Goal: Contribute content: Contribute content

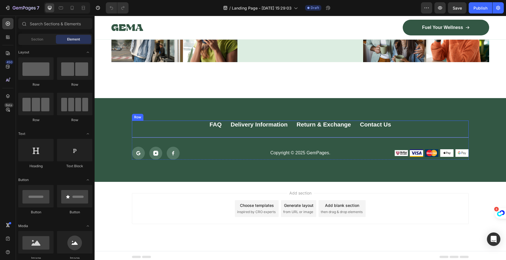
scroll to position [2705, 0]
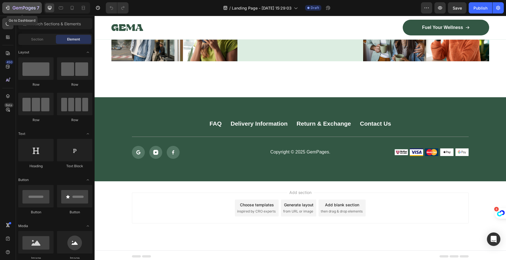
click at [10, 7] on icon "button" at bounding box center [8, 8] width 6 height 6
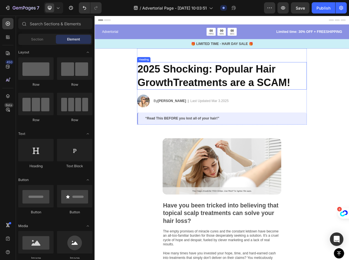
click at [246, 92] on h2 "2025 Shocking: Popular Hair GrowthTreatments are a SCAM!" at bounding box center [263, 95] width 225 height 36
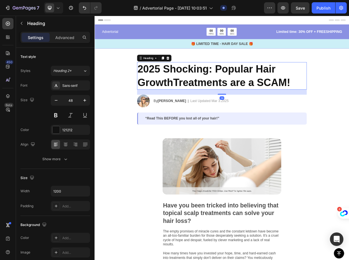
click at [258, 95] on h2 "2025 Shocking: Popular Hair GrowthTreatments are a SCAM!" at bounding box center [263, 95] width 225 height 36
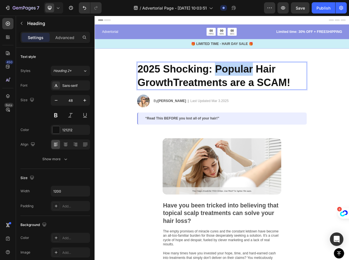
click at [258, 95] on p "2025 Shocking: Popular Hair GrowthTreatments are a SCAM!" at bounding box center [263, 94] width 224 height 35
click at [259, 95] on p "2025 Shocking: Popular Hair GrowthTreatments are a SCAM!" at bounding box center [263, 94] width 224 height 35
click at [361, 102] on p "2025 Shocking: Popular Hair GrowthTreatments are a SCAM!" at bounding box center [263, 94] width 224 height 35
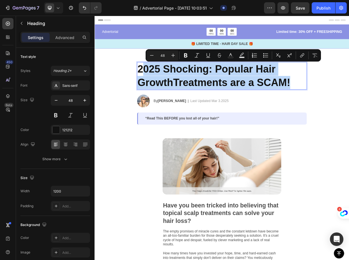
drag, startPoint x: 355, startPoint y: 102, endPoint x: 159, endPoint y: 89, distance: 195.9
click at [155, 89] on p "2025 Shocking: Popular Hair GrowthTreatments are a SCAM!" at bounding box center [263, 94] width 224 height 35
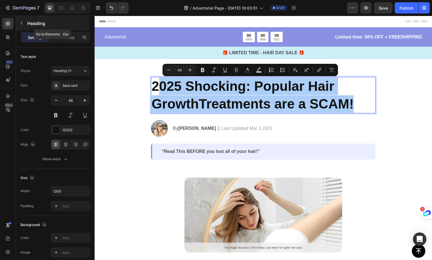
click at [22, 21] on icon "button" at bounding box center [21, 23] width 4 height 4
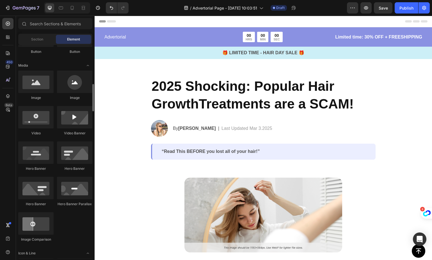
scroll to position [177, 0]
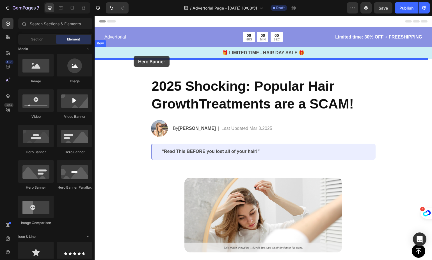
drag, startPoint x: 171, startPoint y: 151, endPoint x: 134, endPoint y: 56, distance: 101.8
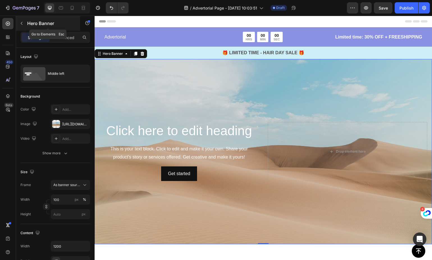
click at [22, 20] on button "button" at bounding box center [21, 23] width 9 height 9
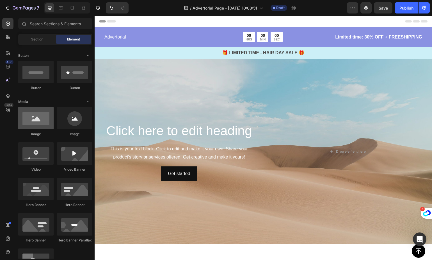
scroll to position [0, 0]
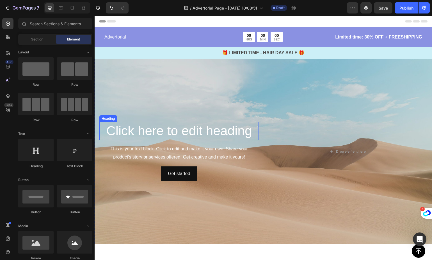
click at [233, 93] on div "Background Image" at bounding box center [264, 151] width 338 height 185
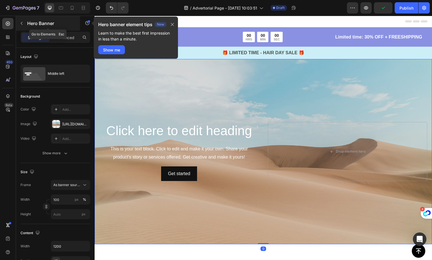
click at [23, 20] on button "button" at bounding box center [21, 23] width 9 height 9
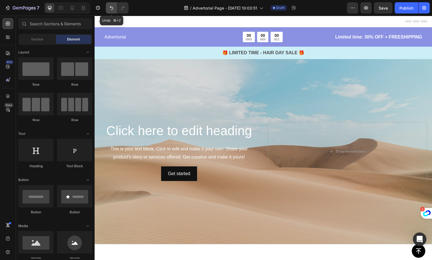
click at [113, 8] on icon "Undo/Redo" at bounding box center [112, 8] width 6 height 6
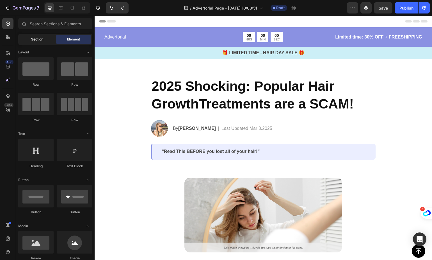
click at [52, 40] on div "Section" at bounding box center [36, 39] width 35 height 9
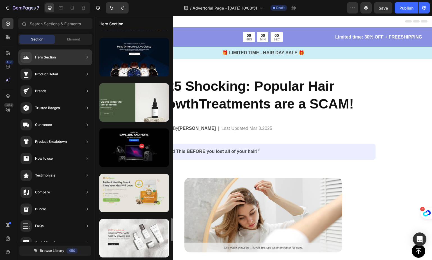
scroll to position [1896, 0]
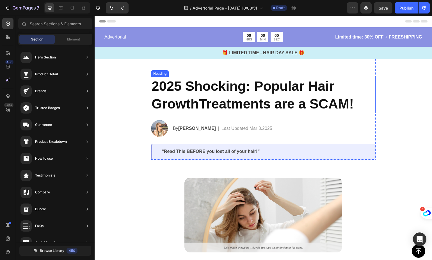
click at [203, 98] on p "2025 Shocking: Popular Hair GrowthTreatments are a SCAM!" at bounding box center [264, 94] width 224 height 35
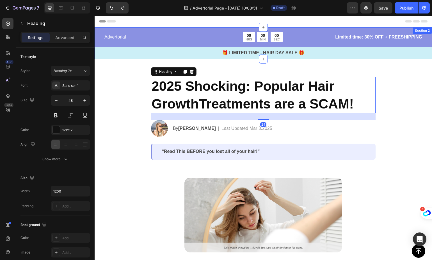
click at [203, 31] on div "Advertorial Text Block 00 HRS 00 MIN 00 SEC Countdown Timer Row Limited time: 3…" at bounding box center [264, 43] width 338 height 32
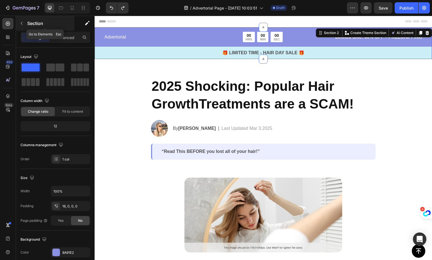
click at [17, 22] on button "button" at bounding box center [21, 23] width 9 height 9
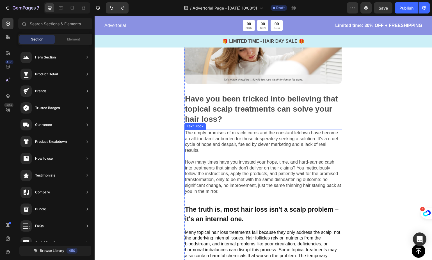
scroll to position [0, 0]
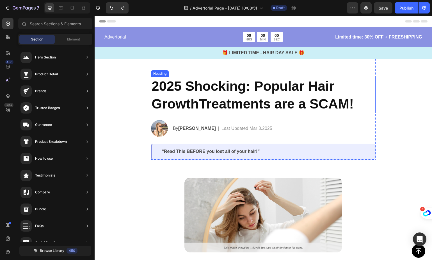
click at [207, 91] on h2 "2025 Shocking: Popular Hair GrowthTreatments are a SCAM!" at bounding box center [263, 95] width 225 height 36
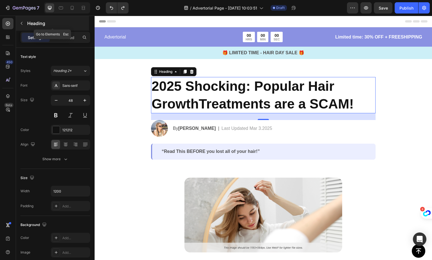
click at [23, 26] on button "button" at bounding box center [21, 23] width 9 height 9
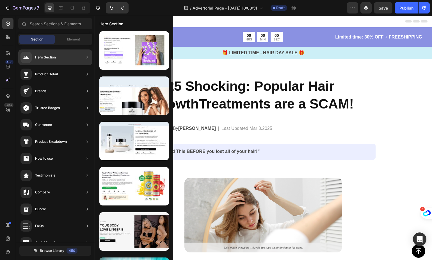
scroll to position [301, 0]
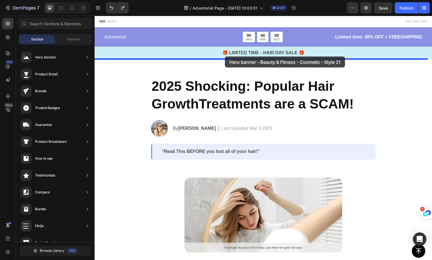
drag, startPoint x: 227, startPoint y: 81, endPoint x: 225, endPoint y: 57, distance: 24.3
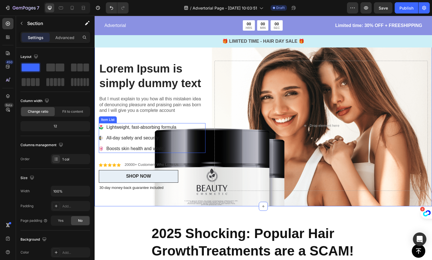
scroll to position [0, 0]
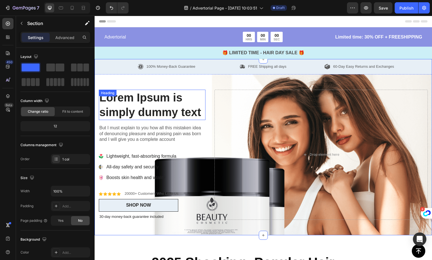
click at [147, 113] on h2 "Lorem Ipsum is simply dummy text" at bounding box center [152, 105] width 107 height 30
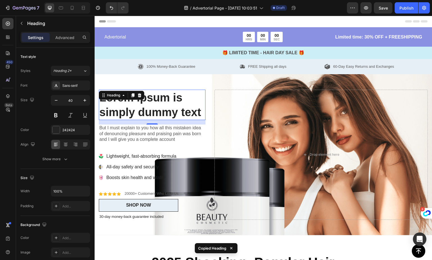
click at [166, 109] on h2 "Lorem Ipsum is simply dummy text" at bounding box center [152, 105] width 107 height 30
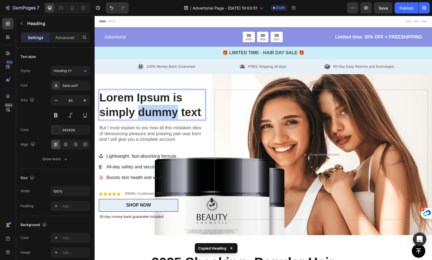
click at [166, 109] on p "Lorem Ipsum is simply dummy text" at bounding box center [152, 104] width 106 height 29
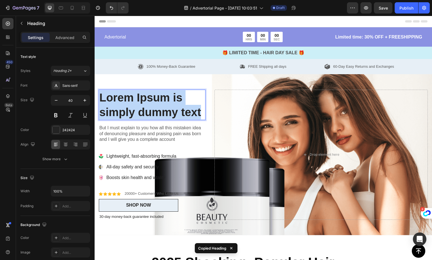
click at [166, 109] on p "Lorem Ipsum is simply dummy text" at bounding box center [152, 104] width 106 height 29
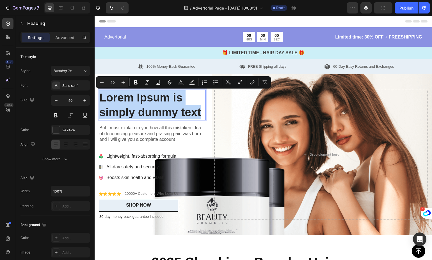
click at [154, 102] on p "Lorem Ipsum is simply dummy text" at bounding box center [152, 104] width 106 height 29
click at [155, 102] on p "Lorem Ipsum is simply dummy text" at bounding box center [152, 104] width 106 height 29
click at [160, 113] on p "Lorem Ipsum is simply dummy text" at bounding box center [152, 104] width 106 height 29
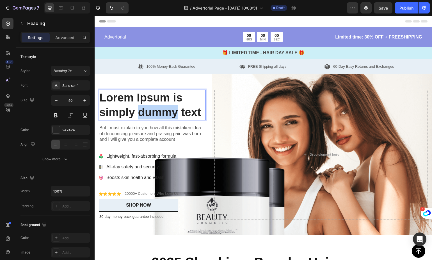
click at [160, 113] on p "Lorem Ipsum is simply dummy text" at bounding box center [152, 104] width 106 height 29
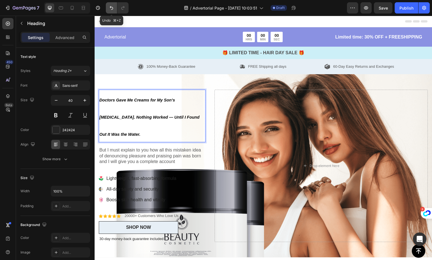
click at [109, 7] on icon "Undo/Redo" at bounding box center [112, 8] width 6 height 6
click at [115, 6] on button "Undo/Redo" at bounding box center [111, 7] width 11 height 11
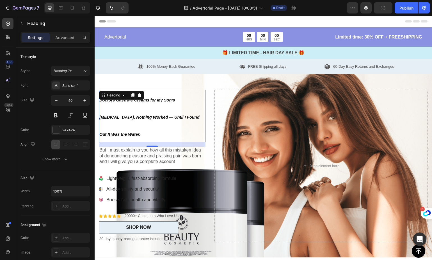
click at [163, 132] on h2 "Doctors Gave Me Creams for My Son’s Eczema. Nothing Worked — Until I Found Out …" at bounding box center [152, 116] width 107 height 53
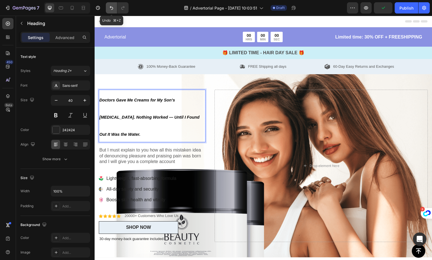
click at [107, 6] on button "Undo/Redo" at bounding box center [111, 7] width 11 height 11
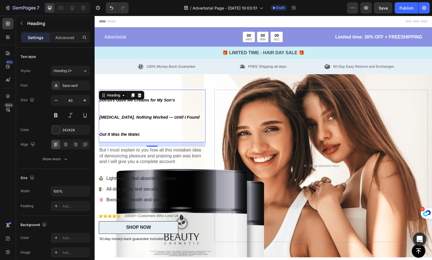
click at [144, 113] on h2 "Doctors Gave Me Creams for My Son’s Eczema. Nothing Worked — Until I Found Out …" at bounding box center [152, 116] width 107 height 53
click at [122, 113] on p "Doctors Gave Me Creams for My Son’s Eczema. Nothing Worked — Until I Found Out …" at bounding box center [152, 115] width 106 height 51
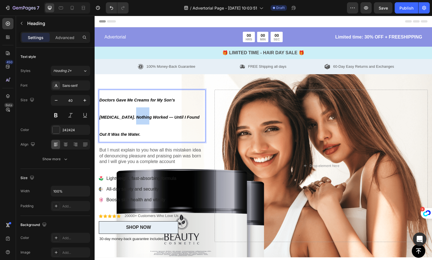
click at [122, 113] on p "Doctors Gave Me Creams for My Son’s Eczema. Nothing Worked — Until I Found Out …" at bounding box center [152, 115] width 106 height 51
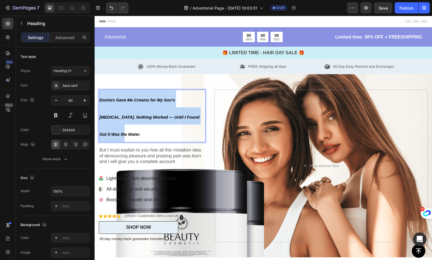
click at [122, 113] on p "Doctors Gave Me Creams for My Son’s Eczema. Nothing Worked — Until I Found Out …" at bounding box center [152, 115] width 106 height 51
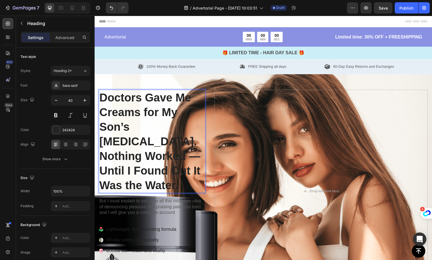
click at [186, 159] on p "Doctors Gave Me Creams for My Son’s Eczema. Nothing Worked — Until I Found Out …" at bounding box center [152, 141] width 106 height 102
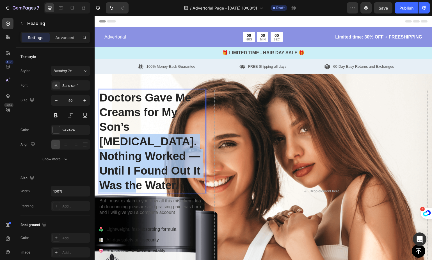
drag, startPoint x: 187, startPoint y: 173, endPoint x: 143, endPoint y: 117, distance: 71.0
click at [151, 130] on p "Doctors Gave Me Creams for My Son’s Eczema. Nothing Worked — Until I Found Out …" at bounding box center [152, 141] width 106 height 102
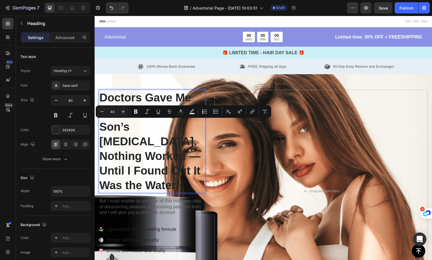
click at [103, 95] on p "Doctors Gave Me Creams for My Son’s Eczema. Nothing Worked — Until I Found Out …" at bounding box center [152, 141] width 106 height 102
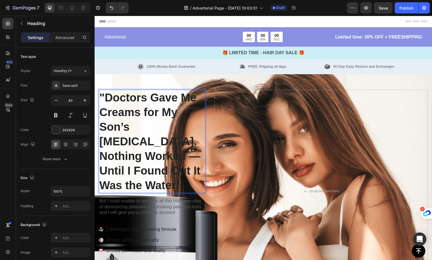
click at [194, 167] on p ""Doctors Gave Me Creams for My Son’s Eczema. Nothing Worked — Until I Found Out…" at bounding box center [152, 141] width 106 height 102
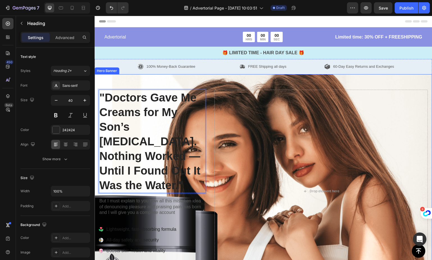
click at [358, 81] on div "Icon Icon Icon Icon Icon Icon List 20000+ Customers Who Love Us Text Block Row …" at bounding box center [264, 191] width 338 height 234
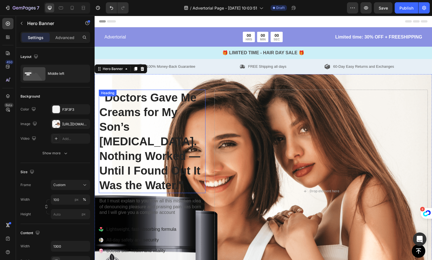
click at [152, 118] on p ""Doctors Gave Me Creams for My Son’s Eczema. Nothing Worked — Until I Found Out…" at bounding box center [152, 141] width 106 height 102
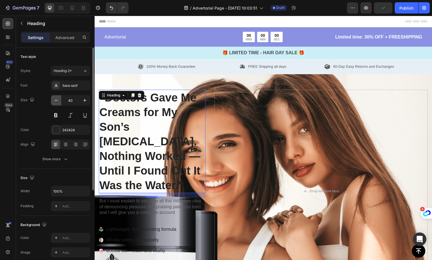
click at [58, 103] on button "button" at bounding box center [56, 100] width 10 height 10
click at [58, 102] on icon "button" at bounding box center [56, 100] width 6 height 6
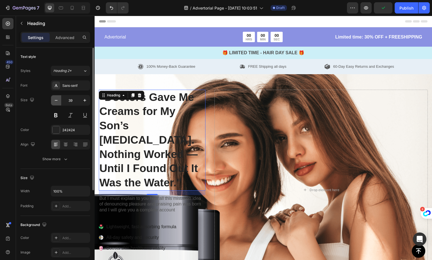
click at [58, 102] on icon "button" at bounding box center [56, 100] width 6 height 6
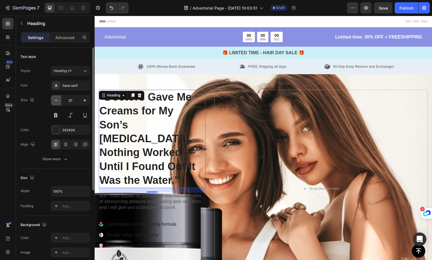
click at [58, 102] on icon "button" at bounding box center [56, 100] width 6 height 6
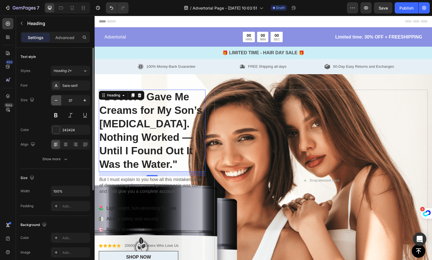
click at [58, 102] on icon "button" at bounding box center [56, 100] width 6 height 6
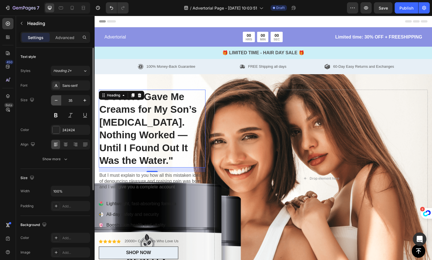
click at [58, 102] on icon "button" at bounding box center [56, 100] width 6 height 6
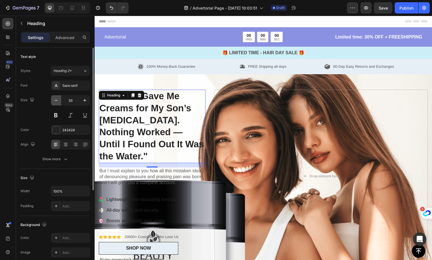
click at [58, 102] on icon "button" at bounding box center [56, 100] width 6 height 6
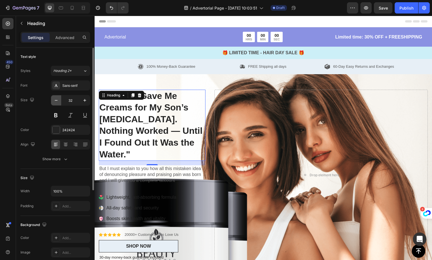
click at [58, 102] on icon "button" at bounding box center [56, 100] width 6 height 6
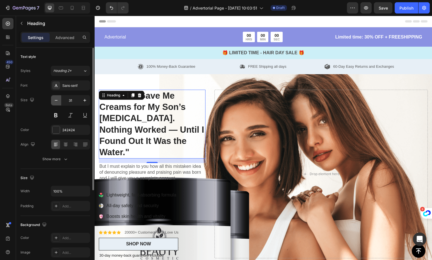
click at [58, 102] on icon "button" at bounding box center [56, 100] width 6 height 6
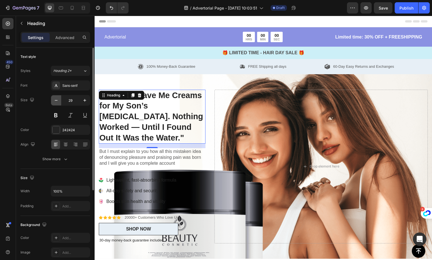
click at [58, 102] on icon "button" at bounding box center [56, 100] width 6 height 6
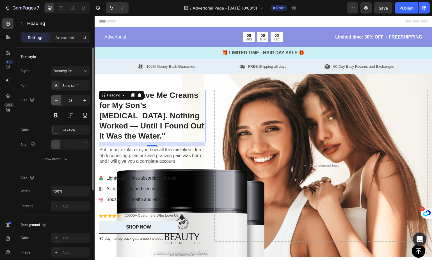
click at [58, 102] on icon "button" at bounding box center [56, 100] width 6 height 6
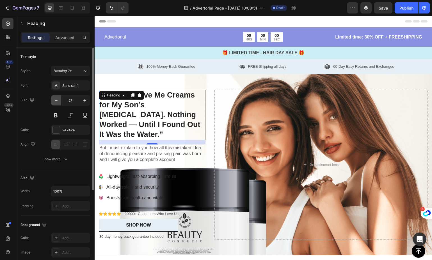
type input "26"
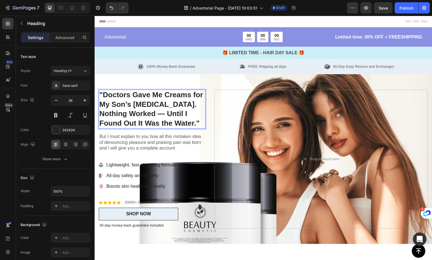
click at [172, 111] on p ""Doctors Gave Me Creams for My Son’s Eczema. Nothing Worked — Until I Found Out…" at bounding box center [152, 109] width 106 height 38
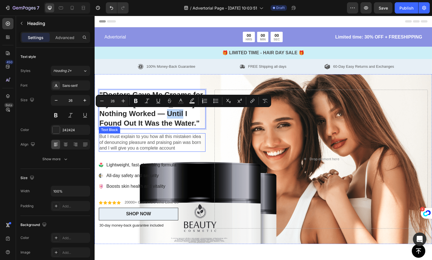
click at [144, 134] on p "But I must explain to you how all this mistaken idea of denouncing pleasure and…" at bounding box center [152, 142] width 106 height 17
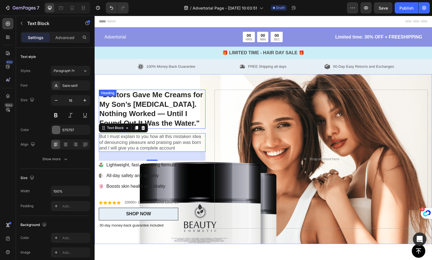
click at [166, 122] on p ""Doctors Gave Me Creams for My Son’s Eczema. Nothing Worked — Until I Found Out…" at bounding box center [152, 109] width 106 height 38
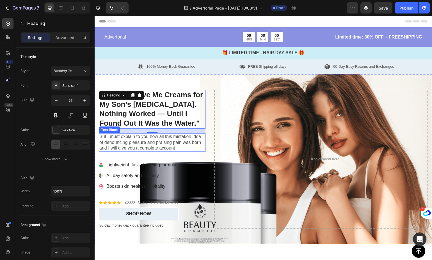
click at [176, 149] on p "But I must explain to you how all this mistaken idea of denouncing pleasure and…" at bounding box center [152, 142] width 106 height 17
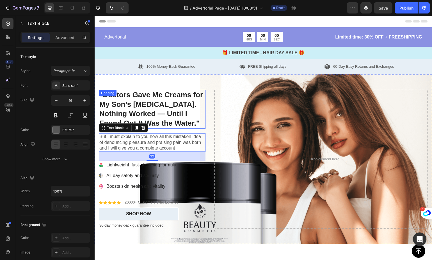
click at [170, 126] on p ""Doctors Gave Me Creams for My Son’s Eczema. Nothing Worked — Until I Found Out…" at bounding box center [152, 109] width 106 height 38
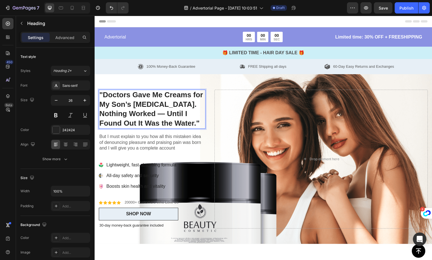
click at [148, 124] on p ""Doctors Gave Me Creams for My Son’s Eczema. Nothing Worked — Until I Found Out…" at bounding box center [152, 109] width 106 height 38
click at [137, 115] on p ""Doctors Gave Me Creams for My Son’s Eczema. Nothing Worked — Until I Found Out…" at bounding box center [152, 109] width 106 height 38
click at [152, 124] on p ""Doctors Gave Me Creams for My Son’s Eczema. Nothing Worked, Until I Found Out …" at bounding box center [152, 109] width 106 height 38
click at [175, 124] on p ""Doctors Gave Me Creams for My Son’s Eczema. Nothing Worked, Until I Found Out …" at bounding box center [152, 109] width 106 height 38
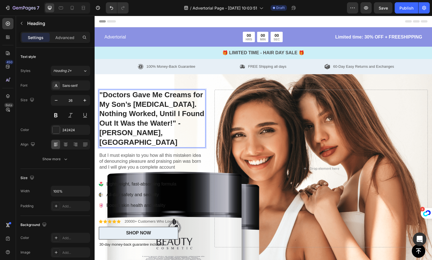
click at [150, 122] on p ""Doctors Gave Me Creams for My Son’s [MEDICAL_DATA]. Nothing Worked, Until I Fo…" at bounding box center [152, 118] width 106 height 57
click at [133, 131] on p ""Doctors Gave Me Creams for My Son’s [MEDICAL_DATA]. Nothing Worked, Until I Fo…" at bounding box center [152, 118] width 106 height 57
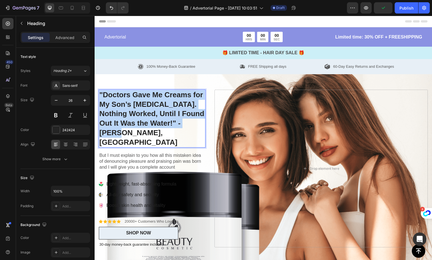
drag, startPoint x: 119, startPoint y: 126, endPoint x: 189, endPoint y: 105, distance: 72.8
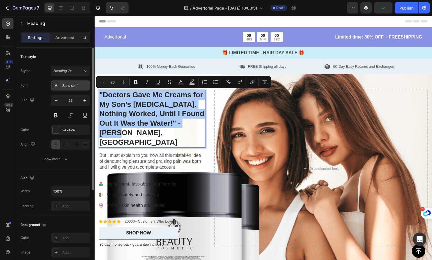
click at [69, 87] on div "Sans-serif" at bounding box center [75, 85] width 26 height 5
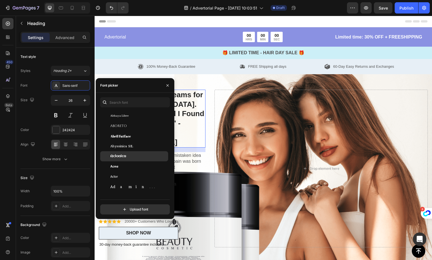
scroll to position [59, 0]
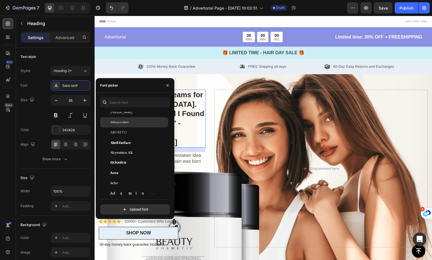
click at [133, 120] on div "Abhaya Libre" at bounding box center [138, 122] width 57 height 5
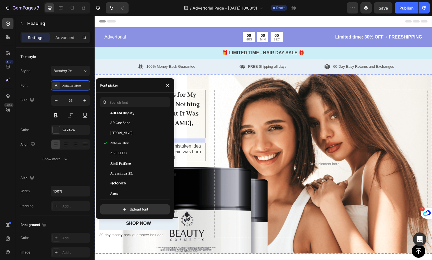
click at [204, 143] on div "But I must explain to you how all this mistaken idea of denouncing pleasure and…" at bounding box center [152, 152] width 107 height 19
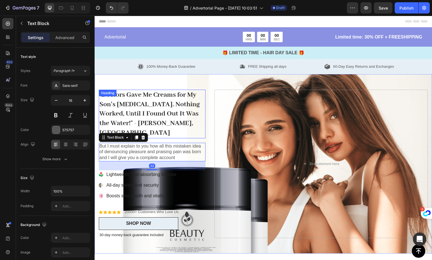
click at [168, 113] on p ""Doctors Gave Me Creams for My Son’s [MEDICAL_DATA]. Nothing Worked, Until I Fo…" at bounding box center [152, 113] width 106 height 47
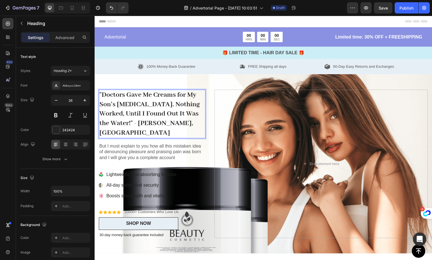
click at [179, 120] on p ""Doctors Gave Me Creams for My Son’s [MEDICAL_DATA]. Nothing Worked, Until I Fo…" at bounding box center [152, 113] width 106 height 47
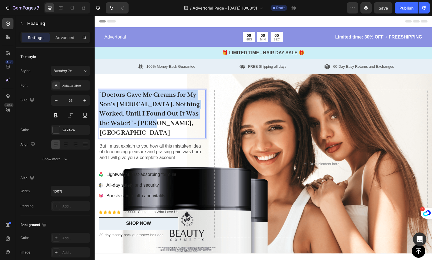
click at [179, 120] on p ""Doctors Gave Me Creams for My Son’s [MEDICAL_DATA]. Nothing Worked, Until I Fo…" at bounding box center [152, 113] width 106 height 47
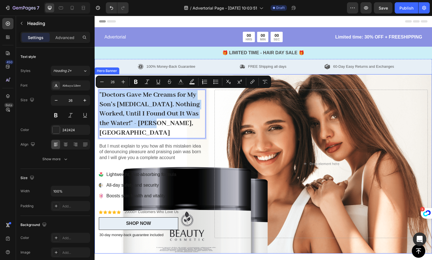
click at [175, 132] on div "Icon Icon Icon Icon Icon Icon List 20000+ Customers Who Love Us Text Block Row …" at bounding box center [152, 164] width 107 height 148
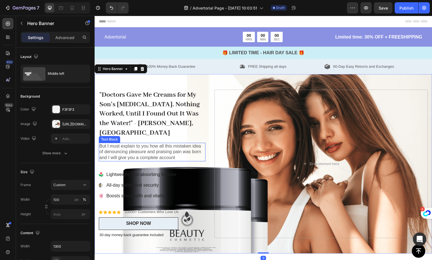
click at [166, 144] on p "But I must explain to you how all this mistaken idea of denouncing pleasure and…" at bounding box center [152, 151] width 106 height 17
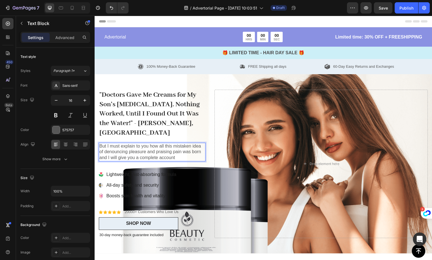
click at [141, 144] on p "But I must explain to you how all this mistaken idea of denouncing pleasure and…" at bounding box center [152, 151] width 106 height 17
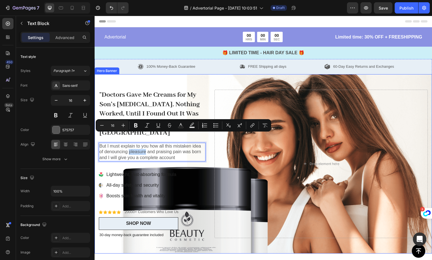
click at [148, 91] on p ""Doctors Gave Me Creams for My Son’s [MEDICAL_DATA]. Nothing Worked, Until I Fo…" at bounding box center [152, 113] width 106 height 47
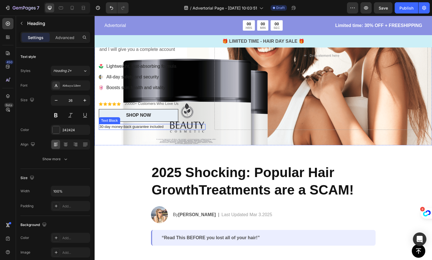
scroll to position [0, 0]
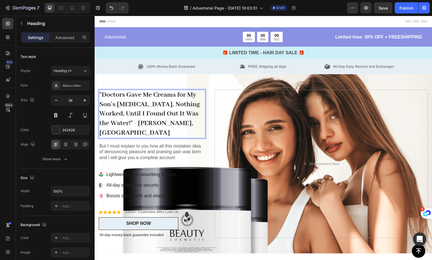
click at [143, 115] on p ""Doctors Gave Me Creams for My Son’s [MEDICAL_DATA]. Nothing Worked, Until I Fo…" at bounding box center [152, 113] width 106 height 47
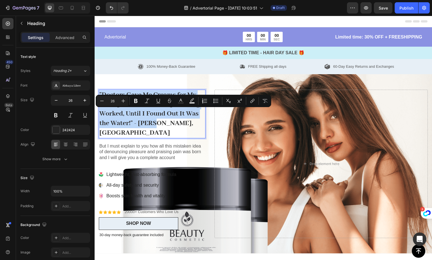
click at [143, 115] on p ""Doctors Gave Me Creams for My Son’s [MEDICAL_DATA]. Nothing Worked, Until I Fo…" at bounding box center [152, 113] width 106 height 47
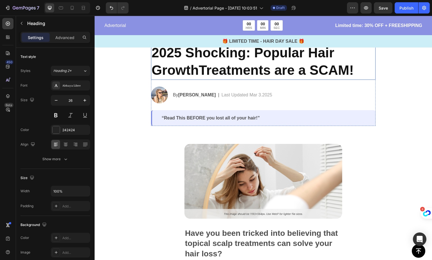
scroll to position [106, 0]
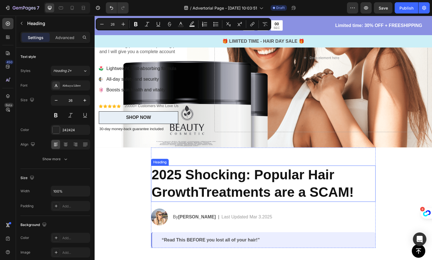
click at [205, 177] on h2 "2025 Shocking: Popular Hair GrowthTreatments are a SCAM!" at bounding box center [263, 183] width 225 height 36
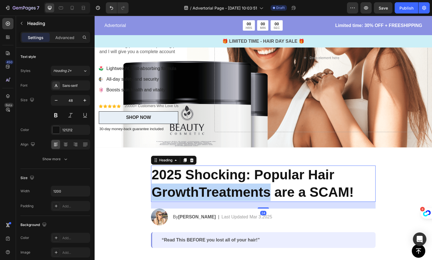
click at [205, 177] on h2 "2025 Shocking: Popular Hair GrowthTreatments are a SCAM!" at bounding box center [263, 183] width 225 height 36
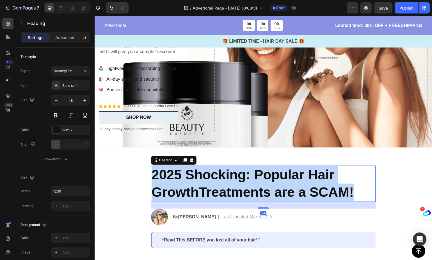
click at [205, 177] on p "2025 Shocking: Popular Hair GrowthTreatments are a SCAM!" at bounding box center [264, 183] width 224 height 35
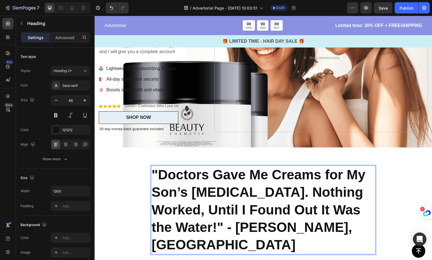
click at [330, 218] on p ""Doctors Gave Me Creams for My Son’s [MEDICAL_DATA]. Nothing Worked, Until I Fo…" at bounding box center [264, 210] width 224 height 88
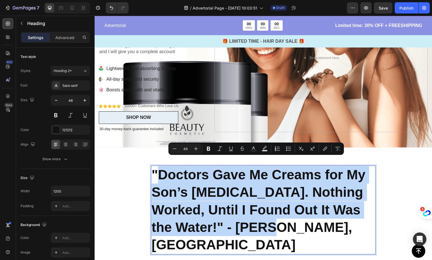
drag, startPoint x: 321, startPoint y: 218, endPoint x: 155, endPoint y: 168, distance: 173.2
click at [155, 168] on p ""Doctors Gave Me Creams for My Son’s [MEDICAL_DATA]. Nothing Worked, Until I Fo…" at bounding box center [264, 210] width 224 height 88
click at [155, 167] on p ""Doctors Gave Me Creams for My Son’s [MEDICAL_DATA]. Nothing Worked, Until I Fo…" at bounding box center [264, 210] width 224 height 88
drag, startPoint x: 326, startPoint y: 213, endPoint x: 151, endPoint y: 159, distance: 183.1
click at [152, 166] on p ""Doctors Gave Me Creams for My Son’s [MEDICAL_DATA]. Nothing Worked, Until I Fo…" at bounding box center [264, 210] width 224 height 88
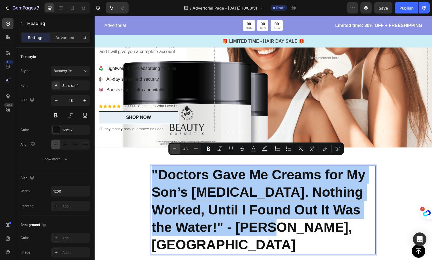
click at [174, 149] on icon "Editor contextual toolbar" at bounding box center [175, 149] width 6 height 6
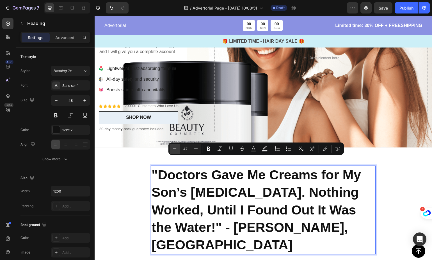
click at [174, 150] on icon "Editor contextual toolbar" at bounding box center [175, 149] width 6 height 6
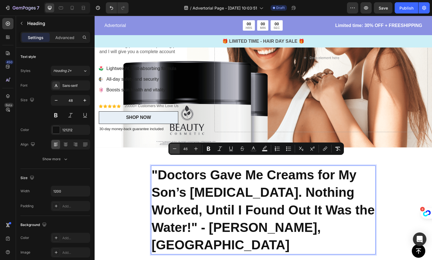
click at [174, 150] on icon "Editor contextual toolbar" at bounding box center [175, 149] width 6 height 6
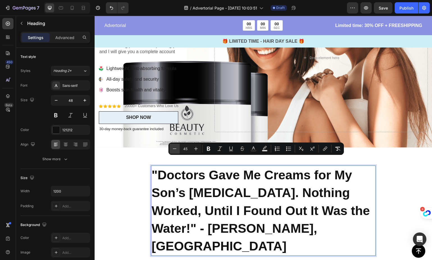
click at [174, 150] on icon "Editor contextual toolbar" at bounding box center [175, 149] width 6 height 6
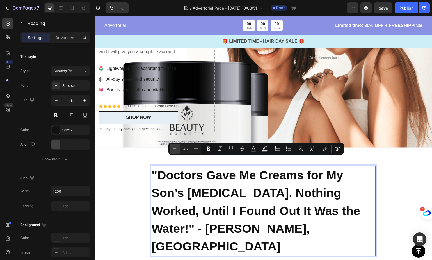
click at [174, 150] on icon "Editor contextual toolbar" at bounding box center [175, 149] width 6 height 6
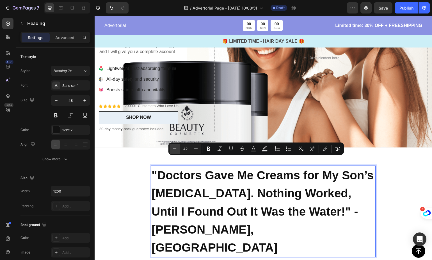
click at [174, 150] on icon "Editor contextual toolbar" at bounding box center [175, 149] width 6 height 6
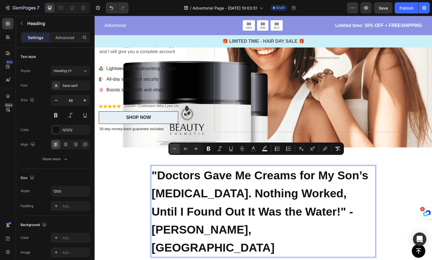
click at [174, 149] on icon "Editor contextual toolbar" at bounding box center [175, 149] width 6 height 6
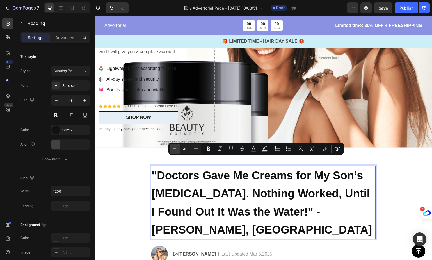
click at [174, 149] on icon "Editor contextual toolbar" at bounding box center [175, 149] width 6 height 6
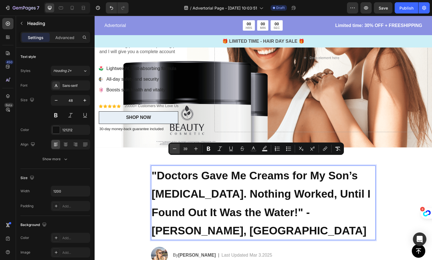
click at [174, 149] on icon "Editor contextual toolbar" at bounding box center [175, 149] width 6 height 6
type input "38"
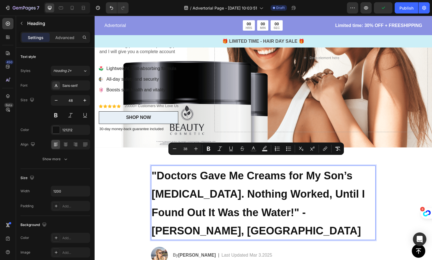
click at [194, 170] on span ""Doctors Gave Me Creams for My Son’s [MEDICAL_DATA]. Nothing Worked, Until I Fo…" at bounding box center [258, 203] width 213 height 67
click at [63, 75] on button "Heading 2*" at bounding box center [70, 71] width 39 height 10
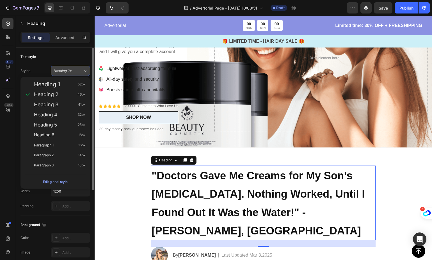
click at [67, 75] on button "Heading 2*" at bounding box center [70, 71] width 39 height 10
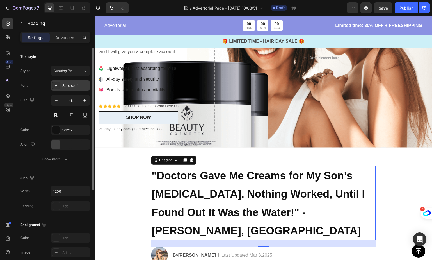
click at [77, 83] on div "Sans-serif" at bounding box center [75, 85] width 26 height 5
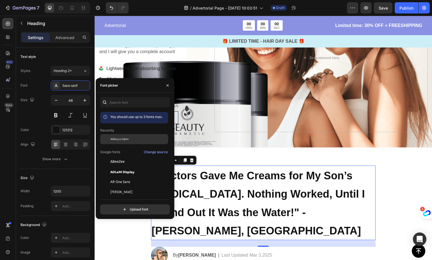
click at [138, 134] on div "Abhaya Libre" at bounding box center [134, 139] width 68 height 10
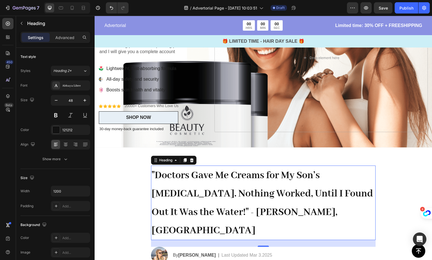
drag, startPoint x: 290, startPoint y: 172, endPoint x: 285, endPoint y: 171, distance: 5.5
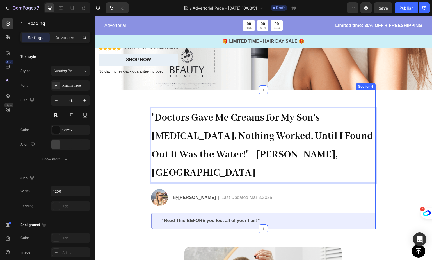
scroll to position [185, 0]
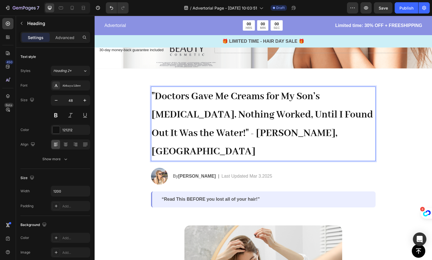
click at [265, 129] on p ""Doctors Gave Me Creams for My Son’s [MEDICAL_DATA]. Nothing Worked, Until I Fo…" at bounding box center [264, 124] width 224 height 74
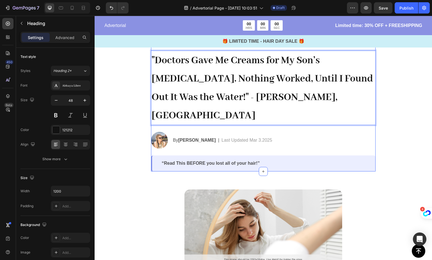
scroll to position [222, 0]
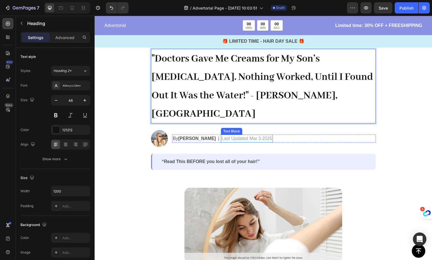
click at [246, 135] on p "Last Updated Mar 3.2025" at bounding box center [247, 138] width 51 height 7
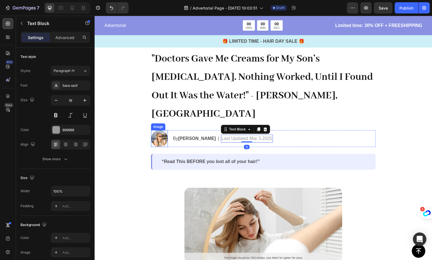
click at [158, 130] on img at bounding box center [159, 138] width 17 height 17
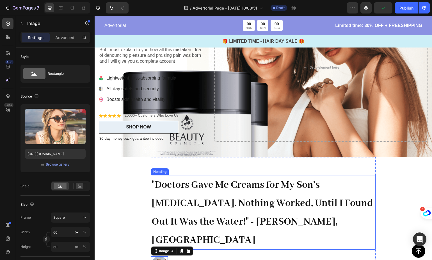
scroll to position [89, 0]
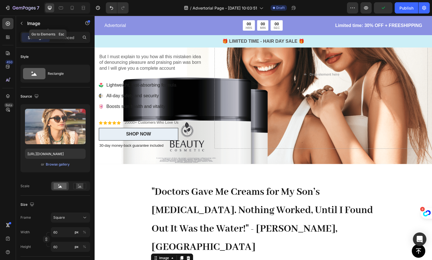
click at [23, 24] on icon "button" at bounding box center [21, 23] width 4 height 4
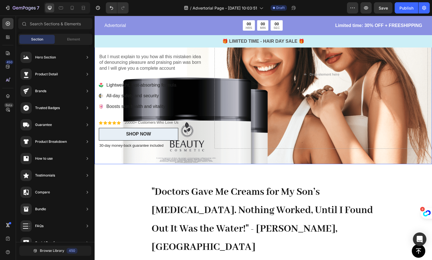
scroll to position [0, 0]
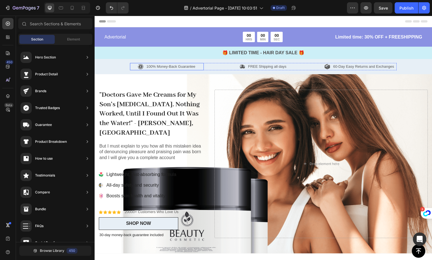
click at [203, 66] on div "100% Money-Back Guarantee Item List FREE Shipping all days Item List 60-Day Eas…" at bounding box center [263, 66] width 267 height 7
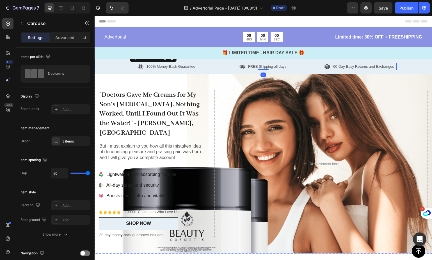
click at [103, 64] on div "100% Money-Back Guarantee Item List FREE Shipping all days Item List 60-Day Eas…" at bounding box center [263, 66] width 329 height 7
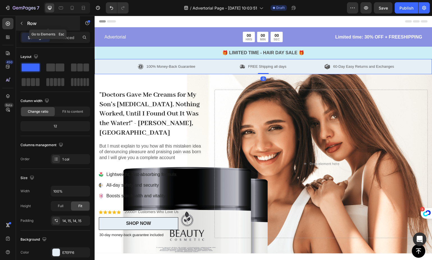
click at [23, 23] on icon "button" at bounding box center [21, 23] width 4 height 4
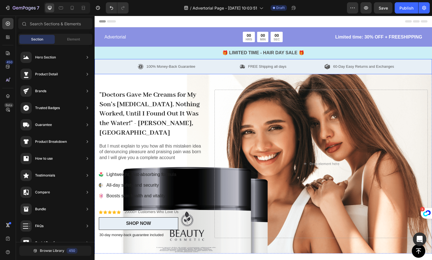
click at [114, 64] on div "100% Money-Back Guarantee Item List FREE Shipping all days Item List 60-Day Eas…" at bounding box center [263, 66] width 329 height 7
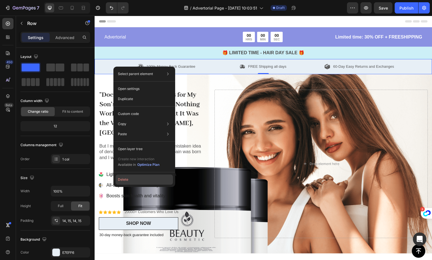
click at [129, 179] on button "Delete" at bounding box center [144, 179] width 57 height 10
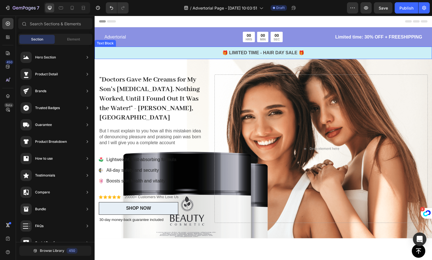
click at [128, 58] on div "🎁 LIMITED TIME - HAIR DAY SALE 🎁 Text Block" at bounding box center [264, 53] width 338 height 12
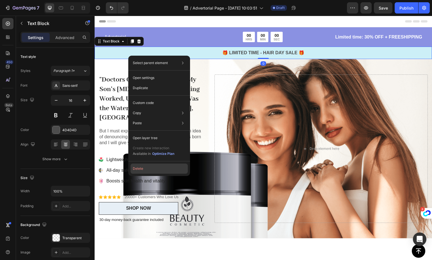
click at [159, 167] on button "Delete" at bounding box center [159, 168] width 57 height 10
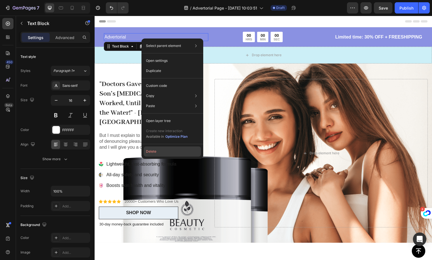
drag, startPoint x: 64, startPoint y: 132, endPoint x: 158, endPoint y: 149, distance: 95.8
click at [158, 149] on button "Delete" at bounding box center [172, 151] width 57 height 10
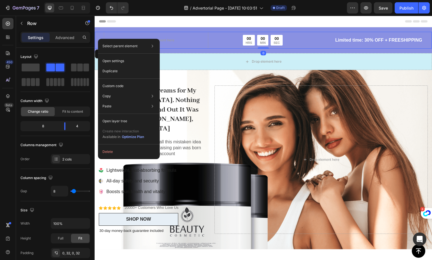
click at [106, 31] on div "Drop element here 00 HRS 00 MIN 00 SEC Countdown Timer Row Limited time: 30% OF…" at bounding box center [264, 48] width 338 height 43
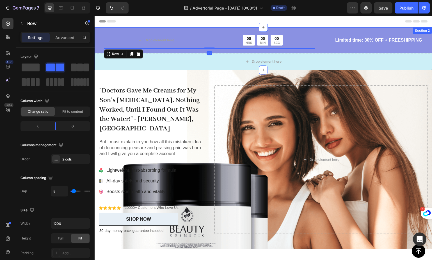
click at [100, 29] on div "Drop element here 00 HRS 00 MIN 00 SEC Countdown Timer Row 0 Limited time: 30% …" at bounding box center [264, 48] width 338 height 43
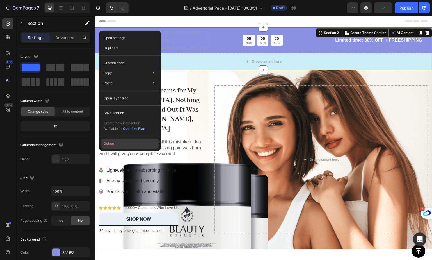
drag, startPoint x: 115, startPoint y: 146, endPoint x: 21, endPoint y: 130, distance: 95.1
click at [115, 146] on button "Delete" at bounding box center [129, 143] width 57 height 10
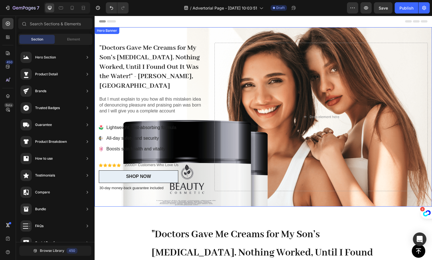
click at [238, 30] on div "Icon Icon Icon Icon Icon Icon List 20000+ Customers Who Love Us Text Block Row …" at bounding box center [264, 116] width 338 height 179
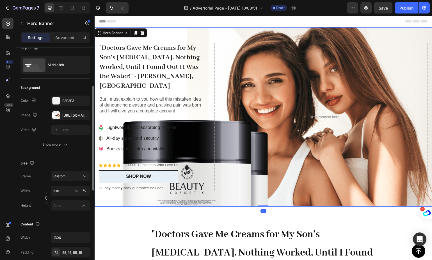
scroll to position [32, 0]
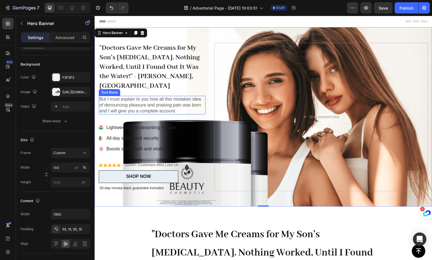
click at [163, 97] on p "But I must explain to you how all this mistaken idea of denouncing pleasure and…" at bounding box center [152, 104] width 106 height 17
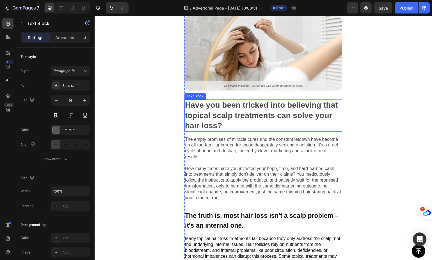
scroll to position [198, 0]
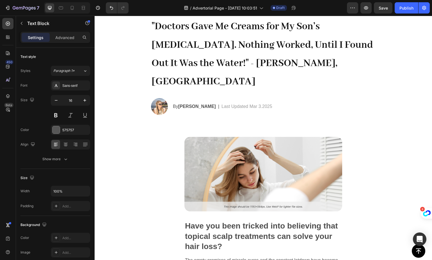
click at [227, 127] on p "“Read This BEFORE you lost all of your hair!”" at bounding box center [264, 130] width 204 height 6
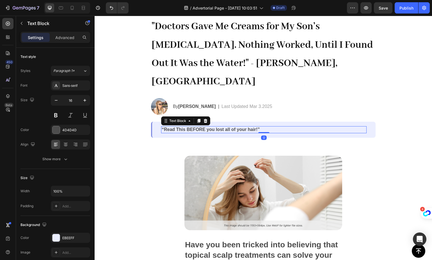
click at [229, 127] on p "“Read This BEFORE you lost all of your hair!”" at bounding box center [264, 130] width 204 height 6
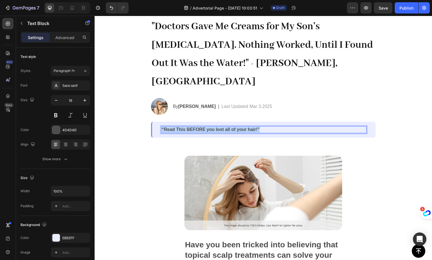
click at [229, 127] on p "“Read This BEFORE you lost all of your hair!”" at bounding box center [264, 130] width 204 height 6
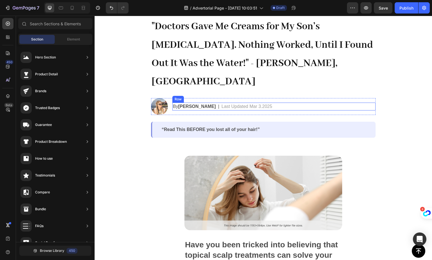
click at [268, 102] on div "By Jessica M. Text Block | Text Block Last Updated Mar 3.2025 Text Block Row" at bounding box center [273, 106] width 203 height 8
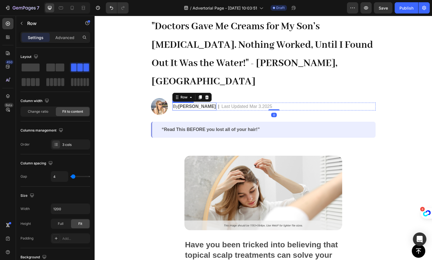
click at [182, 104] on strong "Jessica M." at bounding box center [197, 106] width 38 height 5
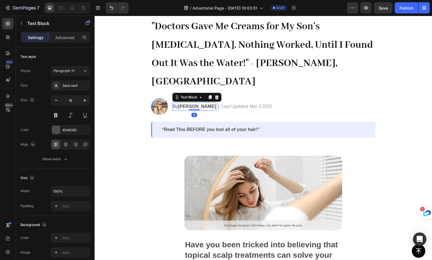
click at [182, 104] on strong "Jessica M." at bounding box center [197, 106] width 38 height 5
click at [214, 104] on strong "Shawna R. USA M." at bounding box center [205, 106] width 54 height 5
click at [215, 104] on strong "Shawna R. USA M." at bounding box center [205, 106] width 54 height 5
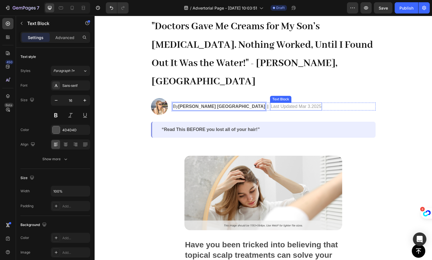
click at [271, 103] on p "Last Updated Mar 3.2025" at bounding box center [296, 106] width 51 height 7
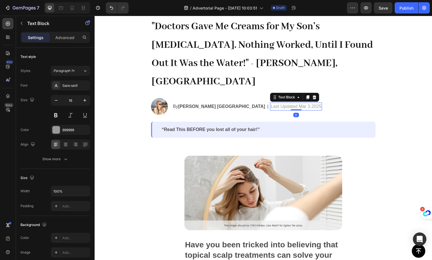
click at [271, 103] on p "Last Updated Mar 3.2025" at bounding box center [296, 106] width 51 height 7
click at [271, 103] on p "Last Updated Sep 3.2025" at bounding box center [296, 106] width 51 height 7
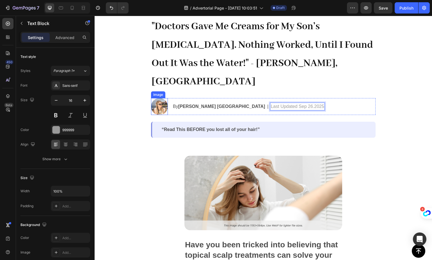
click at [158, 98] on img at bounding box center [159, 106] width 17 height 17
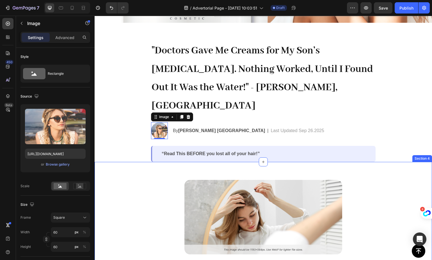
scroll to position [186, 0]
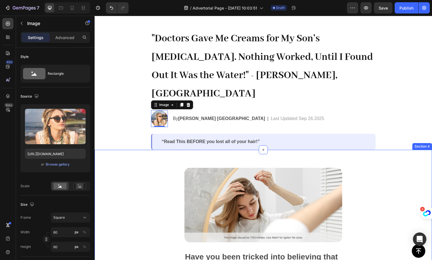
click at [188, 139] on p "“Read This BEFORE you lost all of your hair!”" at bounding box center [264, 142] width 204 height 6
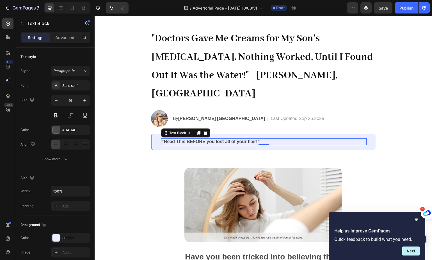
click at [193, 138] on div "“Read This BEFORE you lost all of your hair!”" at bounding box center [264, 141] width 206 height 7
click at [190, 139] on p "“Read This BEFORE you lost all of your hair!”" at bounding box center [264, 142] width 204 height 6
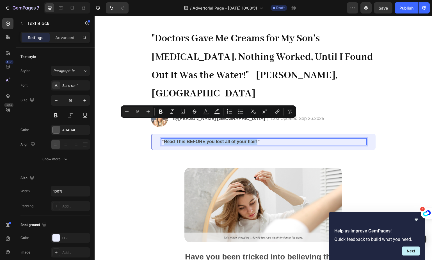
drag, startPoint x: 256, startPoint y: 123, endPoint x: 161, endPoint y: 122, distance: 94.6
click at [162, 139] on p "“Read This BEFORE you lost all of your hair!”" at bounding box center [264, 142] width 204 height 6
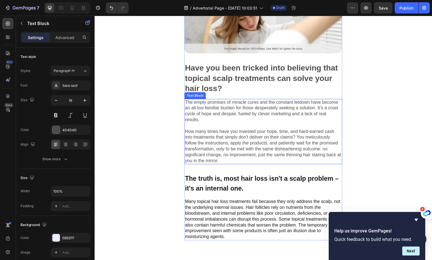
scroll to position [368, 0]
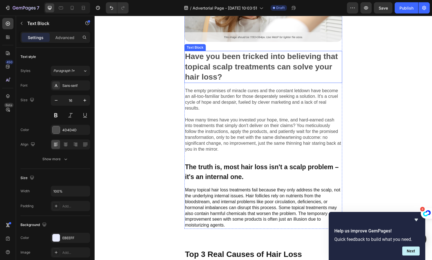
click at [231, 64] on p "Have you been tricked into believing that topical scalp treatments can solve yo…" at bounding box center [263, 66] width 157 height 31
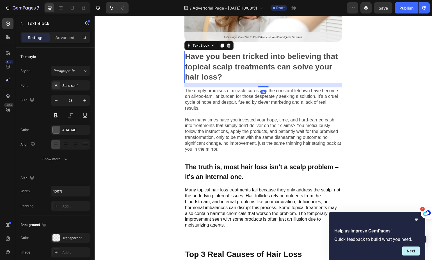
click at [231, 64] on p "Have you been tricked into believing that topical scalp treatments can solve yo…" at bounding box center [263, 66] width 157 height 31
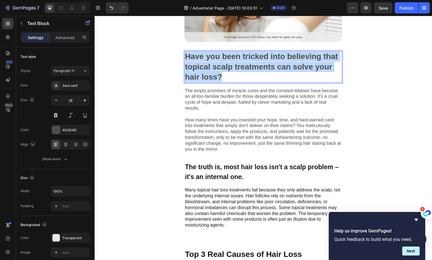
click at [231, 64] on p "Have you been tricked into believing that topical scalp treatments can solve yo…" at bounding box center [263, 66] width 157 height 31
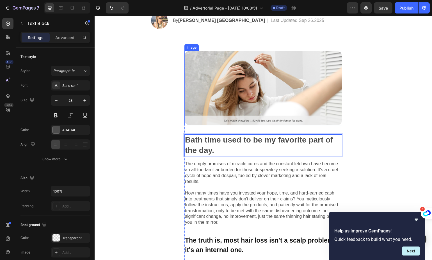
scroll to position [294, 0]
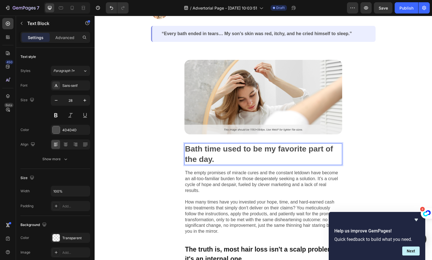
click at [206, 144] on p "Bath time used to be my favorite part of the day." at bounding box center [263, 154] width 157 height 20
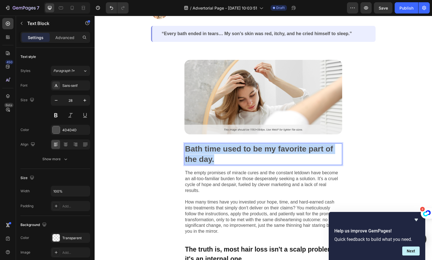
click at [206, 144] on p "Bath time used to be my favorite part of the day." at bounding box center [263, 154] width 157 height 20
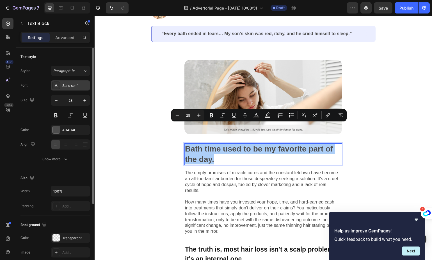
click at [68, 83] on div "Sans-serif" at bounding box center [70, 85] width 39 height 10
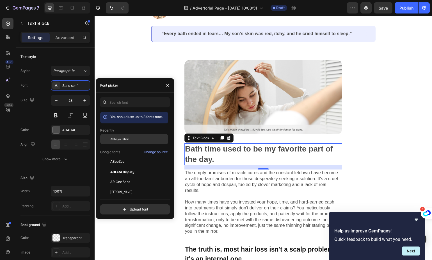
click at [124, 141] on span "Abhaya Libre" at bounding box center [119, 138] width 18 height 5
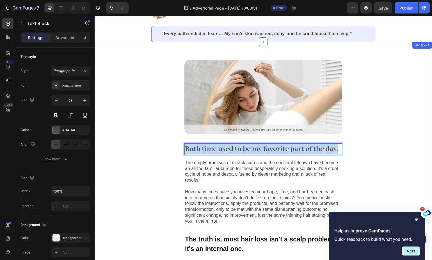
drag, startPoint x: 209, startPoint y: 139, endPoint x: 171, endPoint y: 122, distance: 41.6
click at [171, 120] on div "Image Bath time used to be my favorite part of the day. Text Block 16 The empty…" at bounding box center [264, 176] width 338 height 269
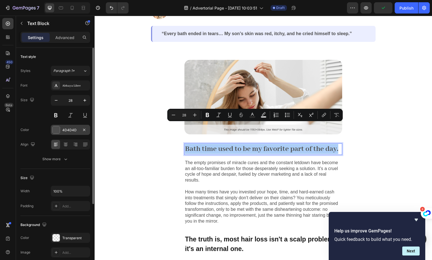
click at [55, 130] on div at bounding box center [56, 129] width 7 height 7
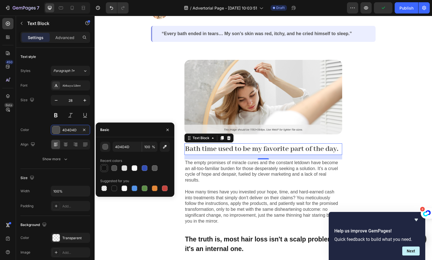
click at [104, 167] on div at bounding box center [104, 168] width 6 height 6
type input "121212"
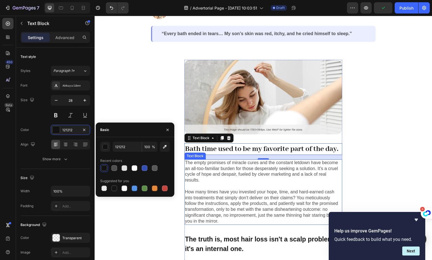
click at [213, 166] on p "The empty promises of miracle cures and the constant letdown have become an all…" at bounding box center [263, 192] width 157 height 64
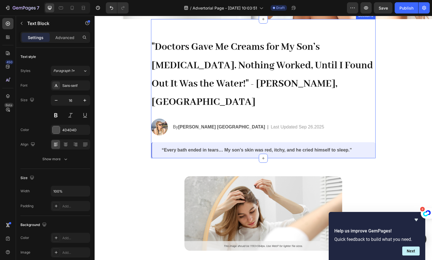
scroll to position [158, 0]
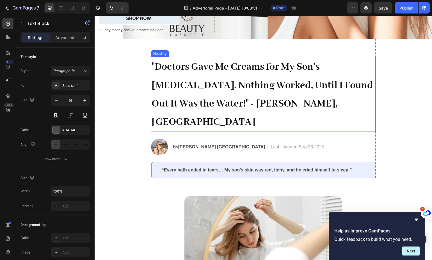
click at [234, 93] on h2 ""Doctors Gave Me Creams for My Son’s [MEDICAL_DATA]. Nothing Worked, Until I Fo…" at bounding box center [263, 94] width 225 height 75
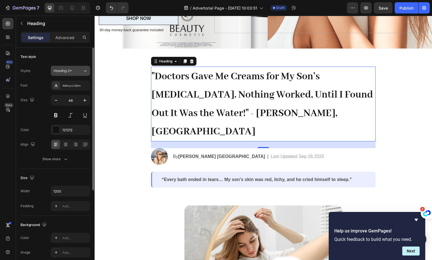
click at [74, 69] on div "Heading 2*" at bounding box center [64, 70] width 23 height 5
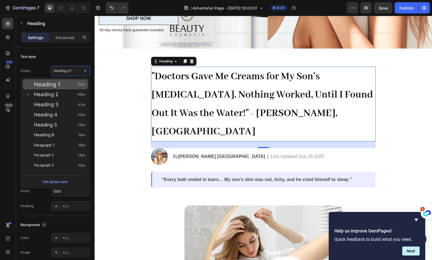
click at [56, 86] on span "Heading 1" at bounding box center [47, 84] width 26 height 6
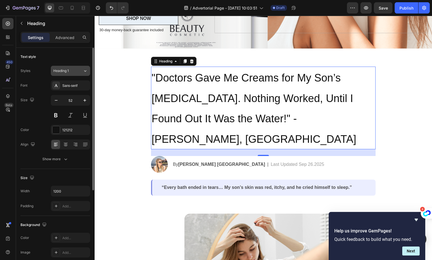
click at [65, 74] on button "Heading 1" at bounding box center [70, 71] width 39 height 10
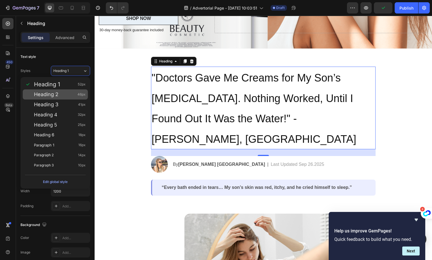
click at [60, 94] on div "Heading 2 46px" at bounding box center [60, 95] width 52 height 6
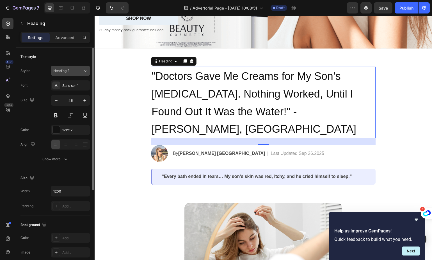
click at [67, 74] on button "Heading 2" at bounding box center [70, 71] width 39 height 10
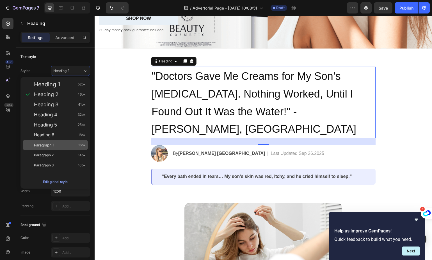
click at [57, 144] on div "Paragraph 1 16px" at bounding box center [60, 145] width 52 height 6
type input "16"
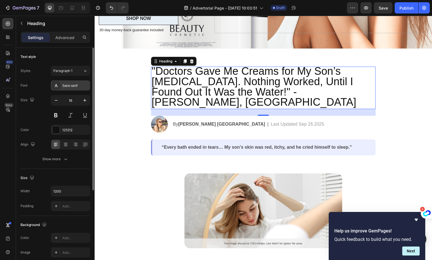
click at [69, 87] on div "Sans-serif" at bounding box center [75, 85] width 26 height 5
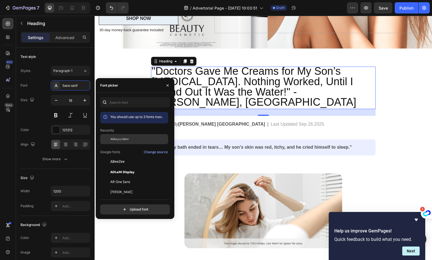
click at [126, 140] on span "Abhaya Libre" at bounding box center [119, 138] width 18 height 5
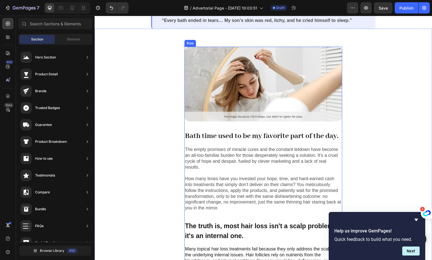
scroll to position [273, 0]
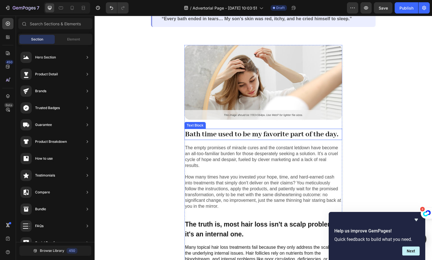
click at [221, 129] on p "Bath time used to be my favorite part of the day." at bounding box center [263, 134] width 157 height 10
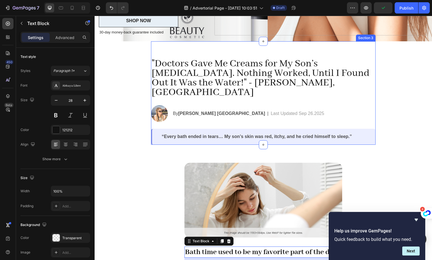
scroll to position [153, 0]
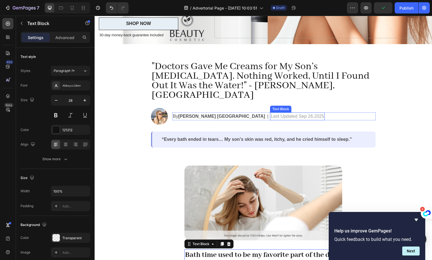
click at [193, 79] on span ""Doctors Gave Me Creams for My Son’s [MEDICAL_DATA]. Nothing Worked, Until I Fo…" at bounding box center [261, 80] width 218 height 41
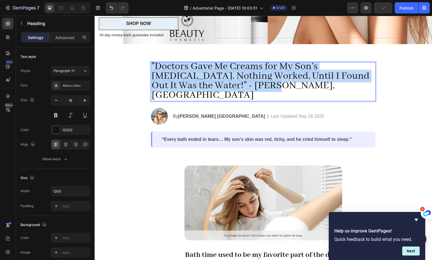
click at [193, 79] on span ""Doctors Gave Me Creams for My Son’s [MEDICAL_DATA]. Nothing Worked, Until I Fo…" at bounding box center [261, 80] width 218 height 41
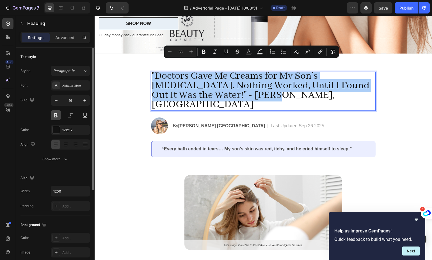
click at [51, 113] on button at bounding box center [56, 115] width 10 height 10
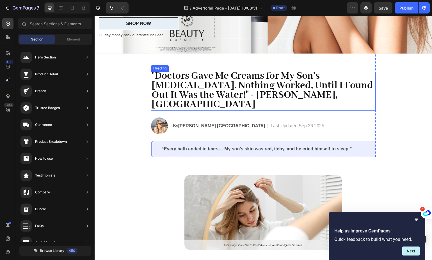
click at [341, 70] on span ""Doctors Gave Me Creams for My Son’s [MEDICAL_DATA]. Nothing Worked, Until I Fo…" at bounding box center [263, 90] width 222 height 41
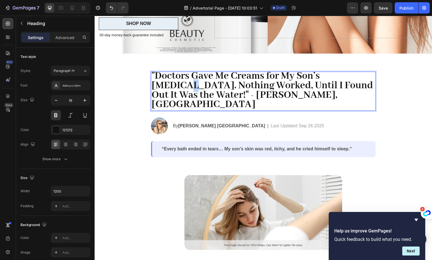
click at [365, 72] on p ""Doctors Gave Me Creams for My Son’s [MEDICAL_DATA]. Nothing Worked, Until I Fo…" at bounding box center [264, 91] width 224 height 38
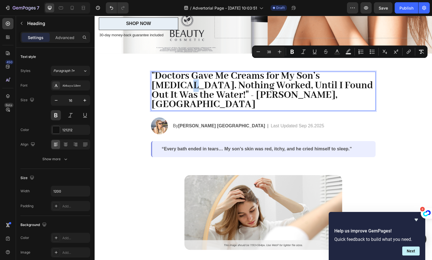
click at [364, 72] on p ""Doctors Gave Me Creams for My Son’s [MEDICAL_DATA]. Nothing Worked, Until I Fo…" at bounding box center [264, 91] width 224 height 38
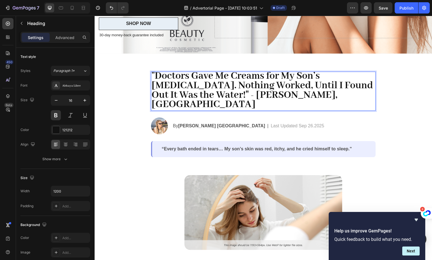
click at [257, 74] on span ""Doctors Gave Me Creams for My Son’s [MEDICAL_DATA]. Nothing Worked, Until I Fo…" at bounding box center [263, 90] width 222 height 41
click at [164, 85] on span ""Doctors Gave Me Creams for My Son’s [MEDICAL_DATA]. Nothing Worked, Until I Fo…" at bounding box center [263, 90] width 222 height 41
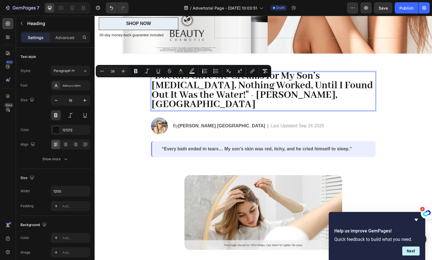
click at [307, 89] on p ""Doctors Gave Me Creams for My Son’s [MEDICAL_DATA]. Nothing Worked, Until I Fo…" at bounding box center [264, 91] width 224 height 38
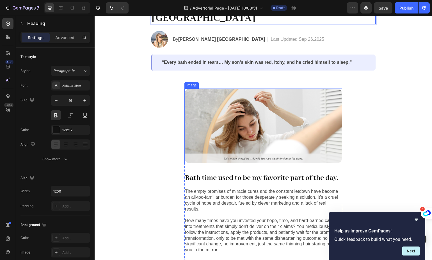
scroll to position [234, 0]
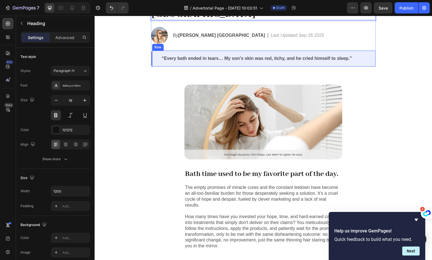
click at [154, 52] on div "“Every bath ended in tears… My son’s skin was red, itchy, and he cried himself …" at bounding box center [263, 59] width 225 height 16
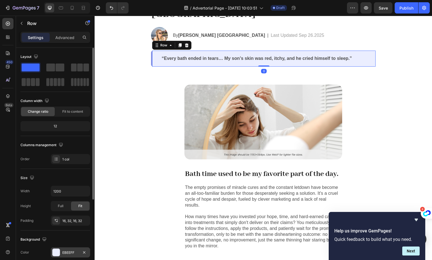
click at [57, 253] on div at bounding box center [56, 252] width 7 height 7
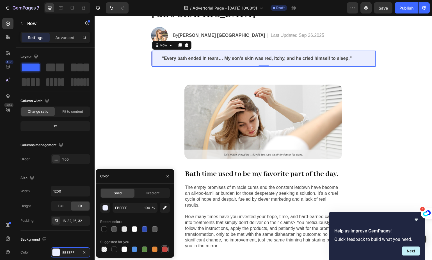
click at [164, 249] on div at bounding box center [165, 249] width 6 height 6
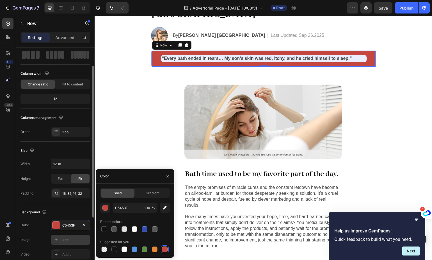
scroll to position [48, 0]
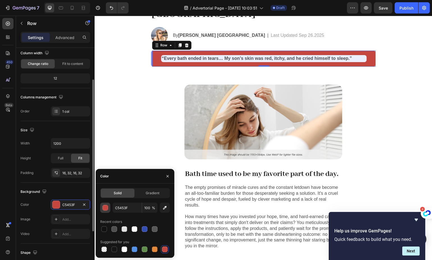
click at [108, 206] on button "button" at bounding box center [105, 207] width 10 height 10
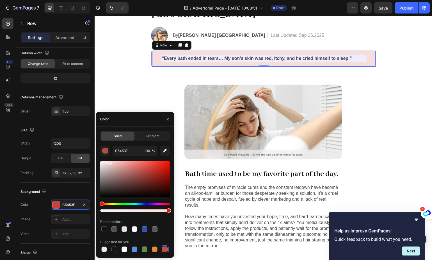
type input "F9DDDB"
drag, startPoint x: 131, startPoint y: 183, endPoint x: 109, endPoint y: 162, distance: 30.4
click at [109, 162] on div at bounding box center [135, 179] width 70 height 36
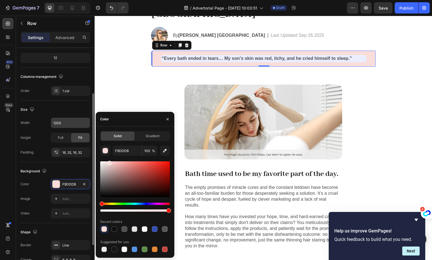
scroll to position [0, 0]
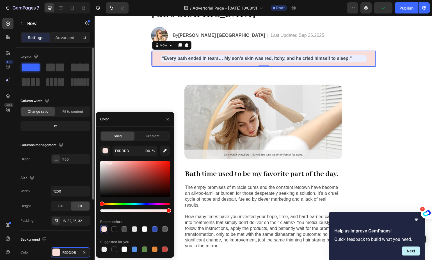
click at [68, 177] on div "Size" at bounding box center [55, 177] width 70 height 9
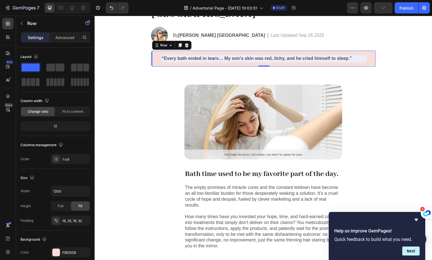
click at [176, 56] on p "“Every bath ended in tears… My son’s skin was red, itchy, and he cried himself …" at bounding box center [264, 59] width 204 height 6
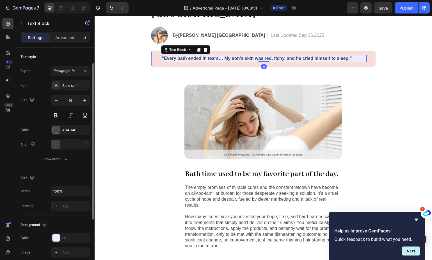
scroll to position [38, 0]
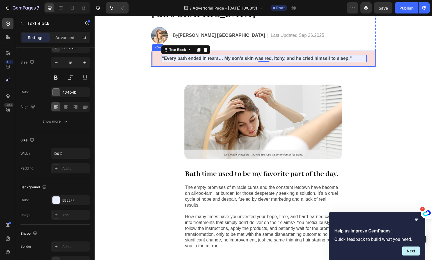
click at [154, 52] on div "“Every bath ended in tears… My son’s skin was red, itchy, and he cried himself …" at bounding box center [263, 59] width 225 height 16
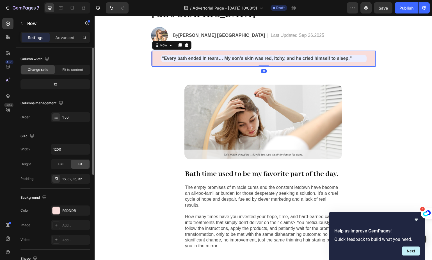
scroll to position [77, 0]
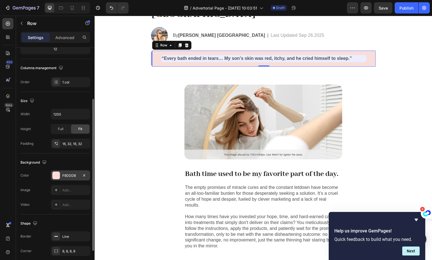
click at [69, 172] on div "F9DDDB" at bounding box center [70, 175] width 39 height 10
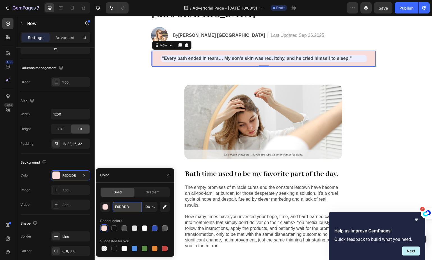
click at [121, 208] on input "F9DDDB" at bounding box center [127, 207] width 29 height 10
click at [122, 208] on input "F9DDDB" at bounding box center [127, 207] width 29 height 10
drag, startPoint x: 135, startPoint y: 205, endPoint x: 120, endPoint y: 204, distance: 14.4
click at [120, 204] on input "F9DDDB" at bounding box center [127, 207] width 29 height 10
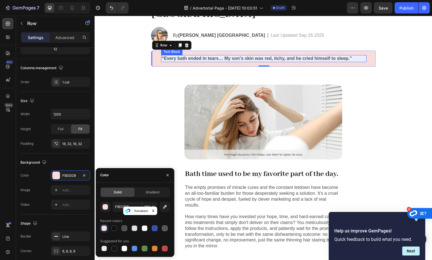
click at [227, 56] on p "“Every bath ended in tears… My son’s skin was red, itchy, and he cried himself …" at bounding box center [264, 59] width 204 height 6
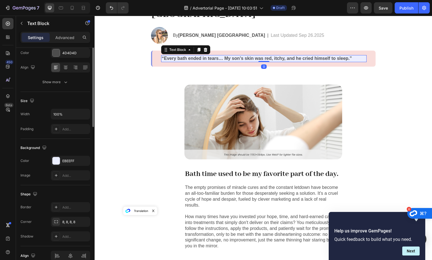
scroll to position [0, 0]
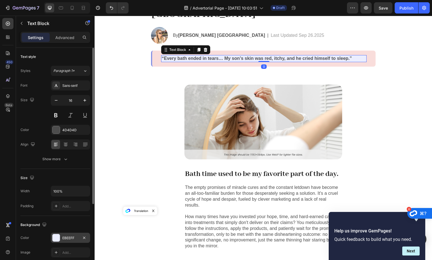
click at [65, 240] on div "EBEEFF" at bounding box center [70, 237] width 16 height 5
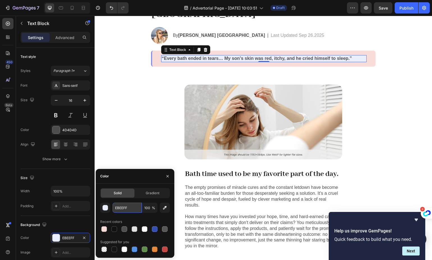
click at [122, 212] on input "EBEEFF" at bounding box center [127, 207] width 29 height 10
click at [105, 231] on div at bounding box center [104, 229] width 6 height 6
type input "F9DDDB"
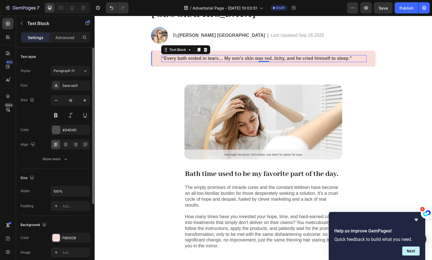
click at [60, 219] on div "Background The changes might be hidden by the video. Color F9DDDB Image Add..." at bounding box center [55, 239] width 70 height 46
click at [54, 127] on div at bounding box center [56, 129] width 7 height 7
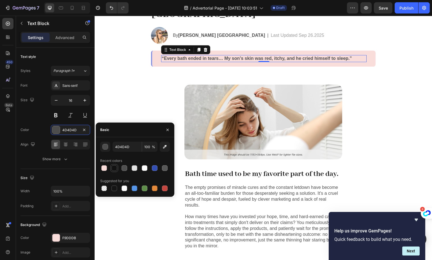
click at [112, 170] on div at bounding box center [114, 168] width 6 height 6
type input "121212"
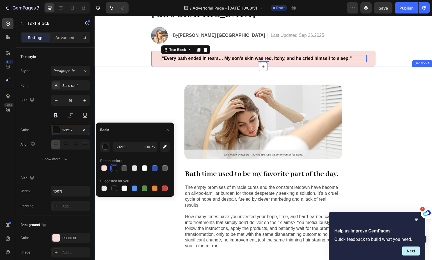
click at [389, 97] on div "Image Bath time used to be my favorite part of the day. Text Block The empty pr…" at bounding box center [264, 201] width 338 height 269
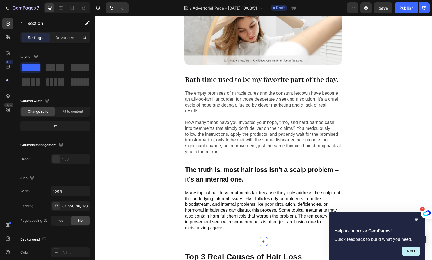
click at [155, 150] on div "Image Bath time used to be my favorite part of the day. Text Block The empty pr…" at bounding box center [264, 106] width 338 height 269
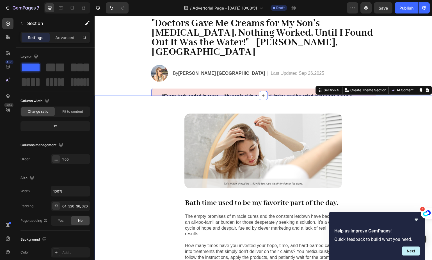
scroll to position [190, 0]
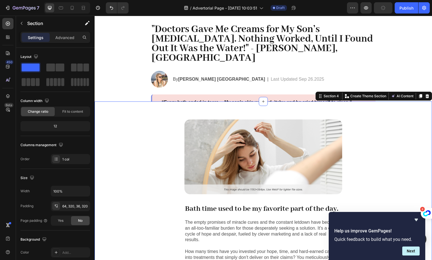
click at [151, 94] on div "“Every bath ended in tears… My son’s skin was red, itchy, and he cried himself …" at bounding box center [263, 102] width 225 height 16
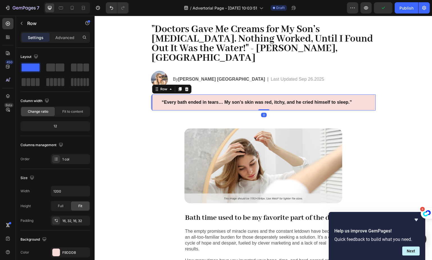
click at [151, 94] on div "“Every bath ended in tears… My son’s skin was red, itchy, and he cried himself …" at bounding box center [263, 102] width 225 height 16
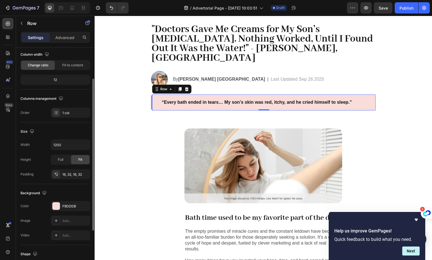
scroll to position [0, 0]
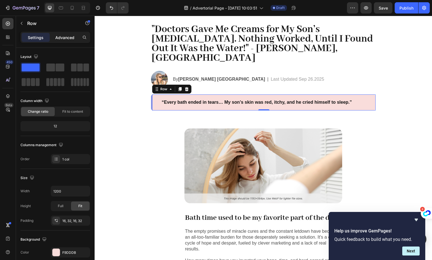
click at [71, 35] on p "Advanced" at bounding box center [64, 38] width 19 height 6
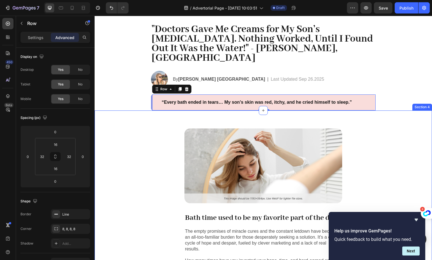
click at [136, 188] on div "Image Bath time used to be my favorite part of the day. Text Block The empty pr…" at bounding box center [264, 244] width 338 height 269
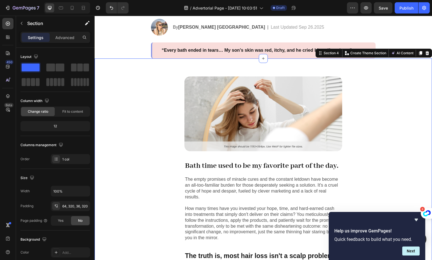
scroll to position [341, 0]
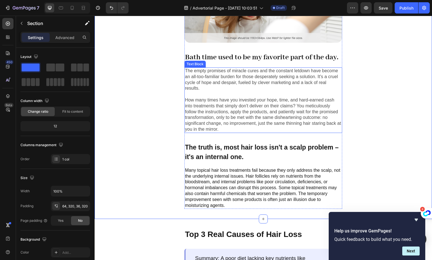
click at [251, 108] on p "The empty promises of miracle cures and the constant letdown have become an all…" at bounding box center [263, 100] width 157 height 64
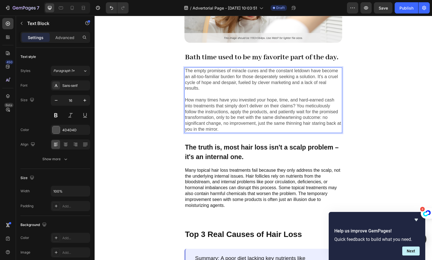
click at [239, 108] on p "The empty promises of miracle cures and the constant letdown have become an all…" at bounding box center [263, 100] width 157 height 64
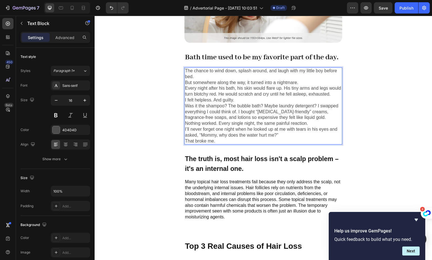
click at [212, 80] on p "The chance to wind down, splash around, and laugh with my little boy before bed." at bounding box center [263, 74] width 157 height 12
click at [218, 103] on p "I felt helpless. And guilty." at bounding box center [263, 100] width 157 height 6
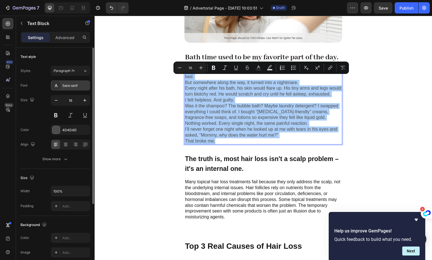
click at [75, 86] on div "Sans-serif" at bounding box center [75, 85] width 26 height 5
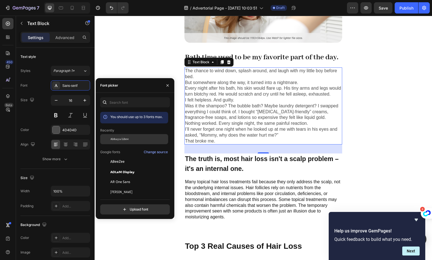
click at [133, 138] on div "Abhaya Libre" at bounding box center [138, 138] width 57 height 5
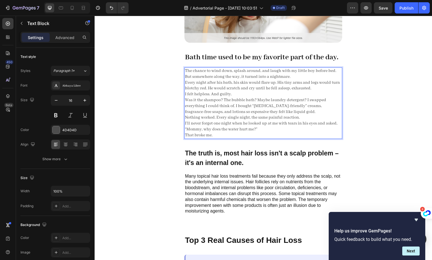
click at [219, 114] on p "Was it the shampoo? The bubble bath? Maybe laundry detergent? I swapped everyth…" at bounding box center [263, 105] width 157 height 17
click at [206, 111] on p "Was it the shampoo? The bubble bath? Maybe laundry detergent? I swapped everyth…" at bounding box center [263, 105] width 157 height 17
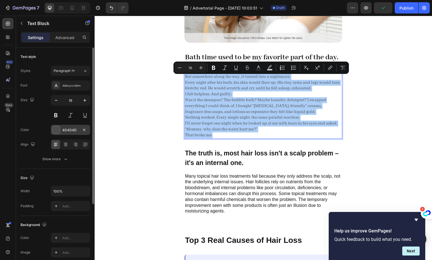
click at [58, 128] on div at bounding box center [56, 129] width 7 height 7
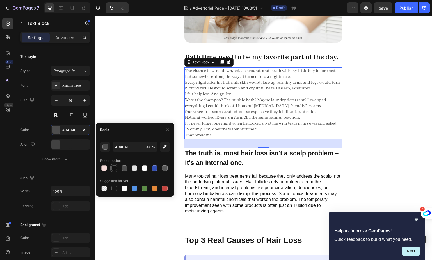
click at [116, 167] on div at bounding box center [114, 168] width 6 height 6
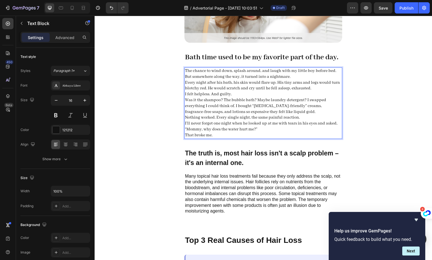
click at [300, 88] on p "Every night after his bath, his skin would flare up. His tiny arms and legs wou…" at bounding box center [263, 86] width 157 height 12
click at [296, 92] on p "Every night after his bath, his skin would flare up. His tiny arms and legs wou…" at bounding box center [263, 86] width 157 height 12
click at [308, 92] on p "Every night after his bath, his skin would flare up. His tiny arms and legs wou…" at bounding box center [263, 86] width 157 height 12
click at [306, 80] on p "But somewhere along the way, it turned into a nightmare." at bounding box center [263, 77] width 157 height 6
click at [317, 80] on p "But somewhere along the way, it turned into a nightmare." at bounding box center [263, 77] width 157 height 6
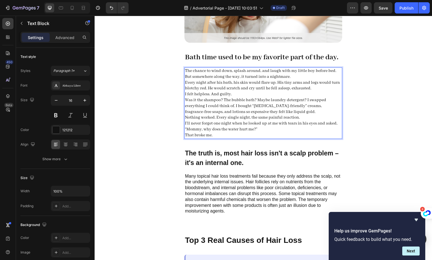
click at [186, 80] on p "But somewhere along the way, it turned into a nightmare." at bounding box center [263, 77] width 157 height 6
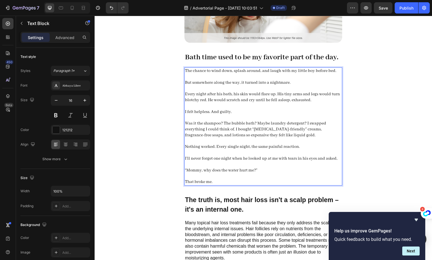
click at [229, 138] on p "Was it the shampoo? The bubble bath? Maybe laundry detergent? I swapped everyth…" at bounding box center [263, 128] width 157 height 17
click at [230, 144] on p "Rich Text Editor. Editing area: main" at bounding box center [263, 141] width 157 height 6
click at [222, 138] on p "Was it the shampoo? The bubble bath? Maybe laundry detergent? I swapped everyth…" at bounding box center [263, 128] width 157 height 17
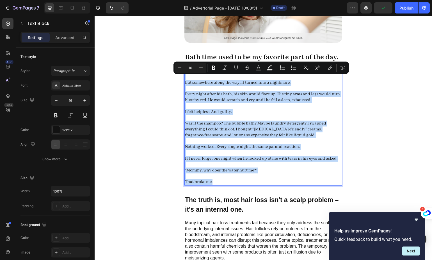
drag, startPoint x: 225, startPoint y: 191, endPoint x: 186, endPoint y: 79, distance: 119.1
click at [186, 79] on div "The chance to wind down, splash around, and laugh with my little boy before bed…" at bounding box center [263, 126] width 158 height 118
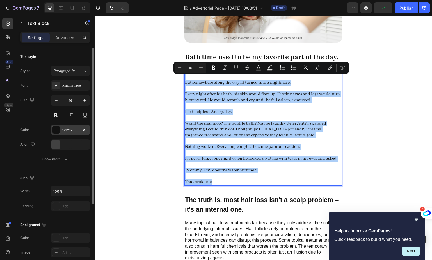
click at [68, 126] on div "121212" at bounding box center [70, 130] width 39 height 10
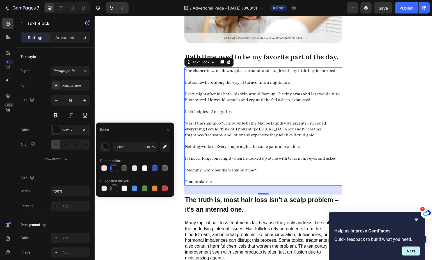
click at [111, 187] on div at bounding box center [114, 188] width 7 height 7
click at [113, 189] on div at bounding box center [114, 188] width 6 height 6
click at [106, 148] on div "button" at bounding box center [106, 147] width 6 height 6
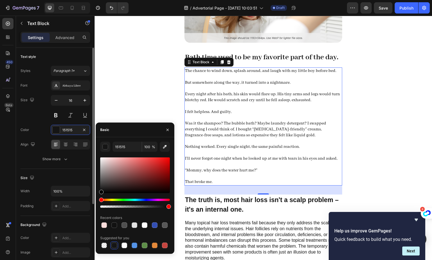
drag, startPoint x: 118, startPoint y: 188, endPoint x: 70, endPoint y: 215, distance: 54.8
click at [70, 215] on div "450 Beta Sections(18) Elements(83) Section Element Hero Section Product Detail …" at bounding box center [47, 138] width 95 height 244
type input "000000"
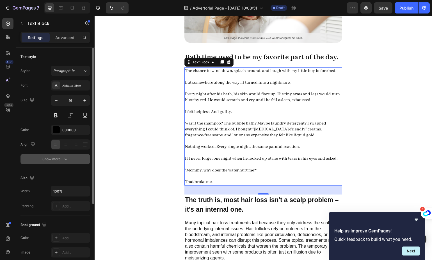
click at [83, 160] on button "Show more" at bounding box center [55, 159] width 70 height 10
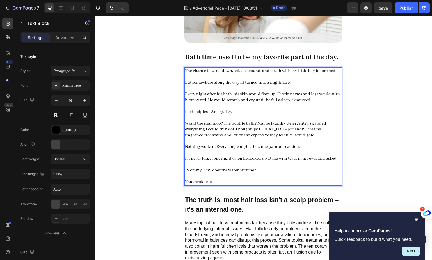
click at [226, 109] on p "Rich Text Editor. Editing area: main" at bounding box center [263, 106] width 157 height 6
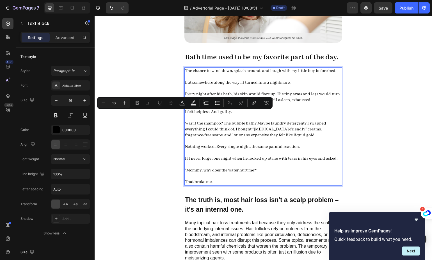
click at [233, 173] on p "“Mommy, why does the water hurt me?”" at bounding box center [263, 170] width 157 height 6
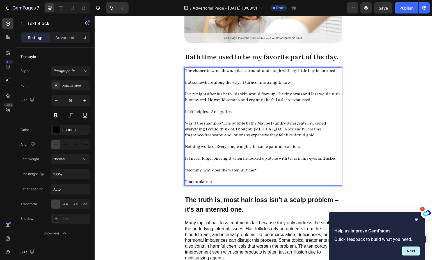
click at [227, 185] on div "The chance to wind down, splash around, and laugh with my little boy before bed…" at bounding box center [263, 126] width 158 height 118
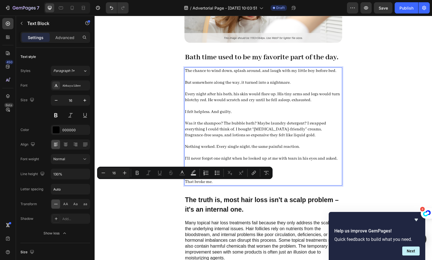
click at [224, 185] on p "That broke me." at bounding box center [263, 182] width 157 height 6
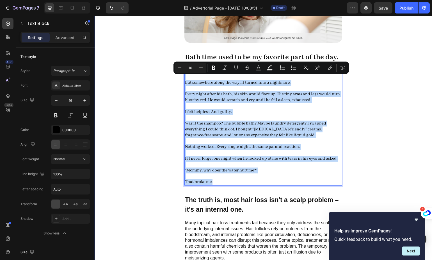
drag, startPoint x: 223, startPoint y: 189, endPoint x: 180, endPoint y: 79, distance: 117.8
click at [180, 79] on div "Image Bath time used to be my favorite part of the day. Text Block The chance t…" at bounding box center [264, 111] width 338 height 322
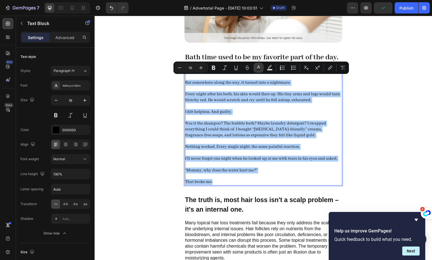
click at [261, 68] on icon "Editor contextual toolbar" at bounding box center [259, 68] width 6 height 6
type input "000000"
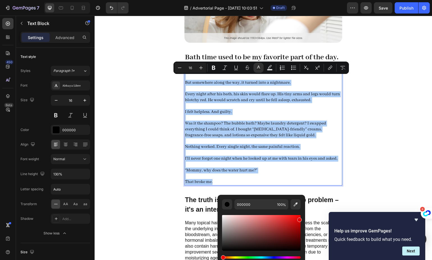
drag, startPoint x: 247, startPoint y: 238, endPoint x: 298, endPoint y: 218, distance: 55.7
click at [299, 218] on div "Editor contextual toolbar" at bounding box center [261, 233] width 79 height 36
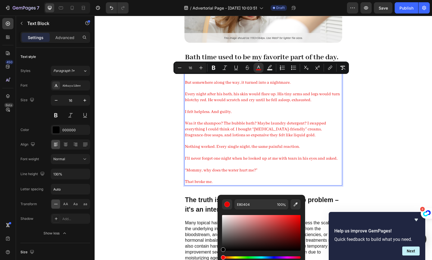
drag, startPoint x: 257, startPoint y: 233, endPoint x: 193, endPoint y: 268, distance: 72.8
click at [193, 0] on html "7 / Advertorial Page - Sep 26, 10:03:51 Draft Preview Save Publish 450 Beta Sec…" at bounding box center [216, 0] width 432 height 0
type input "000000"
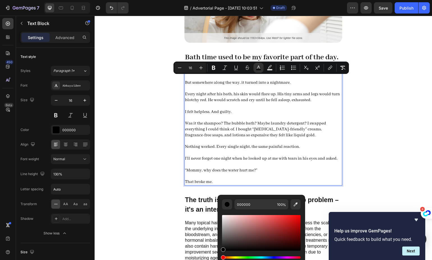
click at [277, 134] on p "Was it the shampoo? The bubble bath? Maybe laundry detergent? I swapped everyth…" at bounding box center [263, 128] width 157 height 17
click at [278, 133] on span "Was it the shampoo? The bubble bath? Maybe laundry detergent? I swapped everyth…" at bounding box center [255, 129] width 141 height 17
click at [277, 122] on div "The chance to wind down, splash around, and laugh with my little boy before bed…" at bounding box center [263, 126] width 158 height 118
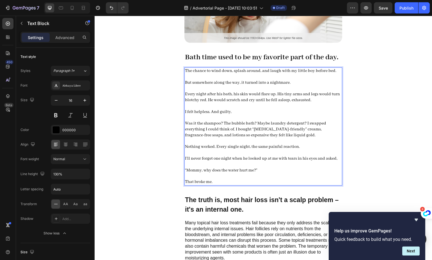
click at [202, 114] on span "I felt helpless. And guilty." at bounding box center [208, 111] width 47 height 5
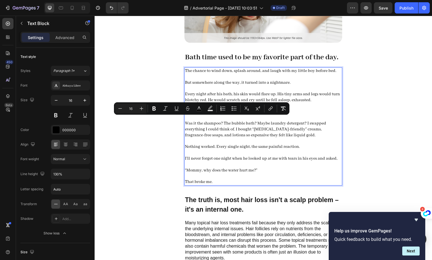
click at [233, 120] on p "Rich Text Editor. Editing area: main" at bounding box center [263, 118] width 157 height 6
drag, startPoint x: 233, startPoint y: 120, endPoint x: 195, endPoint y: 120, distance: 38.5
click at [195, 115] on p "I felt helpless. And guilty." at bounding box center [263, 112] width 157 height 6
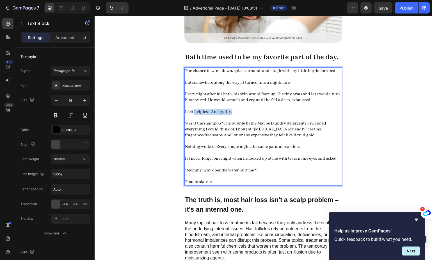
click at [196, 114] on span "I felt helpless. And guilty." at bounding box center [208, 111] width 47 height 5
click at [197, 114] on span "I felt helpless. And guilty." at bounding box center [208, 111] width 47 height 5
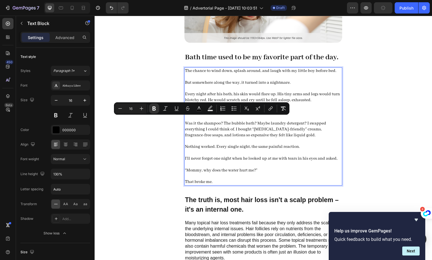
click at [224, 114] on span "I felt helpless . And guilty." at bounding box center [208, 111] width 46 height 5
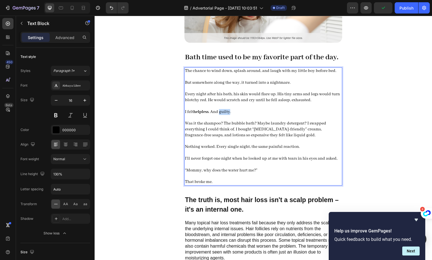
click at [224, 114] on span "I felt helpless . And guilty." at bounding box center [208, 111] width 46 height 5
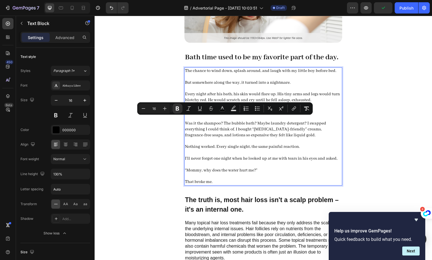
click at [200, 184] on span "That broke me." at bounding box center [199, 181] width 28 height 5
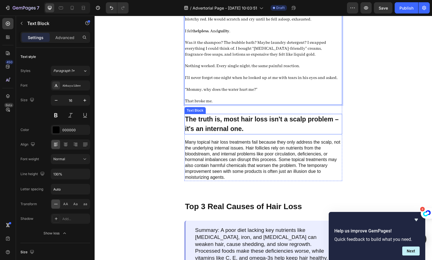
scroll to position [431, 0]
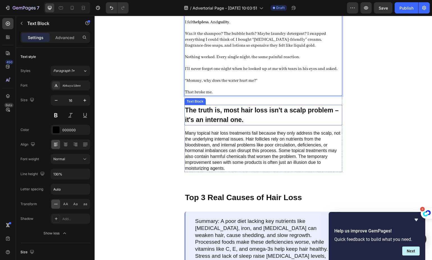
click at [235, 124] on p "The truth is, most hair loss isn't a scalp problem – it's an internal one." at bounding box center [263, 114] width 157 height 19
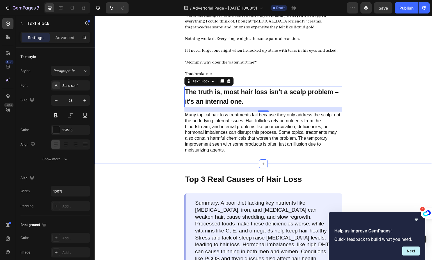
scroll to position [436, 0]
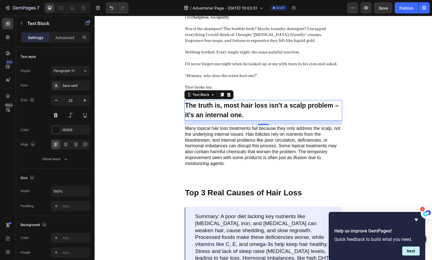
click at [230, 114] on p "The truth is, most hair loss isn't a scalp problem – it's an internal one." at bounding box center [263, 110] width 157 height 19
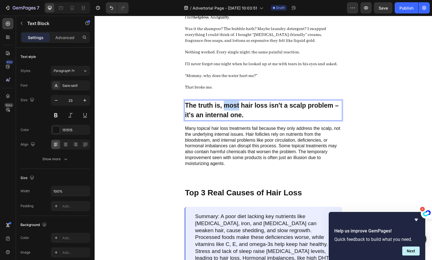
click at [230, 114] on p "The truth is, most hair loss isn't a scalp problem – it's an internal one." at bounding box center [263, 110] width 157 height 19
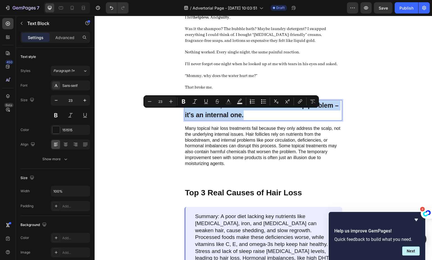
click at [230, 114] on p "The truth is, most hair loss isn't a scalp problem – it's an internal one." at bounding box center [263, 110] width 157 height 19
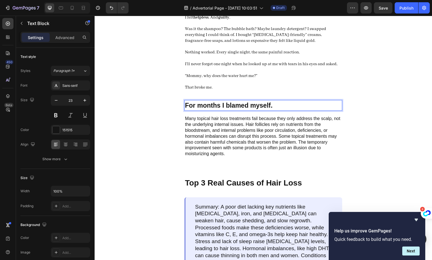
click at [277, 110] on p "For months I blamed myself." at bounding box center [263, 106] width 157 height 10
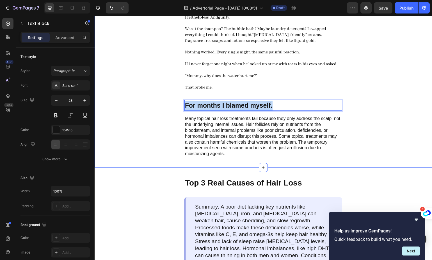
drag, startPoint x: 283, startPoint y: 113, endPoint x: 179, endPoint y: 111, distance: 103.4
click at [179, 111] on div "Image Bath time used to be my favorite part of the day. Text Block The chance t…" at bounding box center [264, 12] width 338 height 312
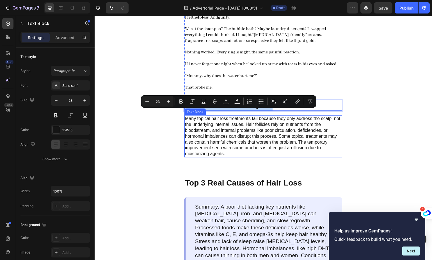
click at [284, 129] on p "Many topical hair loss treatments fail because they only address the scalp, not…" at bounding box center [263, 136] width 157 height 41
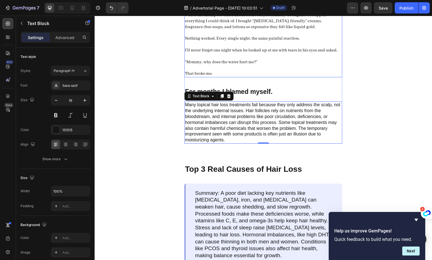
scroll to position [452, 0]
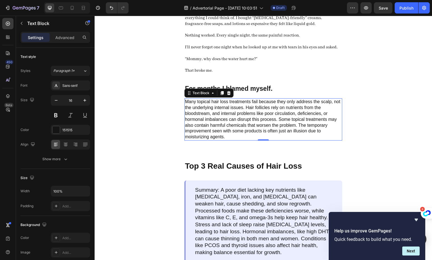
click at [246, 127] on p "Many topical hair loss treatments fail because they only address the scalp, not…" at bounding box center [263, 119] width 157 height 41
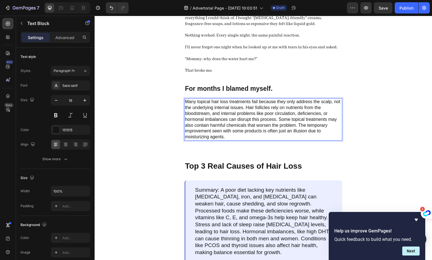
click at [253, 132] on p "Many topical hair loss treatments fail because they only address the scalp, not…" at bounding box center [263, 119] width 157 height 41
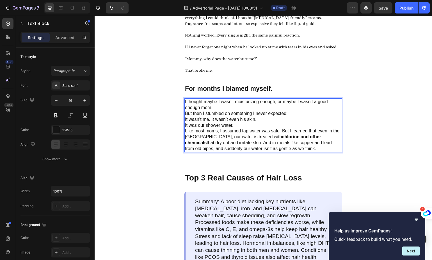
click at [225, 119] on p "But then I stumbled on something I never expected: It wasn’t me. It wasn’t even…" at bounding box center [263, 117] width 157 height 12
click at [224, 111] on p "I thought maybe I wasn’t moisturizing enough, or maybe I wasn’t a good enough m…" at bounding box center [263, 105] width 157 height 12
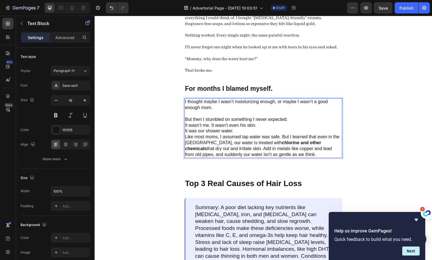
click at [300, 127] on p "But then I stumbled on something I never expected: It wasn’t me. It wasn’t even…" at bounding box center [263, 123] width 157 height 12
click at [185, 128] on p "But then I stumbled on something I never expected: It wasn’t me. It wasn’t even…" at bounding box center [263, 123] width 157 height 12
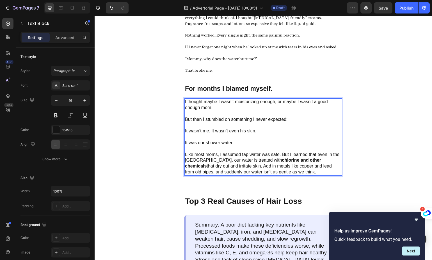
click at [279, 168] on strong "chlorine and other chemicals" at bounding box center [253, 163] width 136 height 11
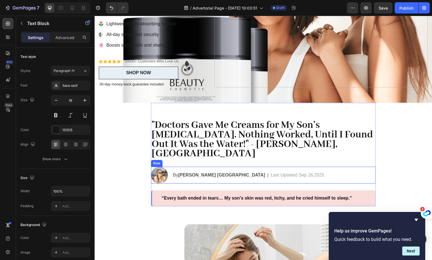
scroll to position [0, 0]
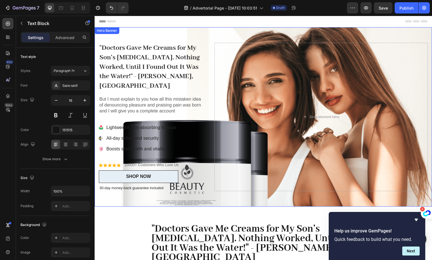
click at [138, 31] on div "Icon Icon Icon Icon Icon Icon List 20000+ Customers Who Love Us Text Block Row …" at bounding box center [264, 116] width 338 height 179
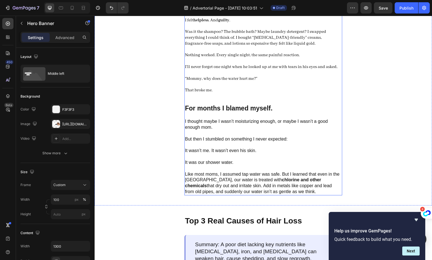
scroll to position [438, 0]
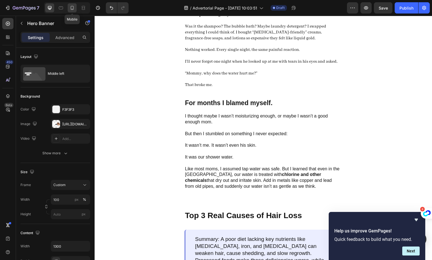
click at [72, 8] on icon at bounding box center [72, 8] width 6 height 6
type input "100%"
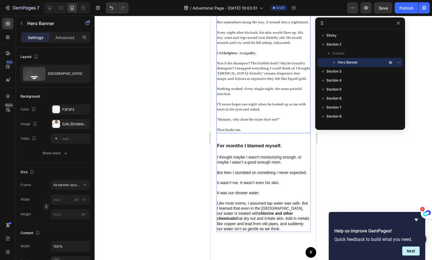
scroll to position [459, 0]
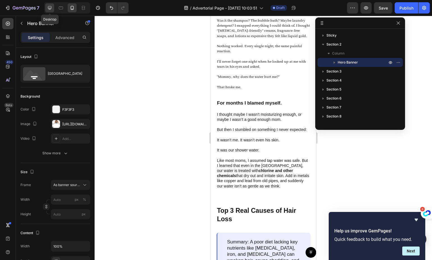
click at [53, 11] on div at bounding box center [49, 7] width 9 height 9
type input "100"
type input "1300"
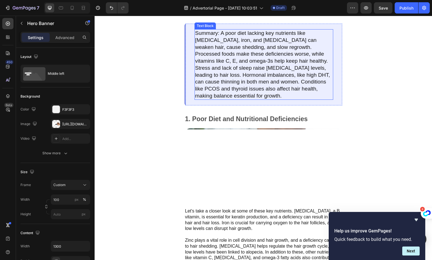
scroll to position [643, 0]
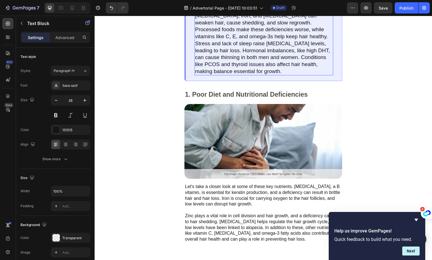
scroll to position [670, 0]
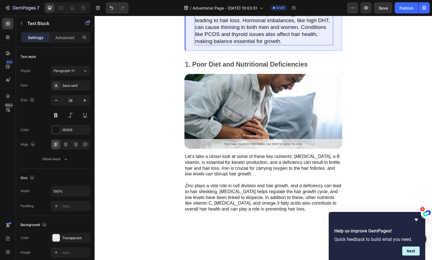
click at [258, 45] on p "Summary: A poor diet lacking key nutrients like [MEDICAL_DATA], iron, and [MEDI…" at bounding box center [264, 9] width 138 height 69
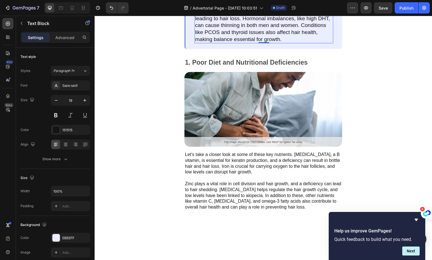
scroll to position [672, 0]
click at [232, 42] on p "Summary: A poor diet lacking key nutrients like biotin, iron, and vitamin D can…" at bounding box center [264, 7] width 138 height 69
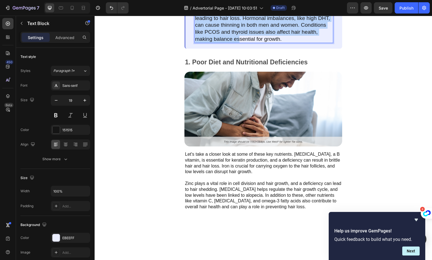
click at [232, 42] on p "Summary: A poor diet lacking key nutrients like biotin, iron, and vitamin D can…" at bounding box center [264, 7] width 138 height 69
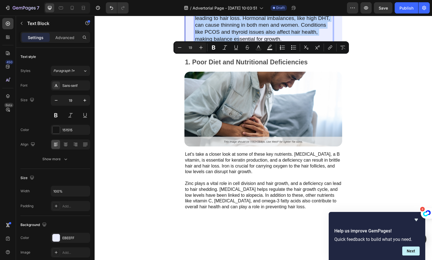
click at [227, 42] on p "Summary: A poor diet lacking key nutrients like biotin, iron, and vitamin D can…" at bounding box center [264, 7] width 138 height 69
drag, startPoint x: 220, startPoint y: 58, endPoint x: 293, endPoint y: 126, distance: 99.3
click at [293, 49] on div "Summary: A poor diet lacking key nutrients like biotin, iron, and vitamin D can…" at bounding box center [263, 8] width 158 height 82
click at [249, 67] on p "1. Poor Diet and Nutritional Deficiencies" at bounding box center [263, 62] width 157 height 8
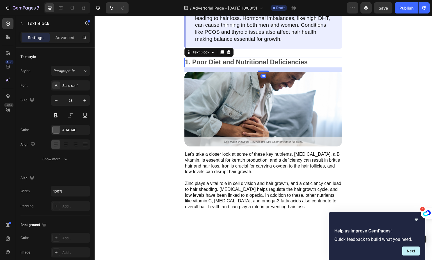
click at [249, 67] on p "1. Poor Diet and Nutritional Deficiencies" at bounding box center [263, 62] width 157 height 8
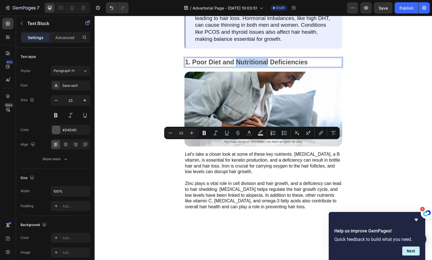
click at [249, 67] on p "1. Poor Diet and Nutritional Deficiencies" at bounding box center [263, 62] width 157 height 8
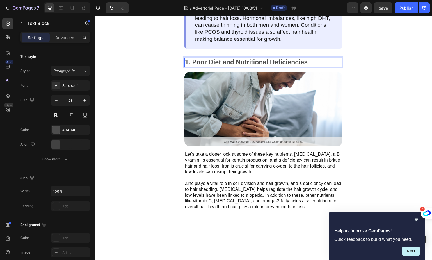
click at [249, 67] on p "1. Poor Diet and Nutritional Deficiencies" at bounding box center [263, 62] width 157 height 8
click at [186, 67] on p "Chlorine Strips Natural Oils" at bounding box center [263, 62] width 157 height 8
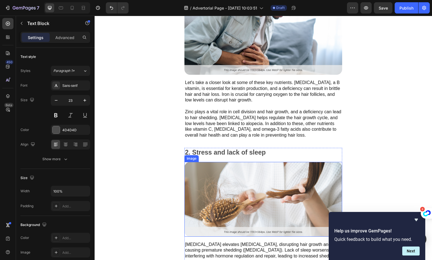
scroll to position [803, 0]
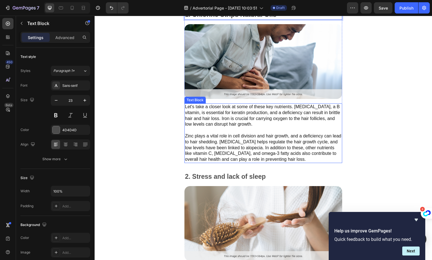
click at [255, 123] on p "Let's take a closer look at some of these key nutrients. Biotin, a B vitamin, i…" at bounding box center [263, 133] width 157 height 58
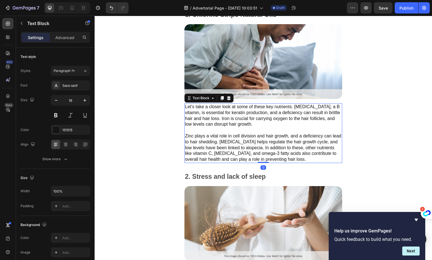
click at [255, 123] on p "Let's take a closer look at some of these key nutrients. Biotin, a B vitamin, i…" at bounding box center [263, 133] width 157 height 58
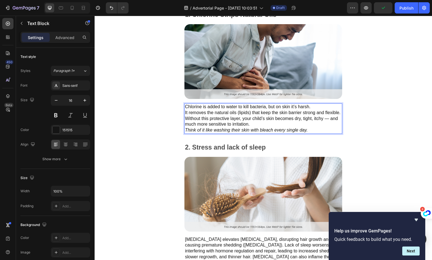
click at [317, 104] on p "Chlorine is added to water to kill bacteria, but on skin it’s harsh. It removes…" at bounding box center [263, 118] width 157 height 29
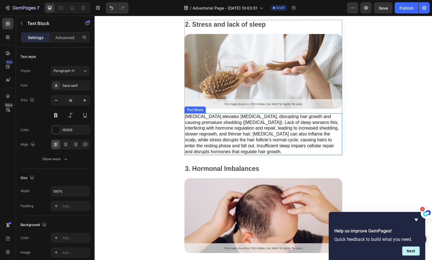
scroll to position [891, 0]
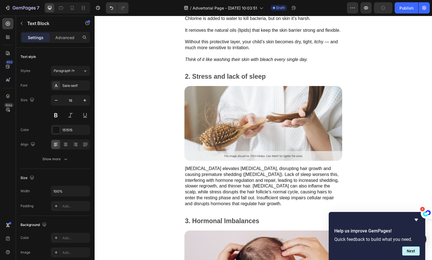
click at [235, 78] on p "2. Stress and lack of sleep" at bounding box center [263, 76] width 157 height 8
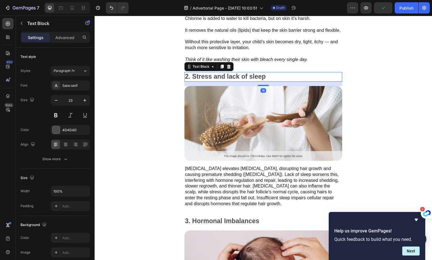
click at [234, 78] on p "2. Stress and lack of sleep" at bounding box center [263, 76] width 157 height 8
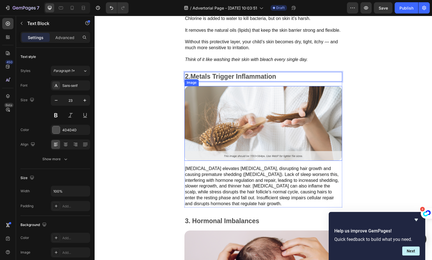
scroll to position [941, 0]
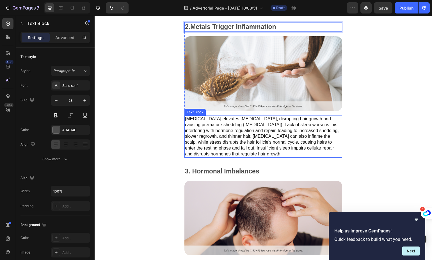
click at [231, 132] on p "Chronic stress elevates cortisol, disrupting hair growth and causing premature …" at bounding box center [263, 136] width 157 height 41
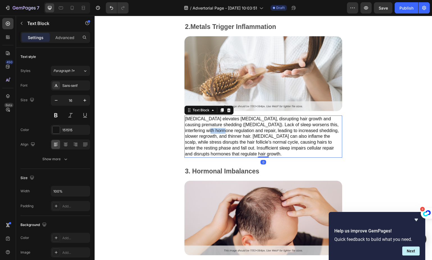
click at [231, 132] on p "Chronic stress elevates cortisol, disrupting hair growth and causing premature …" at bounding box center [263, 136] width 157 height 41
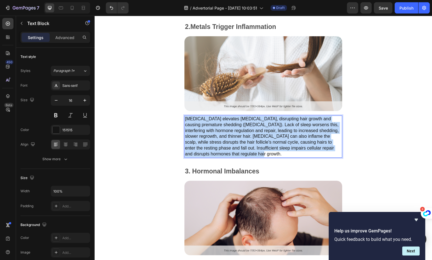
click at [231, 132] on p "Chronic stress elevates cortisol, disrupting hair growth and causing premature …" at bounding box center [263, 136] width 157 height 41
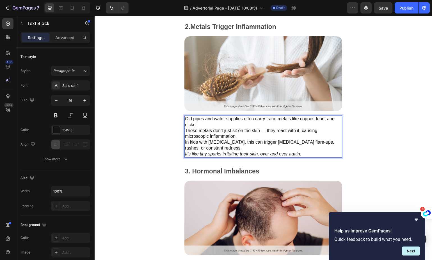
click at [211, 125] on p "Old pipes and water supplies often carry trace metals like copper, lead, and ni…" at bounding box center [263, 136] width 157 height 41
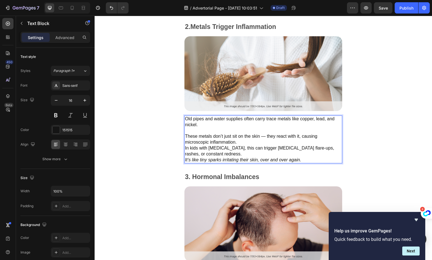
click at [250, 143] on p "⁠⁠⁠⁠⁠⁠⁠ These metals don’t just sit on the skin — they react with it, causing m…" at bounding box center [263, 145] width 157 height 35
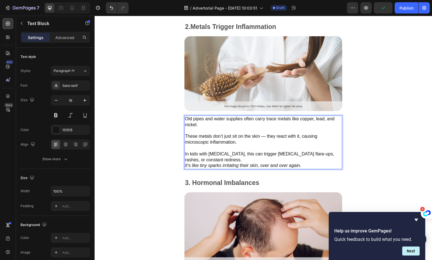
click at [238, 160] on p "⁠⁠⁠⁠⁠⁠⁠ In kids with sensitive skin, this can trigger eczema flare-ups, rashes,…" at bounding box center [263, 156] width 157 height 23
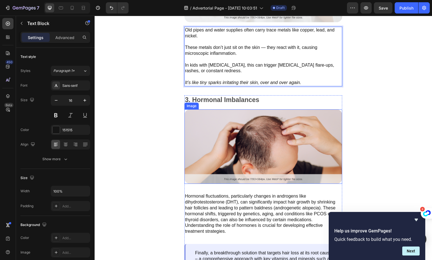
scroll to position [1039, 0]
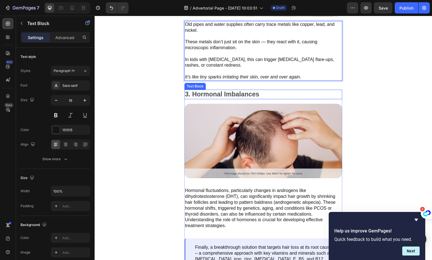
click at [220, 94] on p "3. Hormonal Imbalances" at bounding box center [263, 94] width 157 height 8
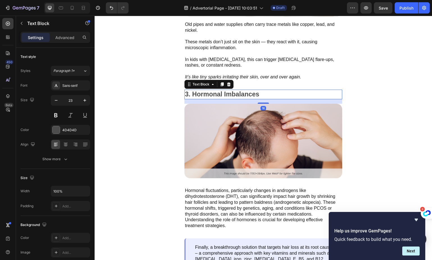
click at [220, 94] on p "3. Hormonal Imbalances" at bounding box center [263, 94] width 157 height 8
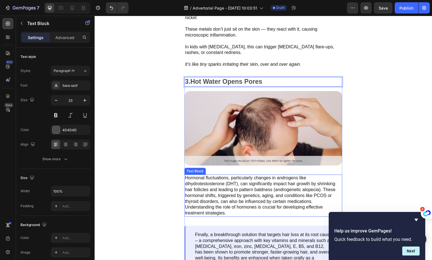
scroll to position [1082, 0]
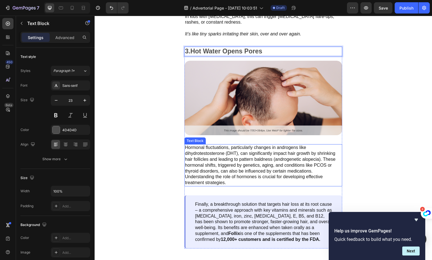
click at [236, 165] on p "Hormonal fluctuations, particularly changes in androgens like dihydrotestostero…" at bounding box center [263, 165] width 157 height 41
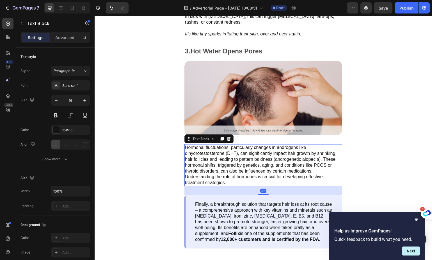
click at [236, 165] on p "Hormonal fluctuations, particularly changes in androgens like dihydrotestostero…" at bounding box center [263, 165] width 157 height 41
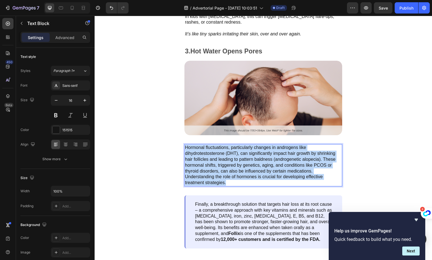
click at [236, 165] on p "Hormonal fluctuations, particularly changes in androgens like dihydrotestostero…" at bounding box center [263, 165] width 157 height 41
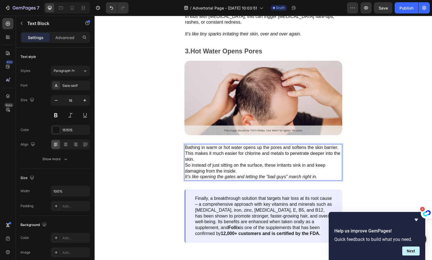
click at [216, 145] on p "Bathing in warm or hot water opens up the pores and softens the skin barrier. T…" at bounding box center [263, 162] width 157 height 35
click at [215, 147] on p "Bathing in warm or hot water opens up the pores and softens the skin barrier. T…" at bounding box center [263, 162] width 157 height 35
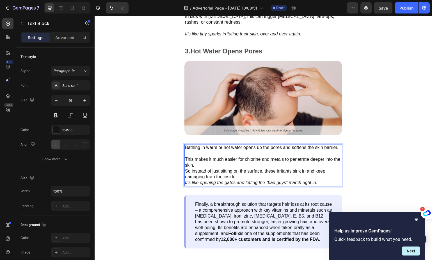
click at [211, 167] on p "⁠⁠⁠⁠⁠⁠⁠ This makes it much easier for chlorine and metals to penetrate deeper i…" at bounding box center [263, 168] width 157 height 35
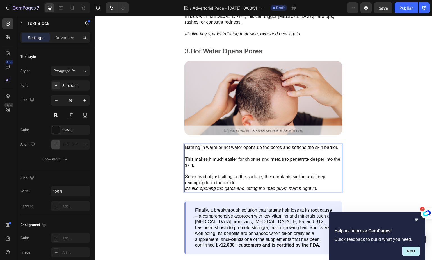
click at [257, 184] on p "⁠⁠⁠⁠⁠⁠⁠ So instead of just sitting on the surface, these irritants sink in and …" at bounding box center [263, 179] width 157 height 23
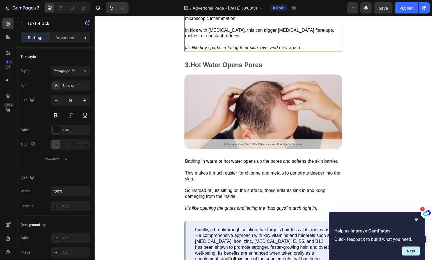
scroll to position [1101, 0]
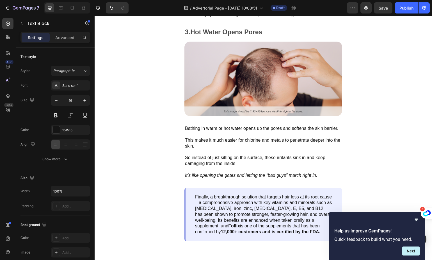
click at [231, 138] on p "This makes it much easier for chlorine and metals to penetrate deeper into the …" at bounding box center [263, 139] width 157 height 17
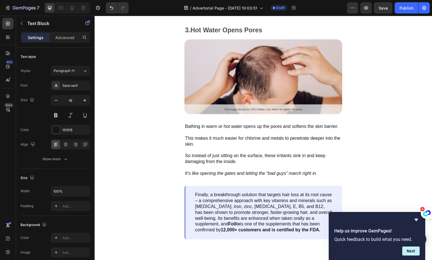
scroll to position [1196, 0]
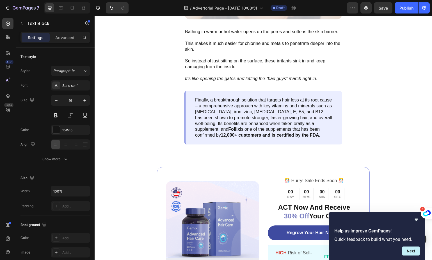
click at [232, 119] on p "Finally, a breakthrough solution that targets hair loss at its root cause – a c…" at bounding box center [264, 117] width 138 height 41
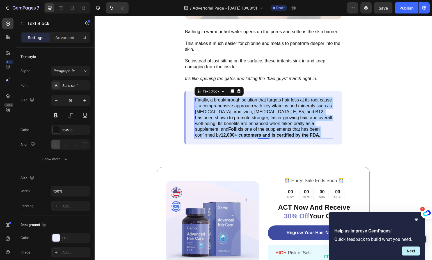
click at [232, 119] on p "Finally, a breakthrough solution that targets hair loss at its root cause – a c…" at bounding box center [264, 117] width 138 height 41
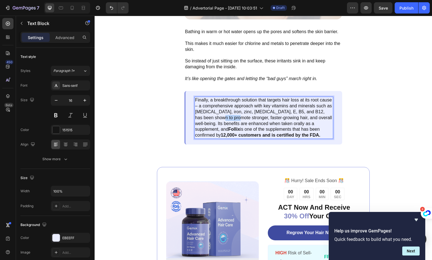
click at [232, 119] on p "Finally, a breakthrough solution that targets hair loss at its root cause – a c…" at bounding box center [264, 117] width 138 height 41
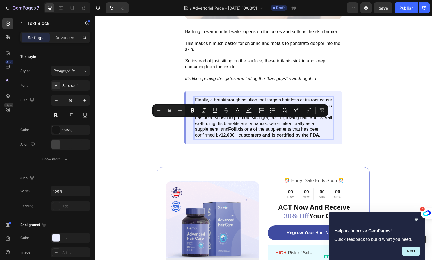
click at [220, 120] on p "Finally, a breakthrough solution that targets hair loss at its root cause – a c…" at bounding box center [264, 117] width 138 height 41
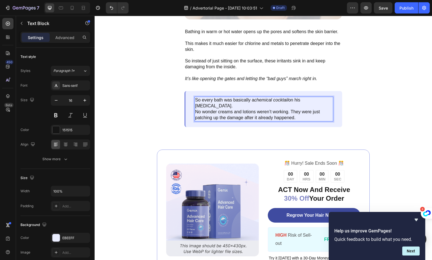
click at [215, 108] on p "So every bath was basically a chemical cocktail on his sensitive skin." at bounding box center [264, 103] width 138 height 12
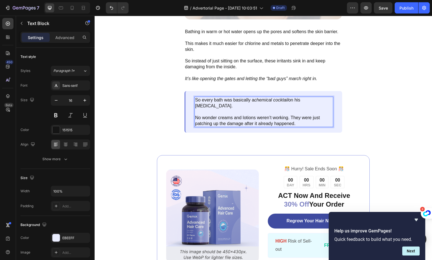
click at [317, 125] on p "No wonder creams and lotions weren’t working. They were just patching up the da…" at bounding box center [264, 121] width 138 height 12
click at [294, 121] on p "No wonder creams and lotions weren’t working. They were just patching up the da…" at bounding box center [264, 121] width 138 height 12
click at [291, 121] on p "No wonder creams and lotions weren’t working. They were just patching up the da…" at bounding box center [264, 121] width 138 height 12
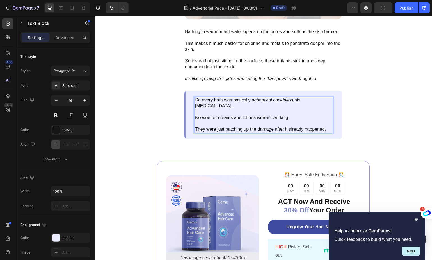
click at [327, 132] on p "They were just patching up the damage after it already happened." at bounding box center [264, 129] width 138 height 6
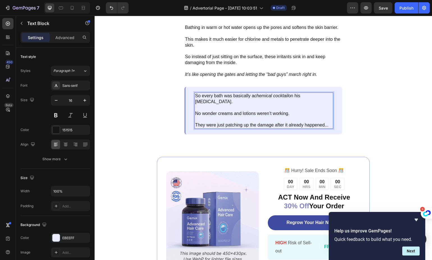
scroll to position [1200, 0]
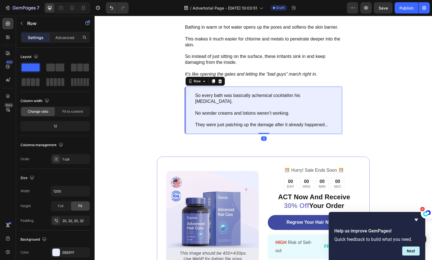
click at [264, 95] on div "So every bath was basically a chemical cocktail on his sensitive skin. No wonde…" at bounding box center [263, 109] width 158 height 47
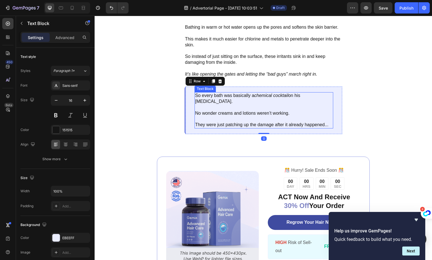
click at [263, 98] on icon "chemical cocktail" at bounding box center [271, 95] width 34 height 5
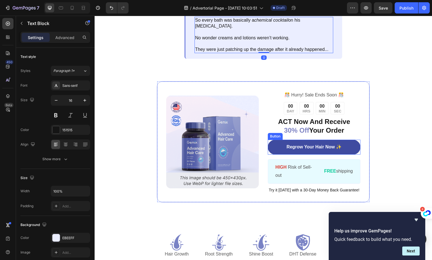
scroll to position [1278, 0]
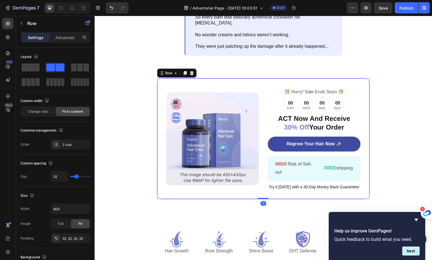
click at [199, 88] on div "Image ️🎊 Hurry! Sale Ends Soon ️🎊 Text Block 00 DAY 00 HRS 00 MIN 00 SEC Countd…" at bounding box center [263, 138] width 213 height 121
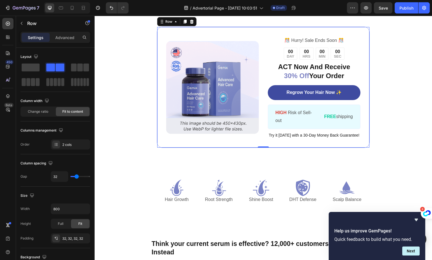
scroll to position [1286, 0]
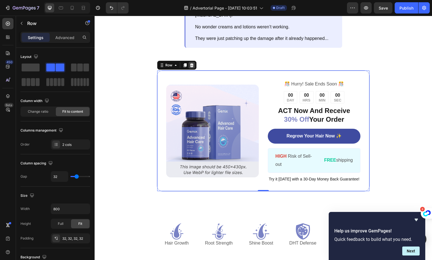
click at [193, 67] on icon at bounding box center [192, 65] width 4 height 4
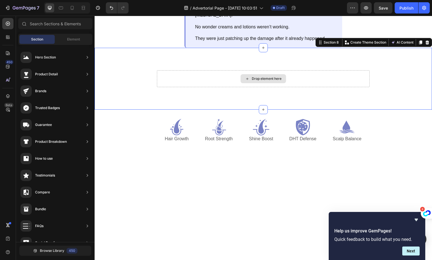
click at [191, 84] on div "Drop element here" at bounding box center [263, 78] width 213 height 17
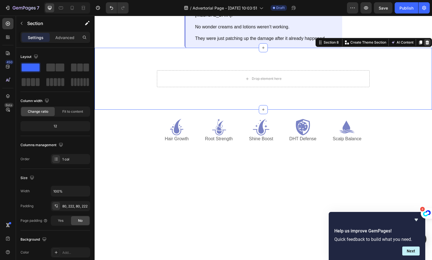
click at [425, 45] on icon at bounding box center [427, 42] width 4 height 4
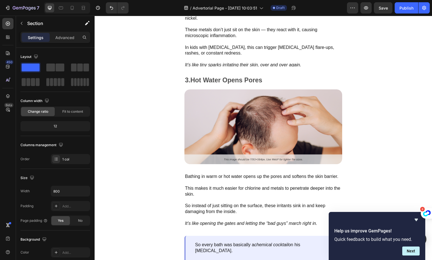
scroll to position [1022, 0]
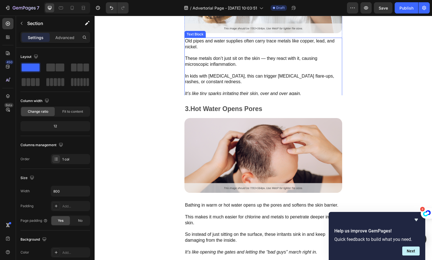
click at [258, 91] on icon "It’s like tiny sparks irritating their skin, over and over again." at bounding box center [243, 93] width 116 height 5
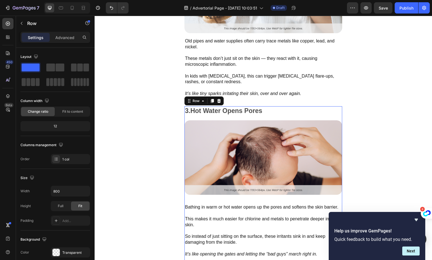
click at [265, 117] on div "3. Hot Water Opens Pores Text Block Image Bathing in warm or hot water opens up…" at bounding box center [263, 210] width 158 height 208
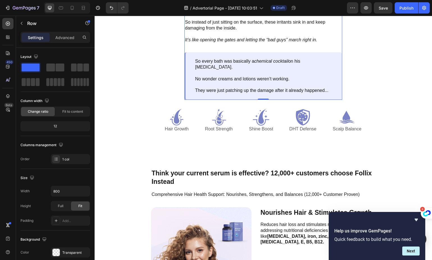
scroll to position [1281, 0]
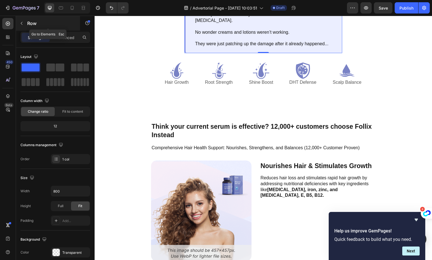
click at [21, 22] on icon "button" at bounding box center [22, 23] width 2 height 3
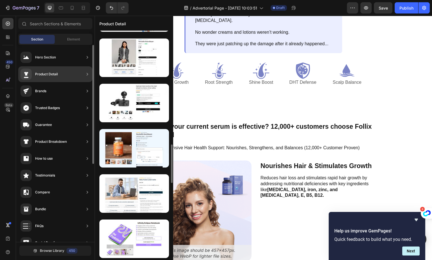
scroll to position [39, 0]
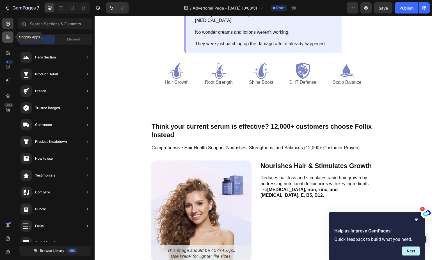
click at [7, 36] on icon at bounding box center [8, 37] width 6 height 6
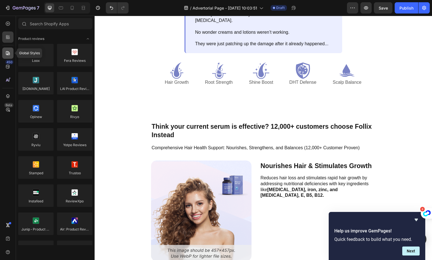
click at [4, 52] on div at bounding box center [7, 52] width 11 height 11
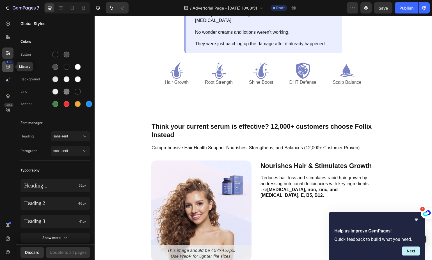
click at [6, 67] on icon at bounding box center [8, 67] width 4 height 4
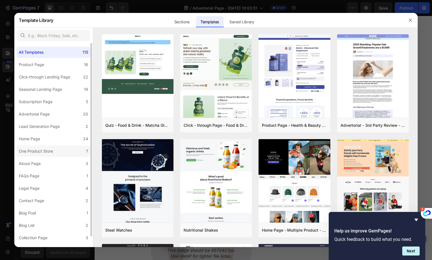
scroll to position [0, 0]
click at [41, 61] on label "Product Page 16" at bounding box center [54, 65] width 74 height 11
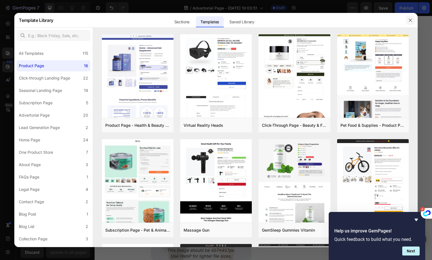
click at [411, 20] on icon "button" at bounding box center [410, 20] width 4 height 4
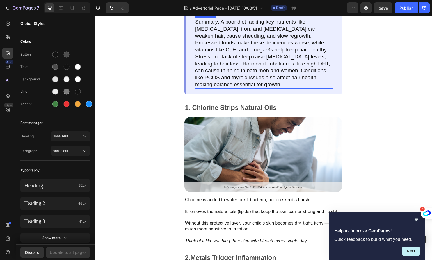
scroll to position [751, 0]
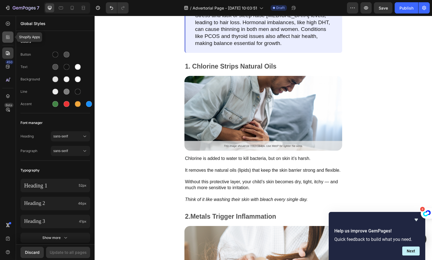
click at [10, 40] on icon at bounding box center [8, 37] width 6 height 6
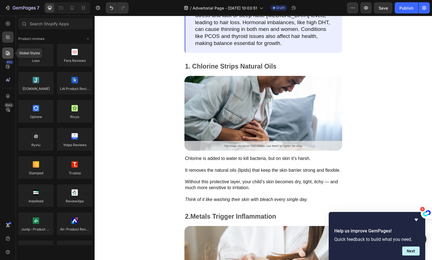
click at [3, 49] on div at bounding box center [7, 52] width 11 height 11
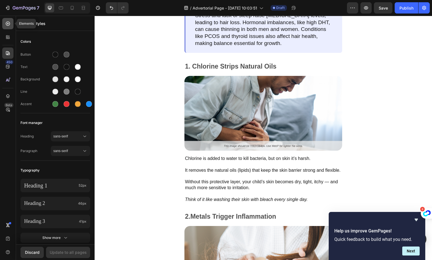
click at [3, 24] on div at bounding box center [7, 23] width 11 height 11
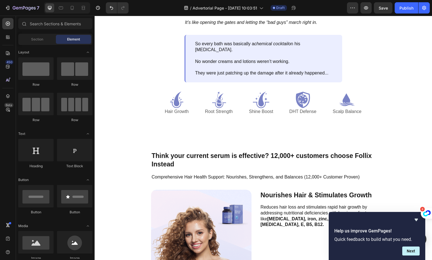
scroll to position [1204, 0]
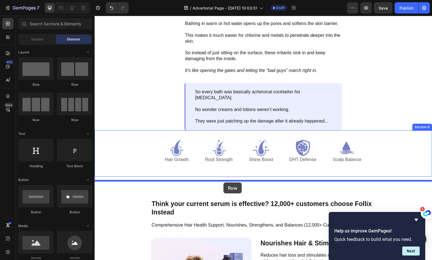
drag, startPoint x: 128, startPoint y: 85, endPoint x: 223, endPoint y: 182, distance: 136.0
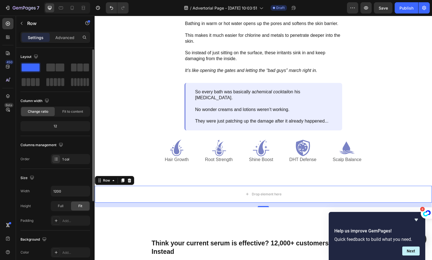
scroll to position [115, 0]
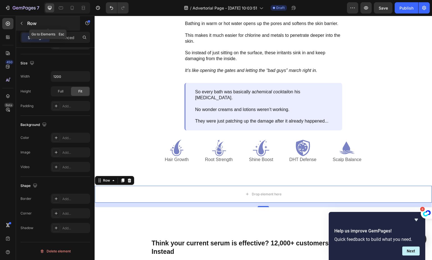
click at [22, 17] on div "Row" at bounding box center [48, 23] width 64 height 15
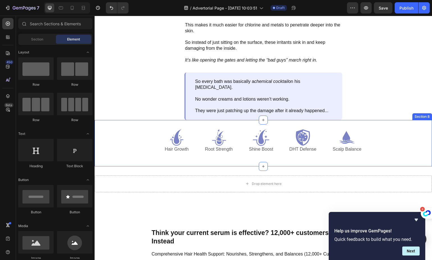
scroll to position [1214, 0]
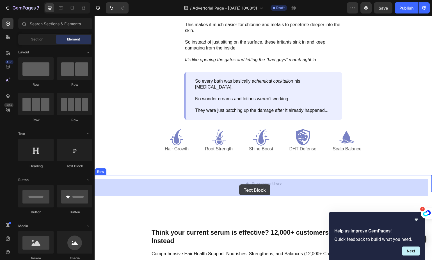
drag, startPoint x: 167, startPoint y: 168, endPoint x: 239, endPoint y: 184, distance: 73.8
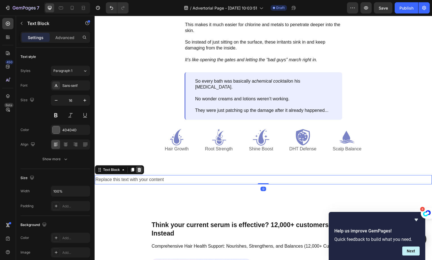
click at [141, 173] on div at bounding box center [139, 169] width 7 height 7
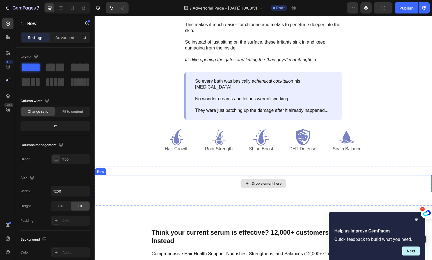
click at [223, 180] on div "Drop element here" at bounding box center [263, 183] width 337 height 17
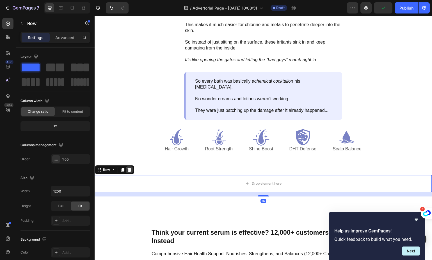
click at [132, 173] on div at bounding box center [129, 169] width 7 height 7
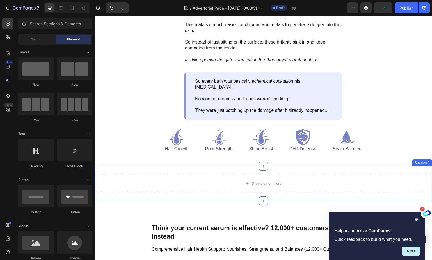
click at [208, 177] on div "Drop element here Section 9" at bounding box center [264, 183] width 338 height 35
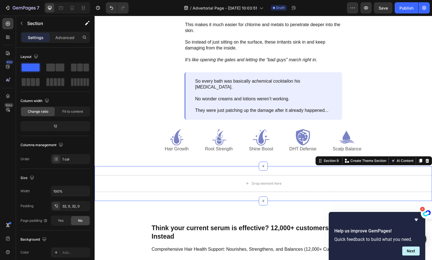
click at [425, 163] on icon at bounding box center [427, 160] width 4 height 4
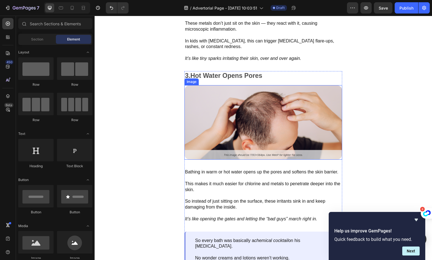
scroll to position [1058, 0]
click at [248, 77] on p "3. Hot Water Opens Pores" at bounding box center [263, 75] width 157 height 8
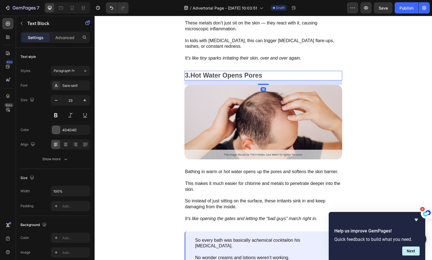
click at [178, 71] on div "3. Hot Water Opens Pores Text Block 16 Image Bathing in warm or hot water opens…" at bounding box center [264, 176] width 338 height 211
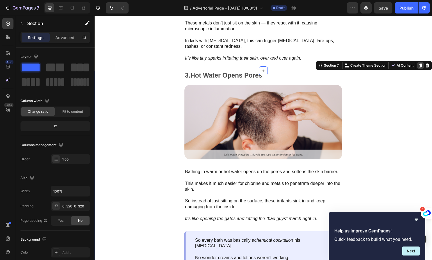
click at [419, 63] on icon at bounding box center [420, 65] width 3 height 4
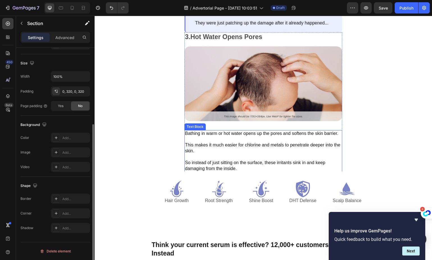
scroll to position [1303, 0]
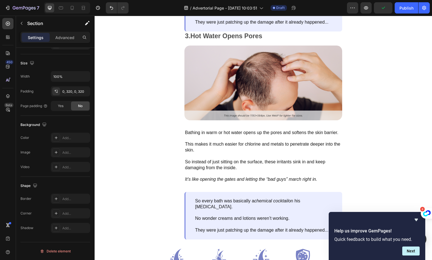
click at [379, 40] on div "3. Hot Water Opens Pores Text Block Image Bathing in warm or hot water opens up…" at bounding box center [264, 135] width 338 height 208
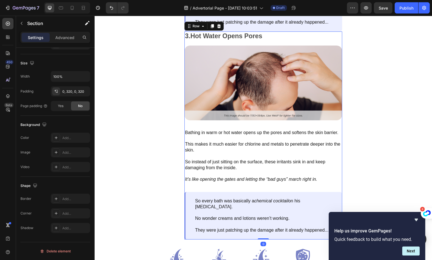
click at [190, 45] on div "3. Hot Water Opens Pores Text Block Image Bathing in warm or hot water opens up…" at bounding box center [263, 135] width 158 height 208
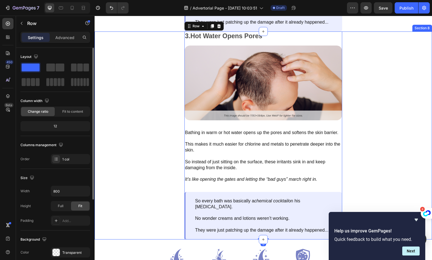
click at [151, 47] on div "3. Hot Water Opens Pores Text Block Image Bathing in warm or hot water opens up…" at bounding box center [264, 135] width 338 height 208
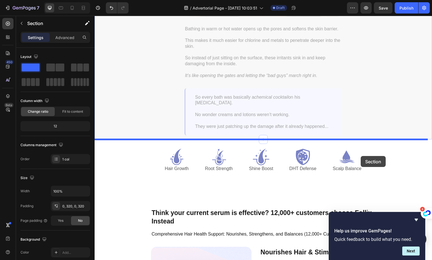
scroll to position [1412, 0]
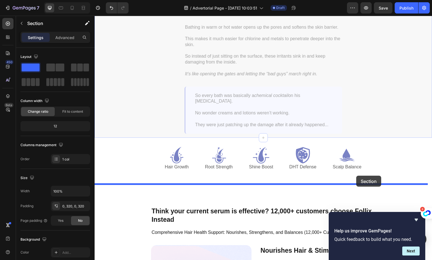
drag, startPoint x: 371, startPoint y: 45, endPoint x: 356, endPoint y: 174, distance: 130.3
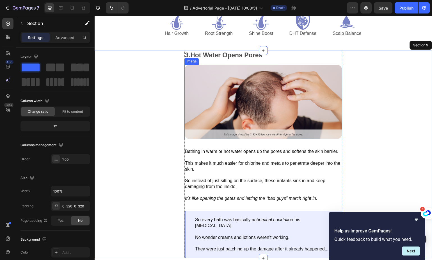
scroll to position [1336, 0]
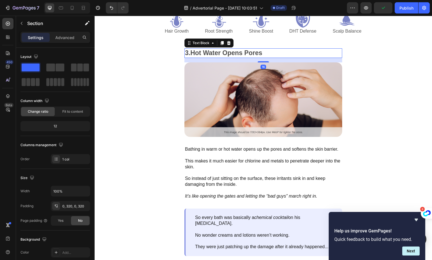
click at [221, 54] on strong "Hot Water Opens Pores" at bounding box center [226, 52] width 72 height 7
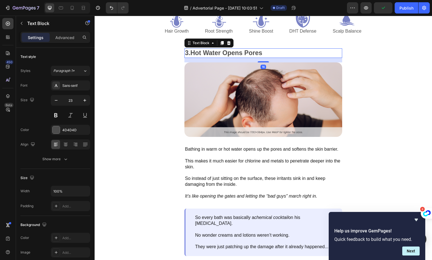
click at [221, 54] on strong "Hot Water Opens Pores" at bounding box center [226, 52] width 72 height 7
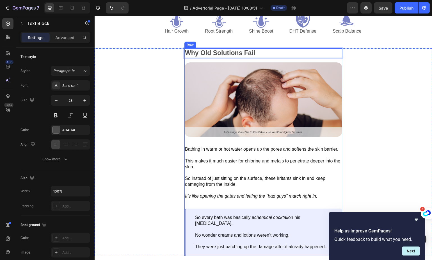
click at [232, 146] on p "Bathing in warm or hot water opens up the pores and softens the skin barrier." at bounding box center [263, 149] width 157 height 6
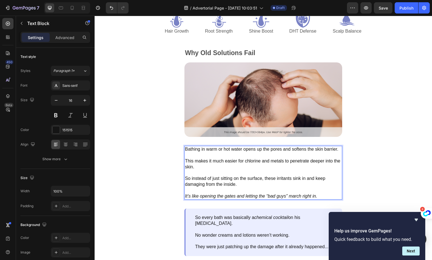
click at [264, 170] on p "This makes it much easier for chlorine and metals to penetrate deeper into the …" at bounding box center [263, 160] width 157 height 17
click at [264, 173] on p "So instead of just sitting on the surface, these irritants sink in and keep dam…" at bounding box center [263, 178] width 157 height 17
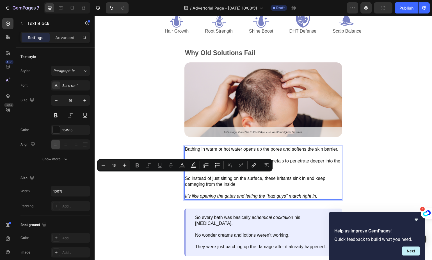
click at [311, 192] on p "It’s like opening the gates and letting the “bad guys” march right in." at bounding box center [263, 193] width 157 height 12
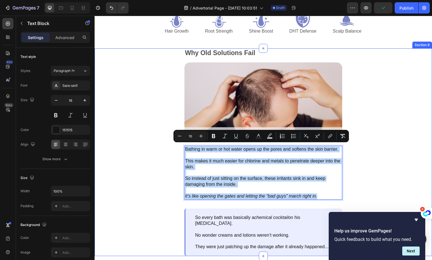
drag, startPoint x: 320, startPoint y: 200, endPoint x: 185, endPoint y: 148, distance: 144.7
click at [184, 149] on div "Bathing in warm or hot water opens up the pores and softens the skin barrier. T…" at bounding box center [263, 173] width 158 height 54
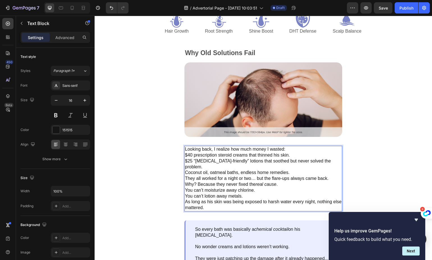
click at [304, 152] on p "$40 prescription steroid creams that thinned his skin." at bounding box center [263, 155] width 157 height 6
click at [296, 147] on p "Looking back, I realize how much money I wasted:" at bounding box center [263, 149] width 157 height 6
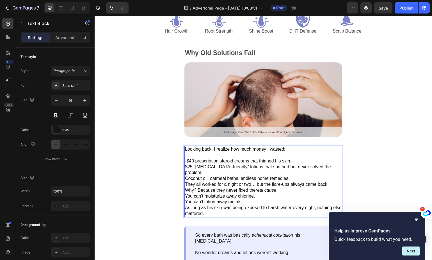
click at [185, 164] on p "$25 “eczema-friendly” lotions that soothed but never solved the problem." at bounding box center [263, 170] width 157 height 12
click at [186, 175] on p "Coconut oil, oatmeal baths, endless home remedies." at bounding box center [263, 178] width 157 height 6
click at [299, 175] on p "- Coconut oil, oatmeal baths, endless home remedies." at bounding box center [263, 178] width 157 height 6
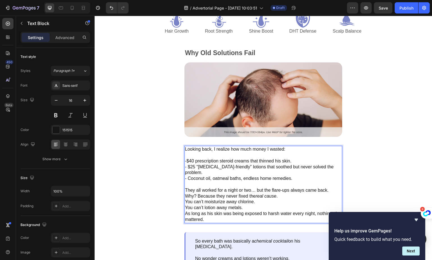
click at [330, 187] on p "They all worked for a night or two… but the flare-ups always came back." at bounding box center [263, 190] width 157 height 6
click at [186, 193] on p "Why? Because they never fixed the real cause ." at bounding box center [263, 196] width 157 height 6
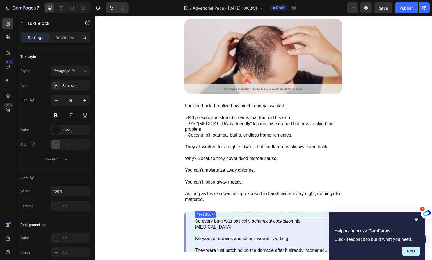
scroll to position [1356, 0]
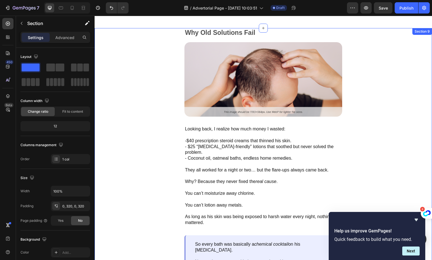
click at [364, 37] on div "Why Old Solutions Fail Text Block Image Looking back, I realize how much money …" at bounding box center [264, 155] width 338 height 254
click at [419, 32] on icon at bounding box center [420, 34] width 3 height 4
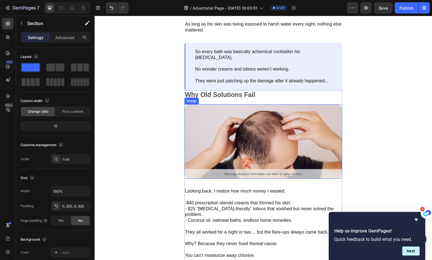
scroll to position [1487, 0]
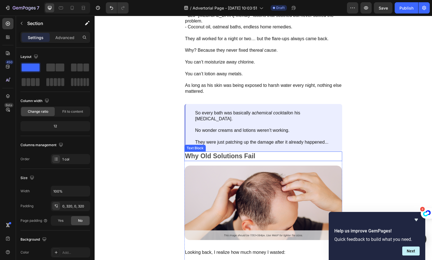
click at [242, 152] on strong "Why Old Solutions Fail" at bounding box center [220, 155] width 70 height 7
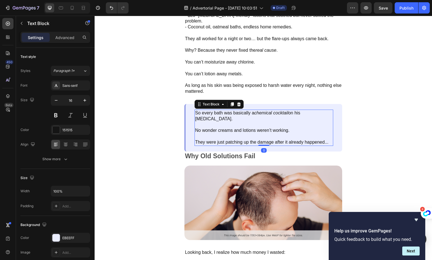
click at [323, 122] on p at bounding box center [264, 125] width 138 height 6
click at [205, 152] on strong "Why Old Solutions Fail" at bounding box center [220, 155] width 70 height 7
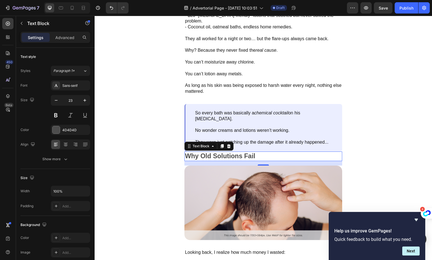
click at [205, 152] on strong "Why Old Solutions Fail" at bounding box center [220, 155] width 70 height 7
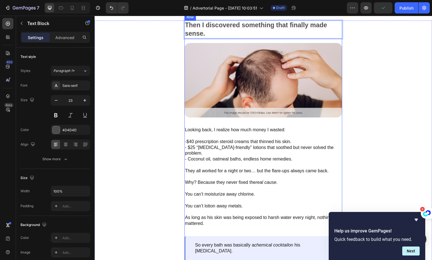
scroll to position [1640, 0]
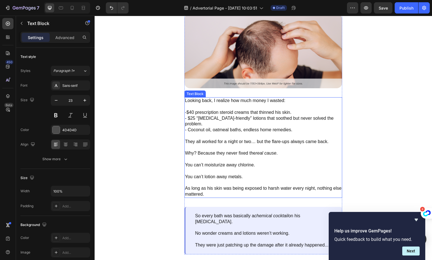
click at [252, 133] on p at bounding box center [263, 136] width 157 height 6
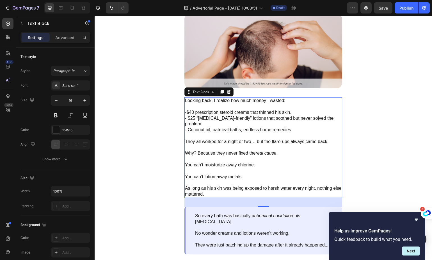
click at [211, 150] on p "Why? Because they never fixed the real cause ." at bounding box center [263, 153] width 157 height 6
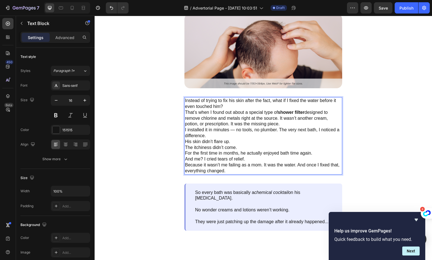
click at [236, 104] on p "Instead of trying to fix his skin after the fact, what if I fixed the water bef…" at bounding box center [263, 104] width 157 height 12
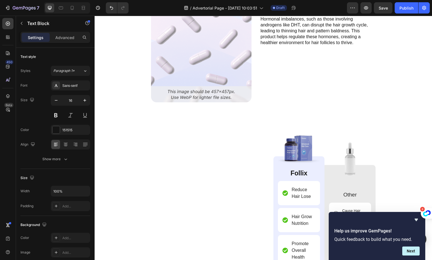
scroll to position [2270, 0]
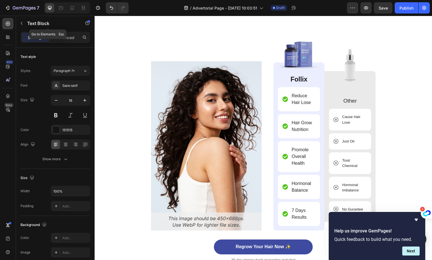
click at [22, 23] on icon "button" at bounding box center [21, 23] width 4 height 4
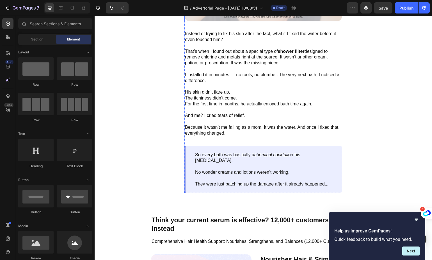
scroll to position [1752, 0]
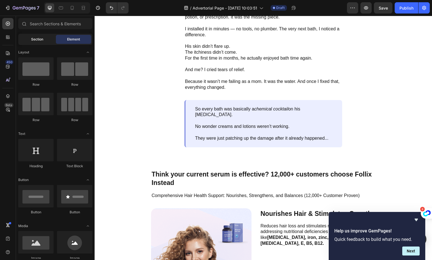
click at [34, 40] on span "Section" at bounding box center [37, 39] width 12 height 5
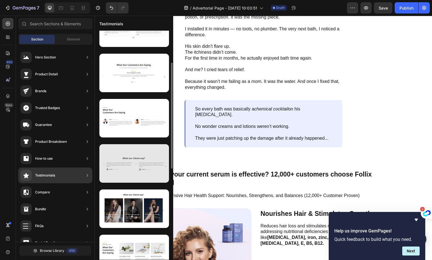
scroll to position [0, 0]
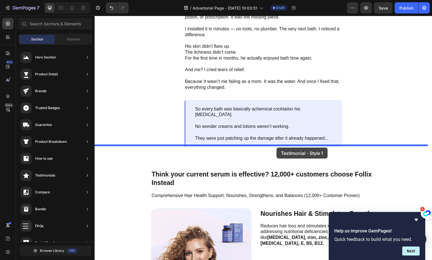
drag, startPoint x: 241, startPoint y: 69, endPoint x: 277, endPoint y: 147, distance: 86.7
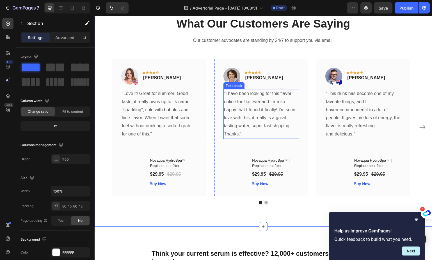
scroll to position [1858, 0]
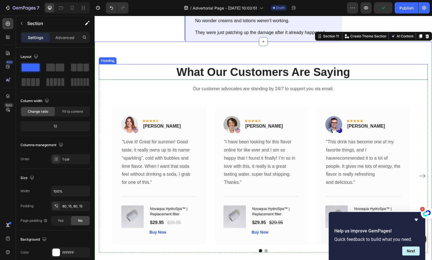
click at [220, 68] on p "What Our Customers Are Saying" at bounding box center [263, 72] width 328 height 15
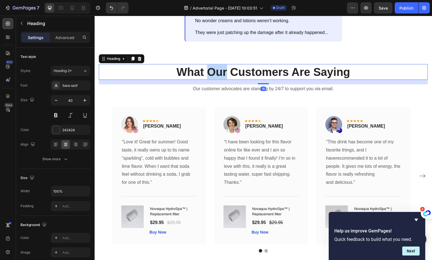
click at [220, 68] on p "What Our Customers Are Saying" at bounding box center [263, 72] width 328 height 15
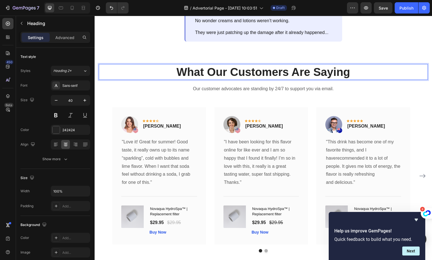
click at [259, 73] on p "What Our Customers Are Saying" at bounding box center [263, 72] width 328 height 15
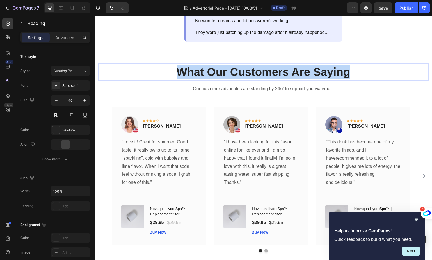
click at [259, 73] on p "What Our Customers Are Saying" at bounding box center [263, 72] width 328 height 15
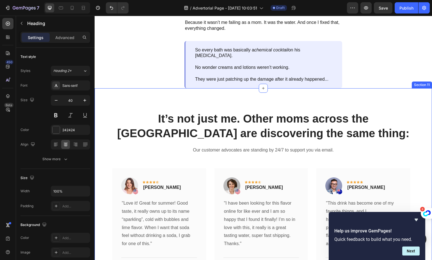
scroll to position [1864, 0]
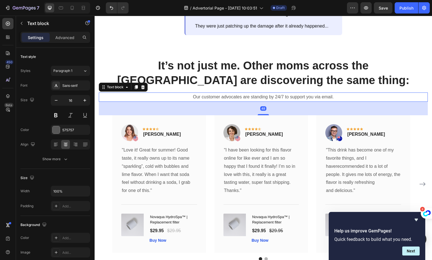
click at [230, 98] on p "Our customer advocates are standing by 24/7 to support you via email." at bounding box center [263, 97] width 328 height 8
click at [229, 95] on p "Our customer advocates are standing by 24/7 to support you via email." at bounding box center [263, 97] width 328 height 8
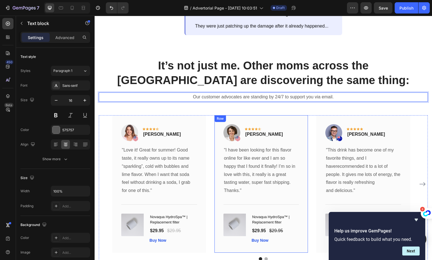
scroll to position [1756, 0]
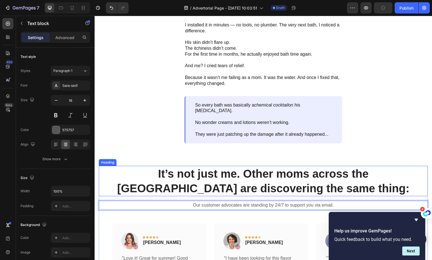
click at [199, 174] on h2 "It’s not just me. Other moms across the US are discovering the same thing:" at bounding box center [263, 181] width 329 height 30
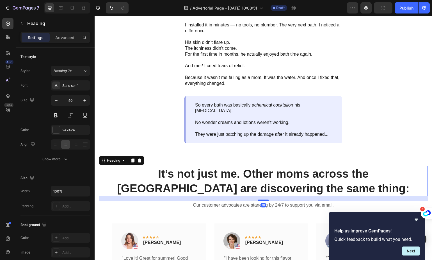
click at [199, 169] on h2 "It’s not just me. Other moms across the US are discovering the same thing:" at bounding box center [263, 181] width 329 height 30
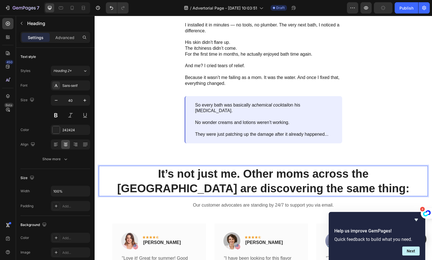
click at [192, 171] on p "It’s not just me. Other moms across the US are discovering the same thing:" at bounding box center [263, 180] width 328 height 29
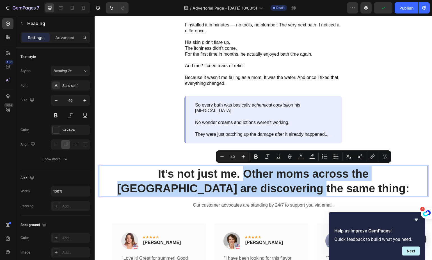
drag, startPoint x: 191, startPoint y: 171, endPoint x: 317, endPoint y: 184, distance: 126.5
click at [317, 184] on p "It’s not just me. Other moms across the US are discovering the same thing:" at bounding box center [263, 180] width 328 height 29
copy p "Other moms across the [GEOGRAPHIC_DATA] are discovering the same thing:"
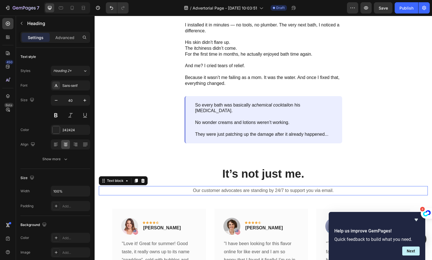
click at [271, 188] on p "Our customer advocates are standing by 24/7 to support you via email." at bounding box center [263, 190] width 328 height 8
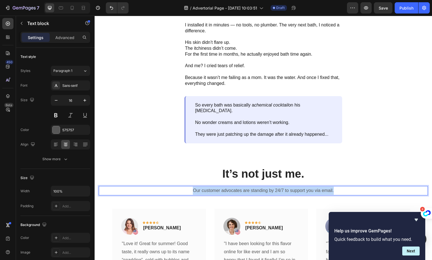
click at [271, 188] on p "Our customer advocates are standing by 24/7 to support you via email." at bounding box center [263, 190] width 328 height 8
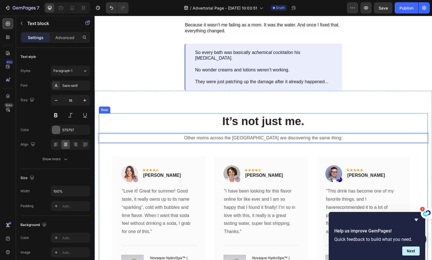
scroll to position [1835, 0]
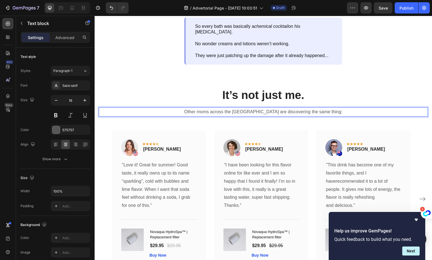
click at [248, 110] on p "Other moms across the [GEOGRAPHIC_DATA] are discovering the same thing:" at bounding box center [263, 112] width 328 height 8
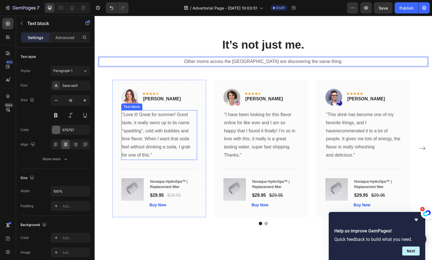
click at [172, 132] on p ""Love it! Great for summer! Good taste, it really owns up to its name “sparklin…" at bounding box center [159, 135] width 75 height 49
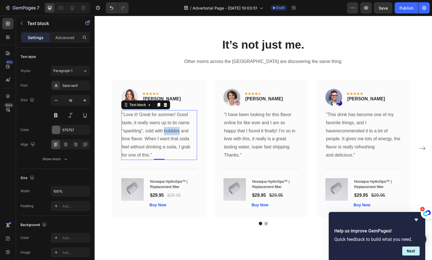
click at [172, 132] on p ""Love it! Great for summer! Good taste, it really owns up to its name “sparklin…" at bounding box center [159, 135] width 75 height 49
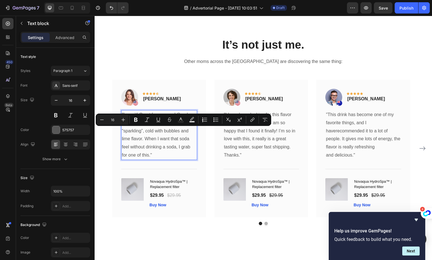
click at [138, 131] on p ""Love it! Great for summer! Good taste, it really owns up to its name “sparklin…" at bounding box center [159, 135] width 75 height 49
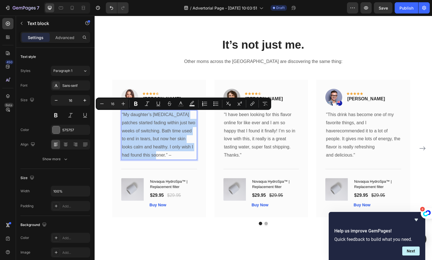
click at [159, 152] on p "“My daughter’s eczema patches started fading within just two weeks of switching…" at bounding box center [159, 135] width 75 height 49
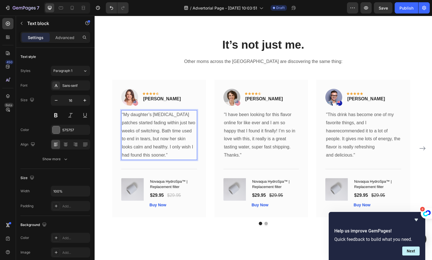
click at [170, 101] on div "Image Icon Icon Icon Icon Icon Row Rita Carroll Text block Row" at bounding box center [159, 99] width 76 height 21
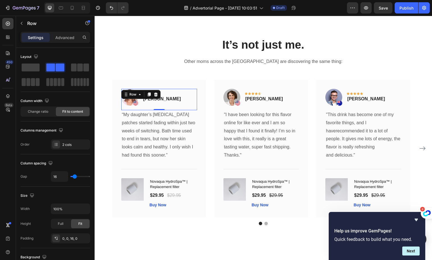
click at [160, 101] on p "[PERSON_NAME]" at bounding box center [162, 98] width 38 height 7
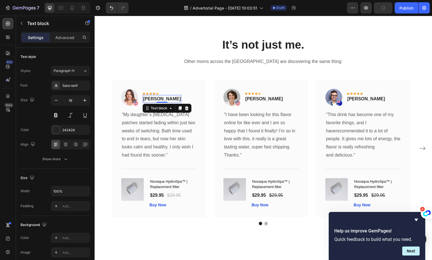
click at [153, 97] on p "[PERSON_NAME]" at bounding box center [162, 98] width 38 height 7
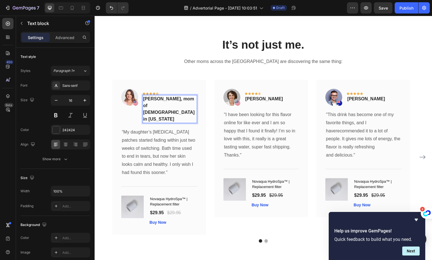
click at [168, 103] on p "Sarah M., mom of 2 in Texas" at bounding box center [169, 108] width 53 height 27
click at [164, 99] on p "Sarah M., mom of 2 in Texas" at bounding box center [169, 108] width 53 height 27
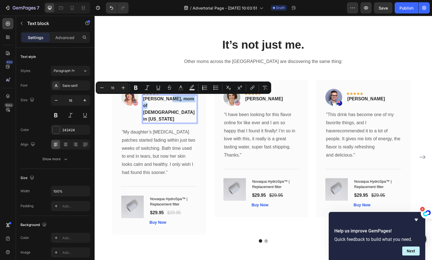
drag, startPoint x: 165, startPoint y: 98, endPoint x: 194, endPoint y: 99, distance: 29.5
click at [194, 99] on p "Sarah M., mom of 2 in Texas" at bounding box center [169, 108] width 53 height 27
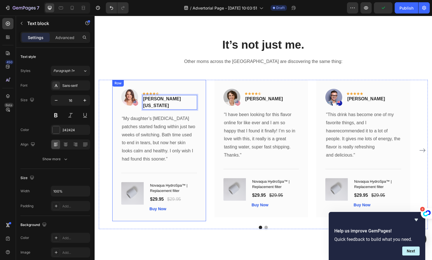
click at [282, 98] on div "Image Icon Icon Icon Icon Icon Row Olivia Rowse Text block Row" at bounding box center [262, 99] width 76 height 21
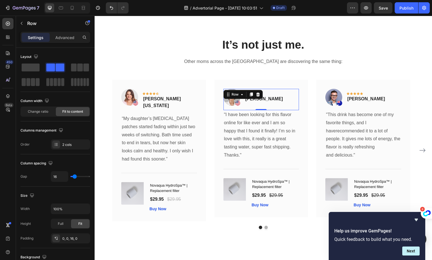
click at [248, 127] on p ""I have been looking for this flavor online for like ever and I am so happy tha…" at bounding box center [261, 131] width 75 height 40
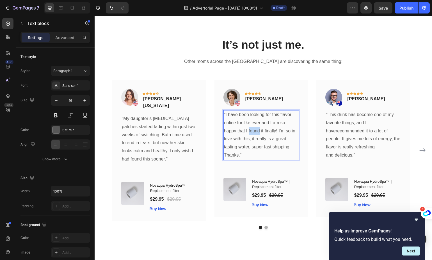
click at [248, 127] on p ""I have been looking for this flavor online for like ever and I am so happy tha…" at bounding box center [261, 131] width 75 height 40
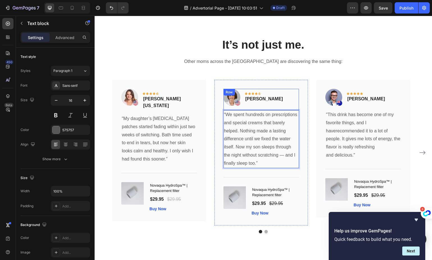
click at [274, 100] on div "Image Icon Icon Icon Icon Icon Row Olivia Rowse Text block Row" at bounding box center [262, 99] width 76 height 21
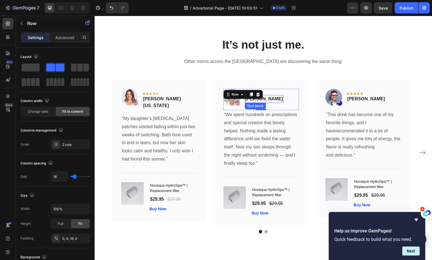
click at [257, 102] on div "Olivia Rowse" at bounding box center [264, 99] width 39 height 8
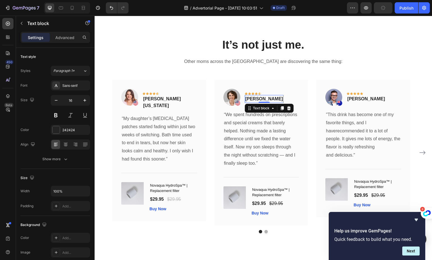
click at [262, 100] on p "Olivia Rowse" at bounding box center [264, 98] width 38 height 7
click at [261, 100] on p "Olivia Rowse" at bounding box center [264, 98] width 38 height 7
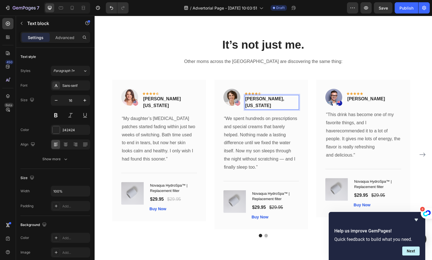
click at [269, 100] on p "Rachel T., New York" at bounding box center [271, 101] width 53 height 13
click at [355, 130] on p ""This drink has become one of my favorite things, and I haverecommended it to a…" at bounding box center [363, 135] width 75 height 49
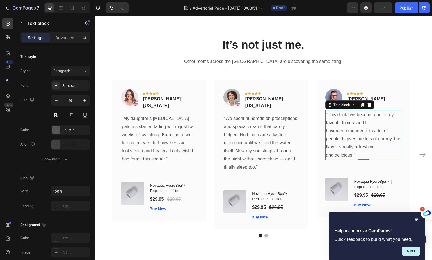
click at [355, 130] on p ""This drink has become one of my favorite things, and I haverecommended it to a…" at bounding box center [363, 135] width 75 height 49
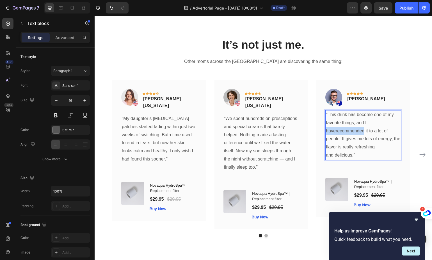
click at [355, 130] on p ""This drink has become one of my favorite things, and I haverecommended it to a…" at bounding box center [363, 135] width 75 height 49
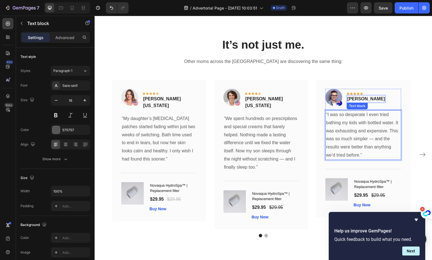
click at [367, 100] on p "Timothy Joseph" at bounding box center [366, 98] width 38 height 7
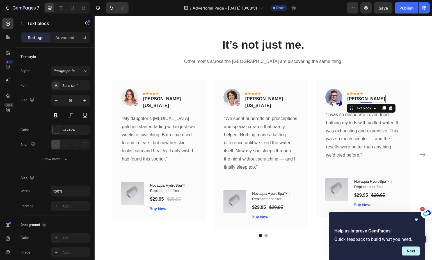
click at [367, 100] on p "Timothy Joseph" at bounding box center [366, 98] width 38 height 7
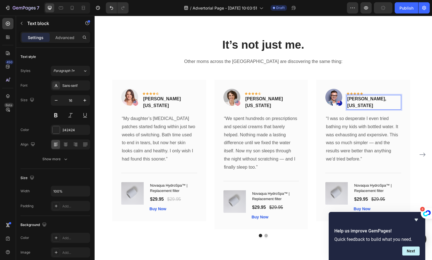
click at [372, 100] on p "Amanda K., California" at bounding box center [373, 101] width 53 height 13
click at [247, 145] on p "“We spent hundreds on prescriptions and special creams that barely helped. Noth…" at bounding box center [261, 143] width 75 height 57
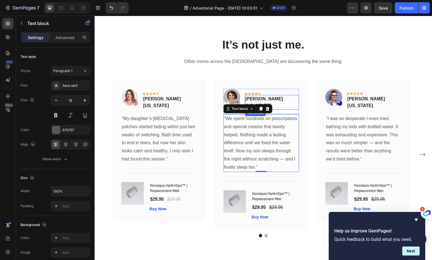
click at [264, 93] on div "Icon Icon Icon Icon Icon Row" at bounding box center [272, 93] width 54 height 3
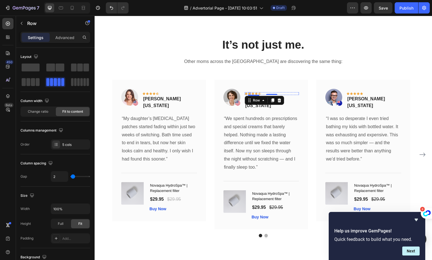
click at [250, 93] on icon at bounding box center [249, 93] width 3 height 3
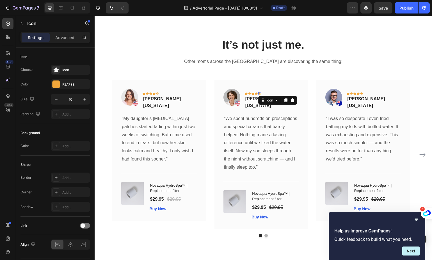
click at [260, 93] on div "Icon 0" at bounding box center [259, 93] width 3 height 3
click at [266, 100] on div "Icon" at bounding box center [269, 100] width 9 height 0
drag, startPoint x: 266, startPoint y: 101, endPoint x: 268, endPoint y: 104, distance: 3.7
click at [268, 104] on div "Icon Row 5 cols Row 2 cols Row 1 col" at bounding box center [277, 100] width 39 height 9
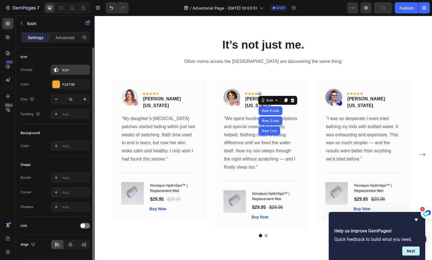
click at [73, 72] on div "Icon" at bounding box center [75, 69] width 26 height 5
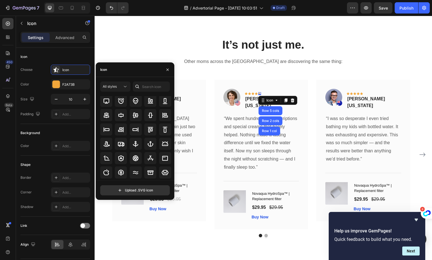
scroll to position [62, 0]
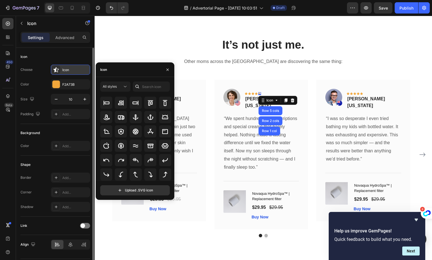
click at [70, 67] on div "Icon" at bounding box center [75, 69] width 26 height 5
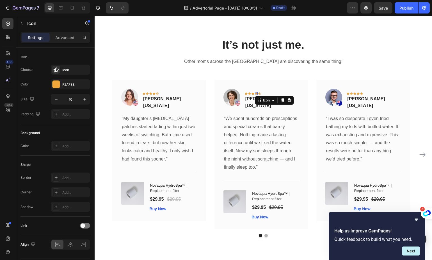
click at [257, 93] on div "Icon 0" at bounding box center [256, 93] width 3 height 3
click at [283, 102] on icon at bounding box center [282, 100] width 4 height 4
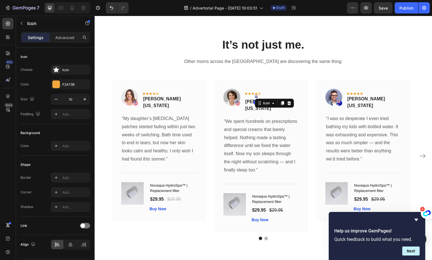
drag, startPoint x: 257, startPoint y: 96, endPoint x: 260, endPoint y: 95, distance: 3.1
click at [260, 95] on div "Icon Icon Icon Icon Icon 0 Icon Row" at bounding box center [272, 95] width 54 height 6
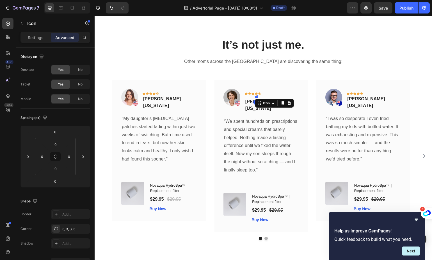
click at [256, 96] on div at bounding box center [256, 97] width 3 height 2
drag, startPoint x: 261, startPoint y: 105, endPoint x: 264, endPoint y: 98, distance: 7.8
click at [279, 103] on icon at bounding box center [279, 103] width 4 height 4
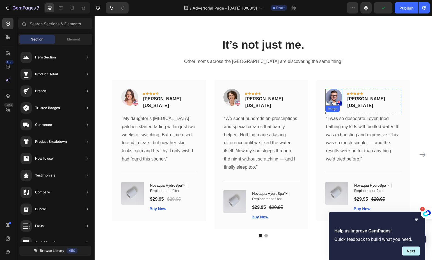
click at [334, 99] on img at bounding box center [333, 97] width 17 height 17
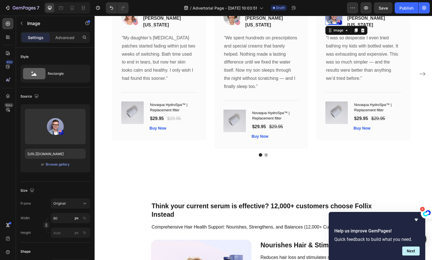
scroll to position [1966, 0]
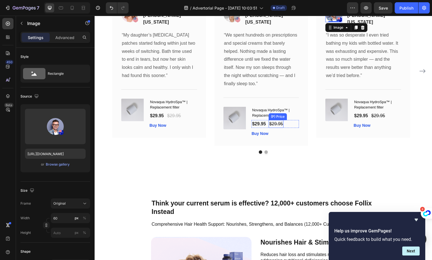
click at [274, 107] on h1 "Novaqua HydroSpa™ | Replacement filter" at bounding box center [275, 113] width 47 height 12
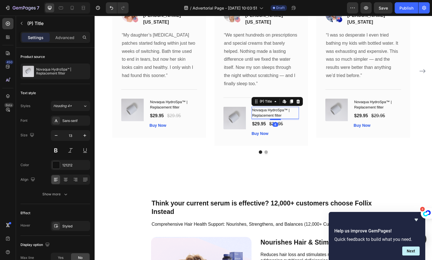
click at [241, 112] on div "(P) Images & Gallery" at bounding box center [236, 118] width 24 height 22
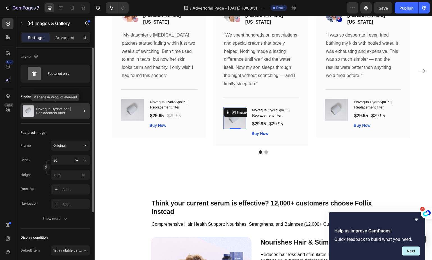
click at [58, 105] on div "Novaqua HydroSpa™ | Replacement filter" at bounding box center [55, 111] width 70 height 16
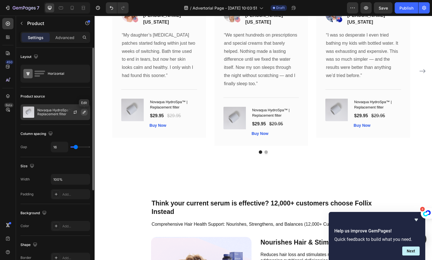
click at [85, 110] on icon "button" at bounding box center [84, 112] width 4 height 4
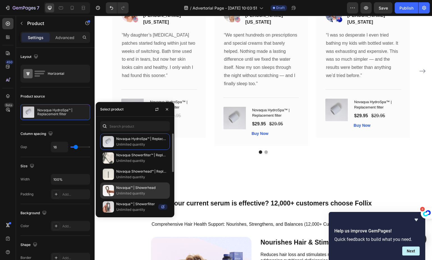
click at [136, 195] on p "Unlimited quantity" at bounding box center [141, 193] width 51 height 6
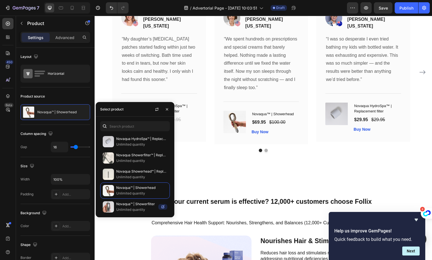
scroll to position [1964, 0]
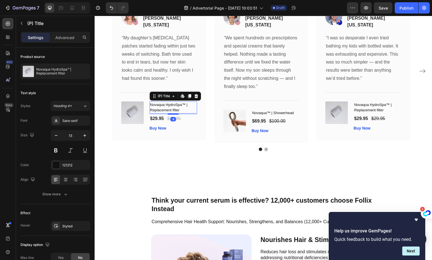
click at [183, 102] on h1 "Novaqua HydroSpa™ | Replacement filter" at bounding box center [173, 107] width 47 height 12
click at [284, 117] on div "$100.00" at bounding box center [277, 121] width 17 height 8
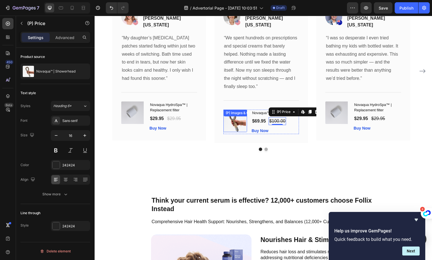
click at [228, 110] on div "(P) Images & Gallery" at bounding box center [242, 112] width 35 height 5
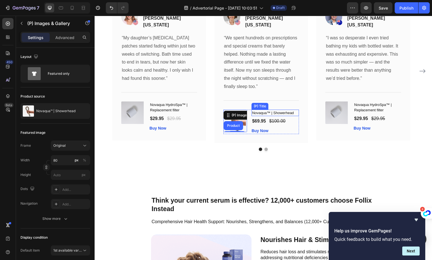
click at [283, 110] on h1 "Novaqua™ | Showerhead" at bounding box center [275, 113] width 47 height 7
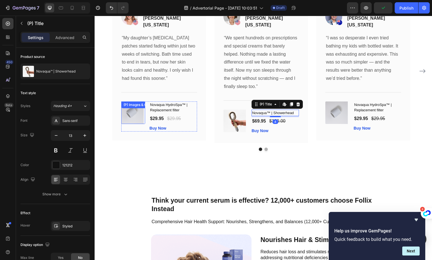
click at [134, 101] on div "(P) Images & Gallery" at bounding box center [133, 112] width 24 height 22
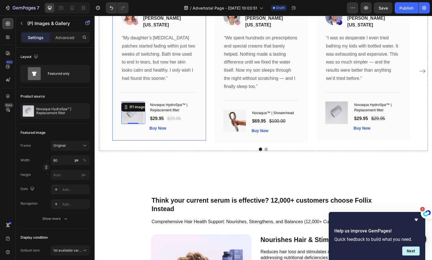
click at [188, 131] on div "Image Icon Icon Icon Icon Icon Row Sarah M. Texas Text block Row “My daughter’s…" at bounding box center [159, 69] width 94 height 141
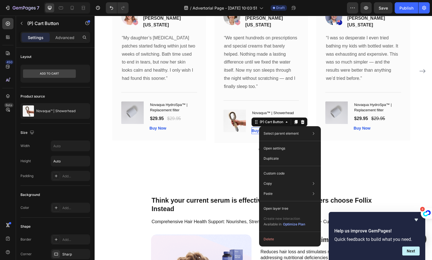
click at [202, 136] on div "Image Icon Icon Icon Icon Icon Row Sarah M. Texas Text block Row “My daughter’s…" at bounding box center [159, 69] width 94 height 141
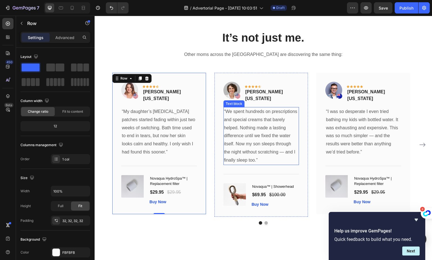
scroll to position [1837, 0]
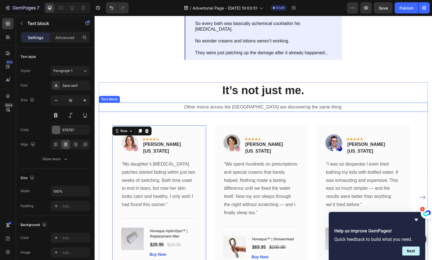
click at [260, 107] on p "Other moms across the [GEOGRAPHIC_DATA] are discovering the same thing:" at bounding box center [263, 107] width 328 height 8
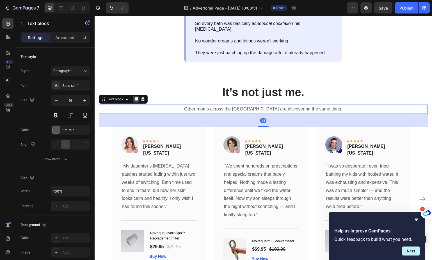
click at [135, 97] on icon at bounding box center [136, 99] width 4 height 4
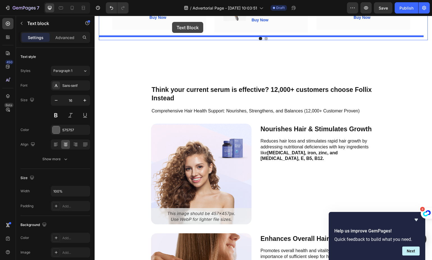
drag, startPoint x: 203, startPoint y: 127, endPoint x: 179, endPoint y: 39, distance: 91.6
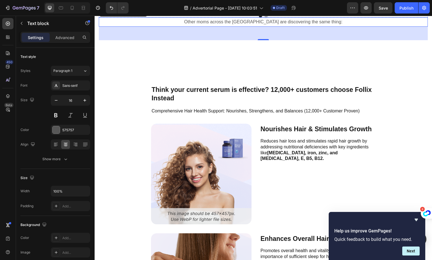
scroll to position [2057, 0]
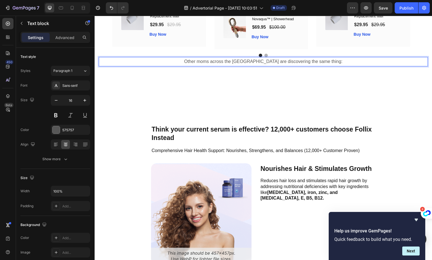
click at [220, 58] on p "Other moms across the [GEOGRAPHIC_DATA] are discovering the same thing:" at bounding box center [263, 62] width 328 height 8
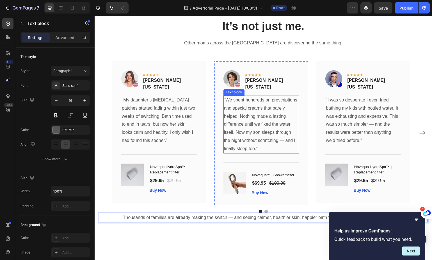
scroll to position [1933, 0]
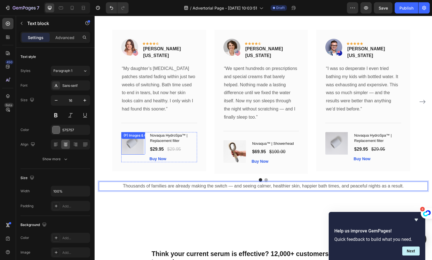
click at [140, 138] on img at bounding box center [132, 143] width 22 height 22
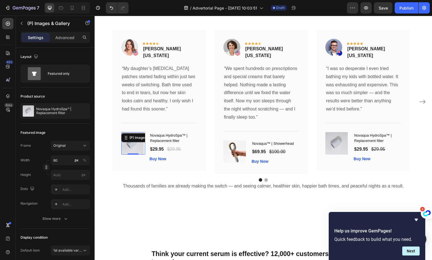
click at [163, 133] on h1 "Novaqua HydroSpa™ | Replacement filter" at bounding box center [173, 138] width 47 height 12
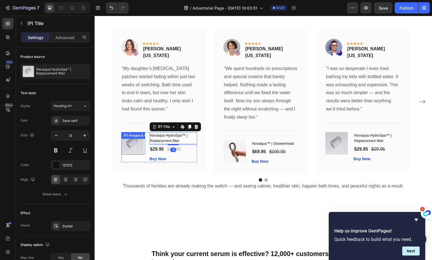
click at [131, 136] on div "(P) Images & Gallery" at bounding box center [133, 143] width 24 height 22
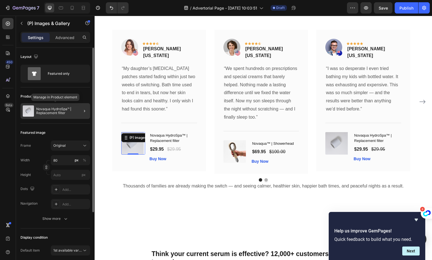
click at [64, 107] on p "Novaqua HydroSpa™ | Replacement filter" at bounding box center [62, 111] width 52 height 8
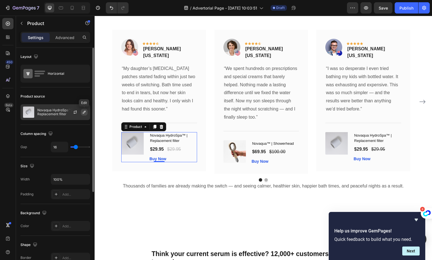
click at [83, 111] on icon "button" at bounding box center [84, 112] width 4 height 4
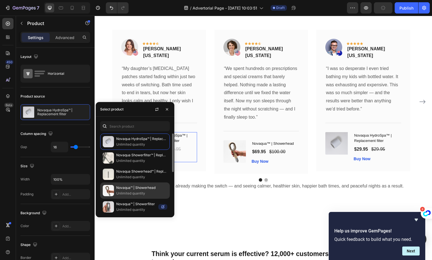
click at [133, 186] on p "Novaqua™ | Showerhead" at bounding box center [141, 188] width 51 height 6
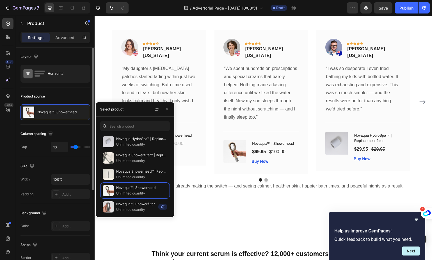
click at [68, 130] on div "Column spacing" at bounding box center [55, 133] width 70 height 9
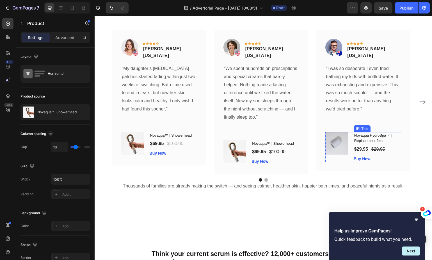
click at [361, 136] on h1 "Novaqua HydroSpa™ | Replacement filter" at bounding box center [377, 138] width 47 height 12
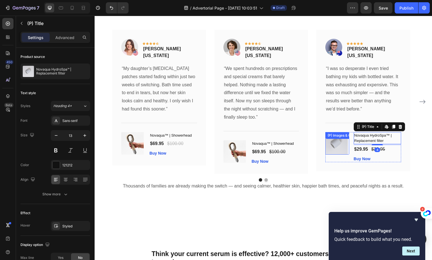
click at [339, 136] on div "(P) Images & Gallery" at bounding box center [337, 143] width 24 height 22
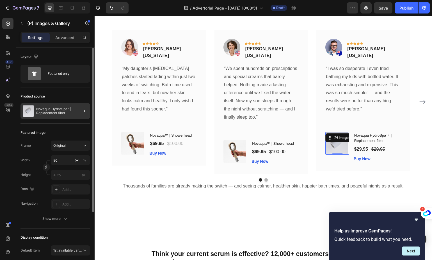
click at [80, 107] on div at bounding box center [82, 111] width 16 height 16
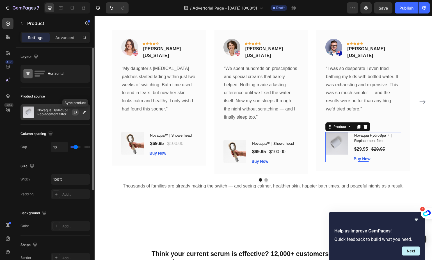
click at [76, 110] on icon "button" at bounding box center [75, 111] width 3 height 2
click at [85, 112] on icon "button" at bounding box center [84, 112] width 3 height 3
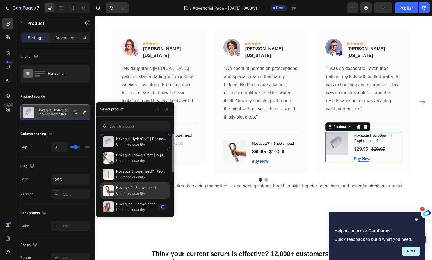
click at [136, 191] on p "Unlimited quantity" at bounding box center [141, 193] width 51 height 6
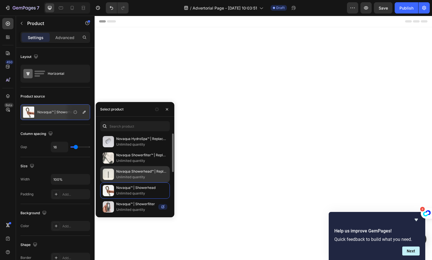
scroll to position [1933, 0]
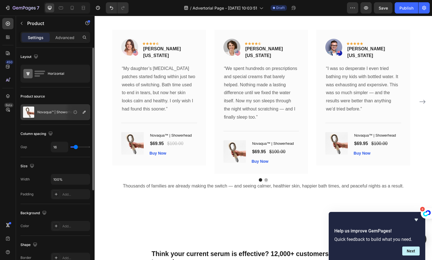
click at [78, 91] on div "Product source Novaqua™ | Showerhead" at bounding box center [55, 105] width 70 height 37
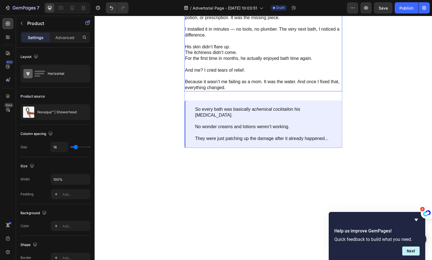
scroll to position [1556, 0]
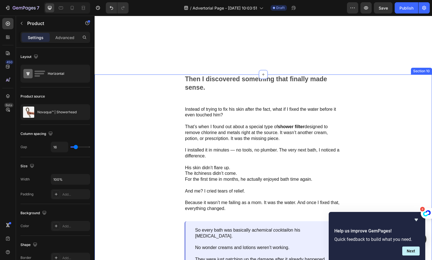
click at [379, 81] on div "Then I discovered something that finally made sense. Text Block Image Instead o…" at bounding box center [264, 171] width 338 height 194
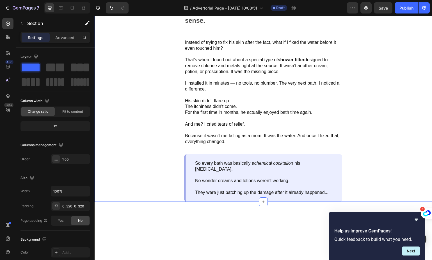
drag, startPoint x: 417, startPoint y: 68, endPoint x: 409, endPoint y: 70, distance: 8.1
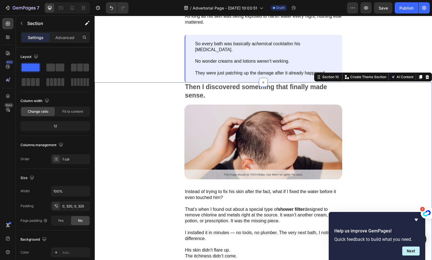
click at [419, 75] on icon at bounding box center [420, 77] width 3 height 4
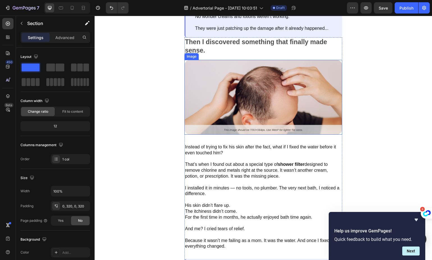
scroll to position [1862, 0]
click at [384, 45] on div "Then I discovered something that finally made sense. Text Block Image Instead o…" at bounding box center [264, 170] width 338 height 267
click at [355, 49] on div "Then I discovered something that finally made sense. Text Block Image Instead o…" at bounding box center [264, 171] width 338 height 269
click at [309, 49] on p "Then I discovered something that finally made sense." at bounding box center [263, 46] width 157 height 17
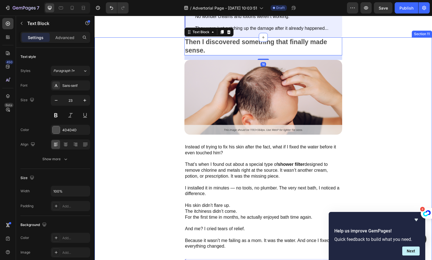
click at [369, 47] on div "Then I discovered something that finally made sense. Text Block 16 Image Instea…" at bounding box center [264, 171] width 338 height 269
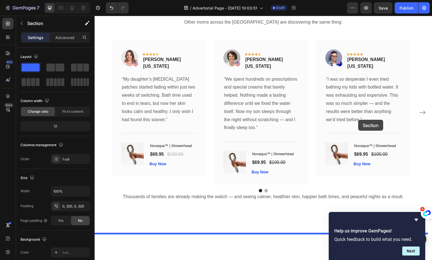
scroll to position [2227, 0]
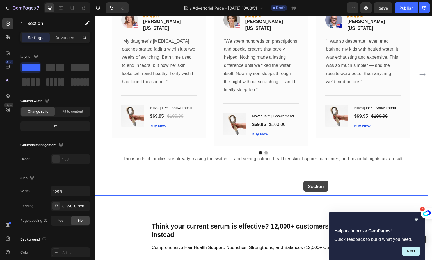
drag, startPoint x: 367, startPoint y: 44, endPoint x: 316, endPoint y: 154, distance: 121.2
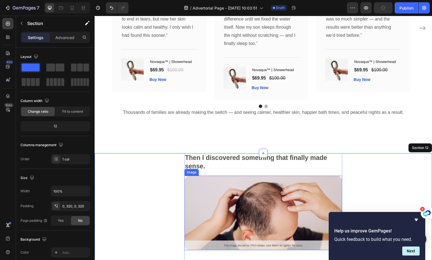
scroll to position [2056, 0]
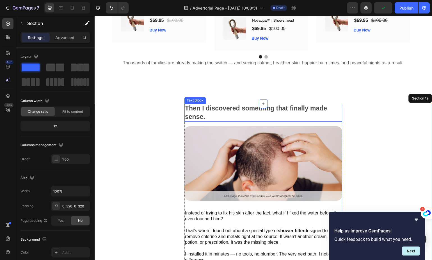
click at [213, 104] on p "Then I discovered something that finally made sense." at bounding box center [263, 112] width 157 height 17
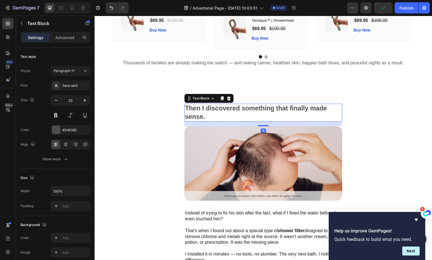
click at [213, 104] on p "Then I discovered something that finally made sense." at bounding box center [263, 112] width 157 height 17
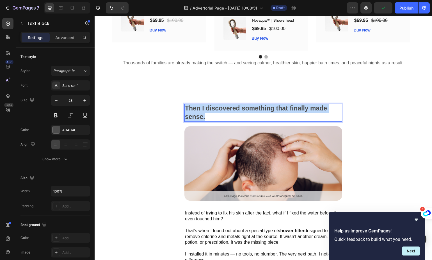
click at [213, 104] on p "Then I discovered something that finally made sense." at bounding box center [263, 112] width 157 height 17
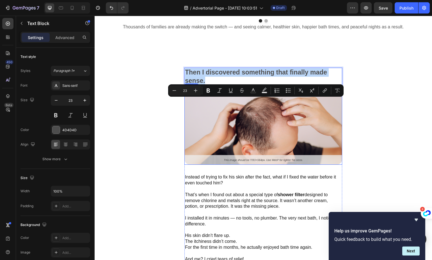
scroll to position [2102, 0]
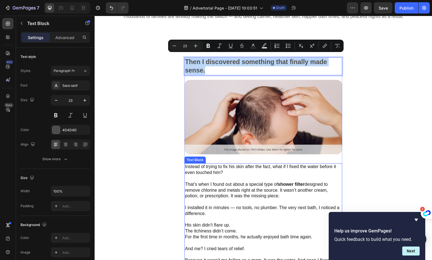
click at [211, 164] on p "Instead of trying to fix his skin after the fact, what if I fixed the water bef…" at bounding box center [263, 170] width 157 height 12
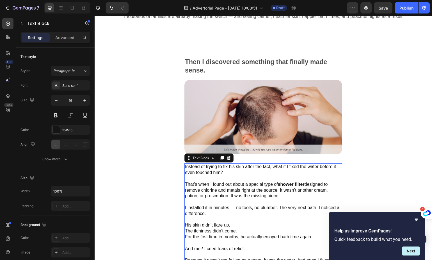
click at [207, 167] on p "Instead of trying to fix his skin after the fact, what if I fixed the water bef…" at bounding box center [263, 170] width 157 height 12
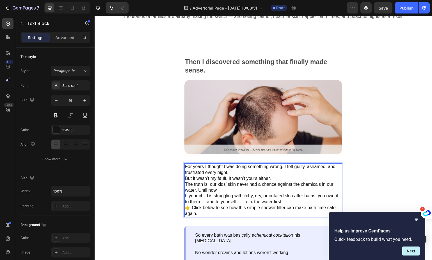
click at [207, 166] on p "For years I thought I was doing something wrong. I felt guilty, ashamed, and fr…" at bounding box center [263, 170] width 157 height 12
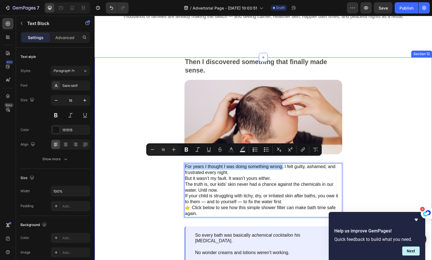
drag, startPoint x: 284, startPoint y: 161, endPoint x: 183, endPoint y: 162, distance: 100.3
click at [183, 162] on div "Then I discovered something that finally made sense. Text Block Image For years…" at bounding box center [264, 165] width 338 height 216
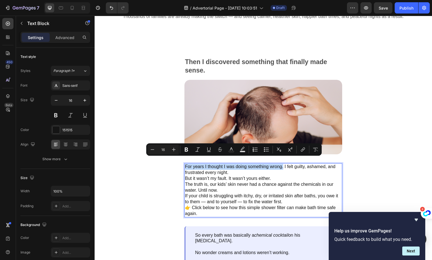
copy p "For years I thought I was doing something wrong."
click at [214, 58] on p "Then I discovered something that finally made sense." at bounding box center [263, 66] width 157 height 17
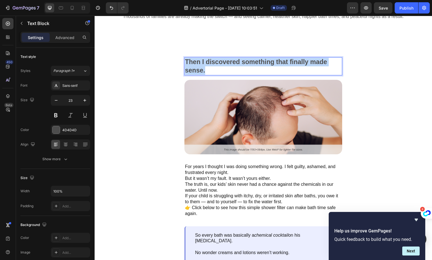
click at [214, 58] on p "Then I discovered something that finally made sense." at bounding box center [263, 66] width 157 height 17
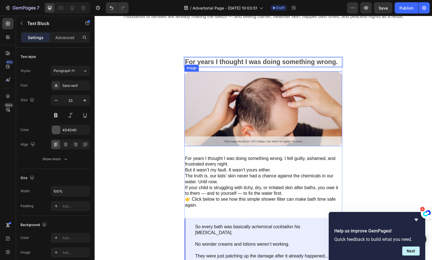
click at [265, 129] on img at bounding box center [263, 108] width 158 height 75
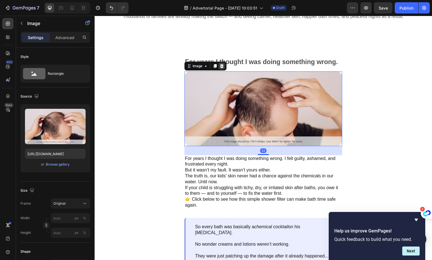
click at [224, 68] on div at bounding box center [221, 66] width 7 height 7
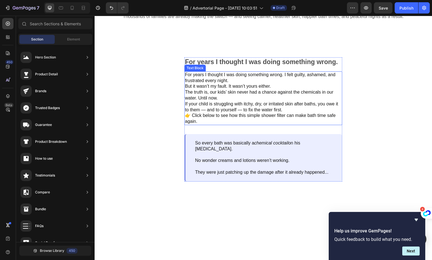
click at [226, 96] on p "The truth is, our kids’ skin never had a chance against the chemicals in our wa…" at bounding box center [263, 95] width 157 height 12
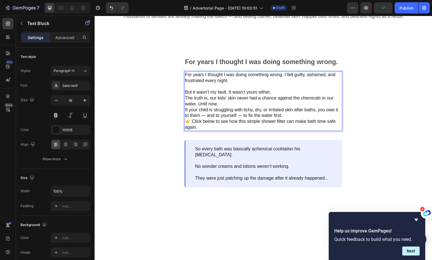
click at [281, 89] on p "Rich Text Editor. Editing area: main" at bounding box center [263, 86] width 157 height 6
click at [281, 95] on p "But it wasn’t my fault. It wasn’t yours either." at bounding box center [263, 92] width 157 height 6
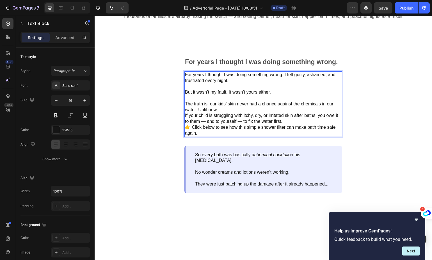
click at [256, 113] on p "The truth is, our kids’ skin never had a chance against the chemicals in our wa…" at bounding box center [263, 107] width 157 height 12
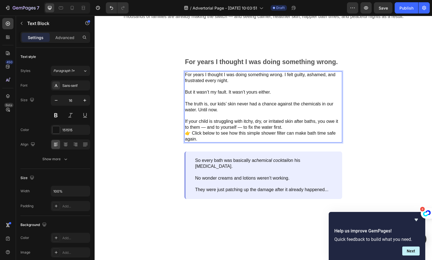
click at [290, 130] on p "If your child is struggling with itchy, dry, or irritated skin after baths, you…" at bounding box center [263, 124] width 157 height 12
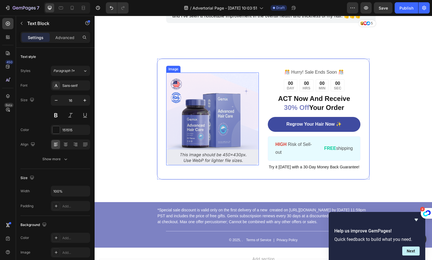
scroll to position [3138, 0]
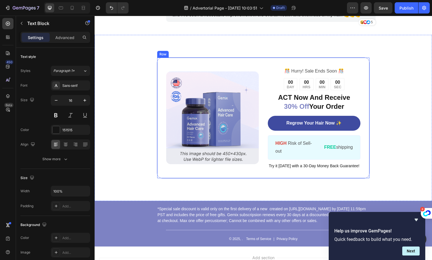
click at [215, 63] on div "Image ️🎊 Hurry! Sale Ends Soon ️🎊 Text Block 00 DAY 00 HRS 00 MIN 00 SEC Countd…" at bounding box center [263, 117] width 213 height 121
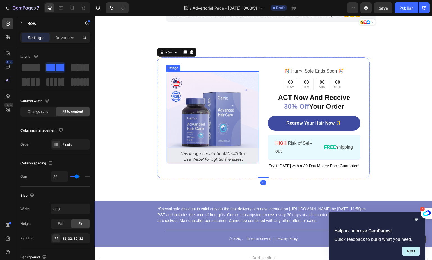
click at [213, 100] on img at bounding box center [212, 117] width 93 height 93
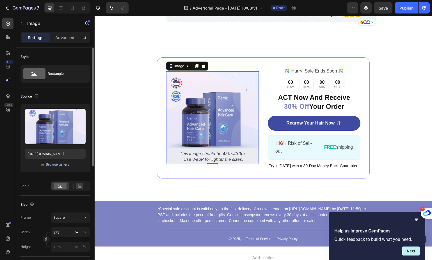
click at [59, 162] on div "Browse gallery" at bounding box center [58, 164] width 24 height 5
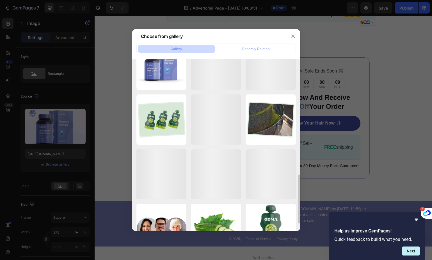
scroll to position [124, 0]
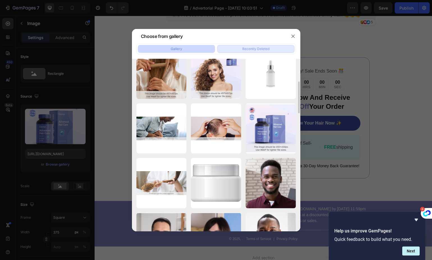
click at [266, 47] on div "Recently Deleted" at bounding box center [255, 48] width 27 height 5
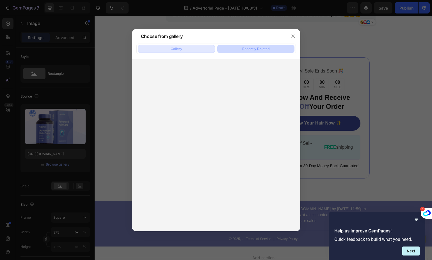
click at [187, 52] on button "Gallery" at bounding box center [176, 49] width 77 height 8
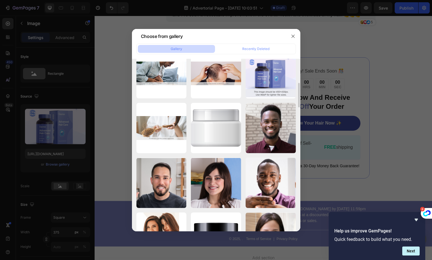
scroll to position [0, 0]
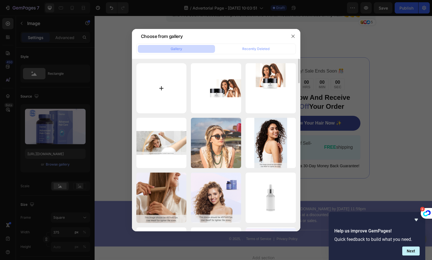
click at [168, 81] on input "file" at bounding box center [161, 88] width 50 height 50
type input "C:\fakepath\Novaqua_white_2.0.png"
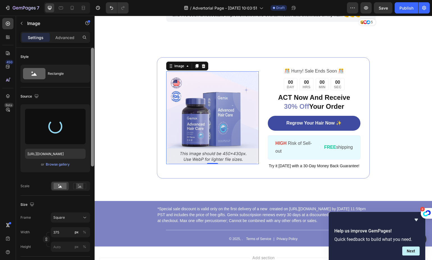
type input "https://cdn.shopify.com/s/files/1/0864/4850/5098/files/gempages_585699759549842…"
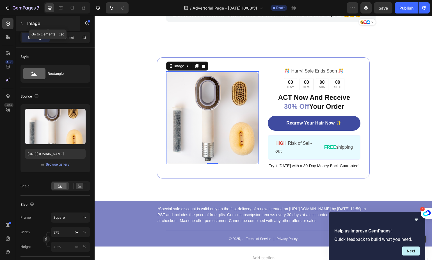
click at [20, 21] on icon "button" at bounding box center [21, 23] width 4 height 4
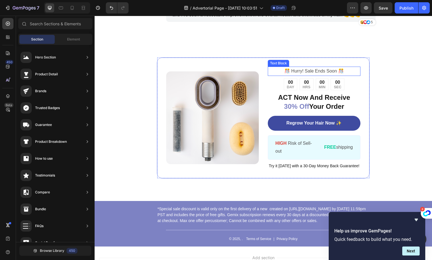
click at [306, 70] on p "️🎊 Hurry! Sale Ends Soon ️🎊" at bounding box center [314, 71] width 92 height 8
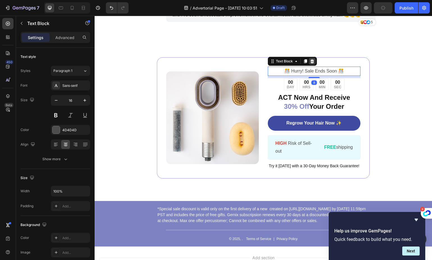
click at [311, 59] on icon at bounding box center [313, 61] width 4 height 4
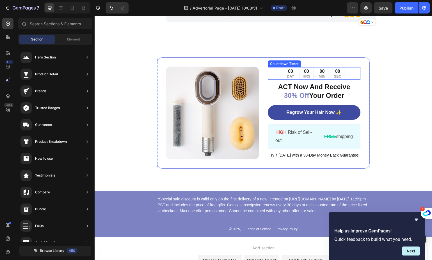
click at [325, 69] on div "00 DAY 00 HRS 00 MIN 00 SEC" at bounding box center [314, 73] width 61 height 12
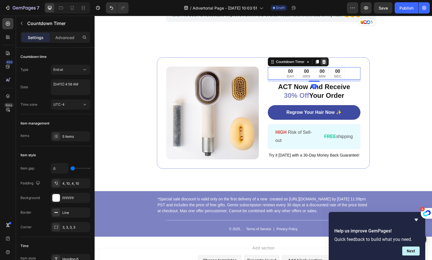
click at [322, 60] on icon at bounding box center [324, 62] width 4 height 4
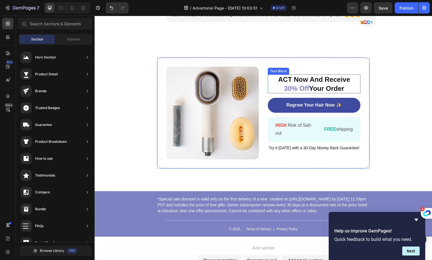
click at [318, 77] on p "ACT Now And Receive 30% Off Your Order" at bounding box center [314, 83] width 92 height 17
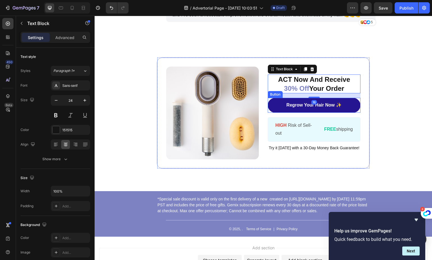
click at [354, 102] on link "Regrow Your Hair Now ✨" at bounding box center [314, 105] width 93 height 15
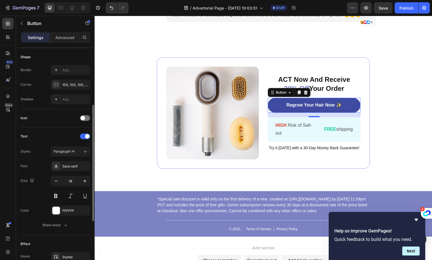
scroll to position [218, 0]
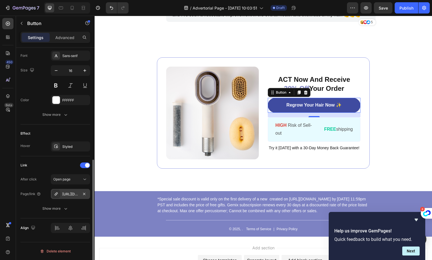
click at [72, 196] on div "https://seal-commerce-asia.myshopify.com/a/gempages?version=v7&shop_id=43275057…" at bounding box center [70, 193] width 16 height 5
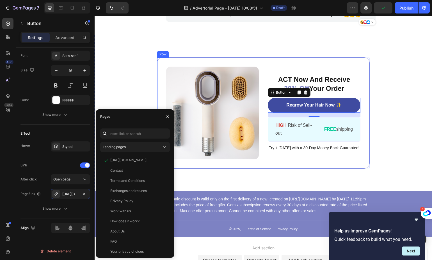
click at [277, 150] on div "ACT Now And Receive 30% Off Your Order Text Block Regrow Your Hair Now ✨ Button…" at bounding box center [314, 113] width 93 height 93
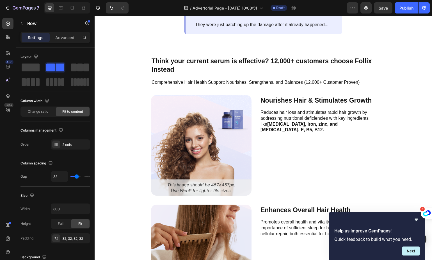
scroll to position [2329, 0]
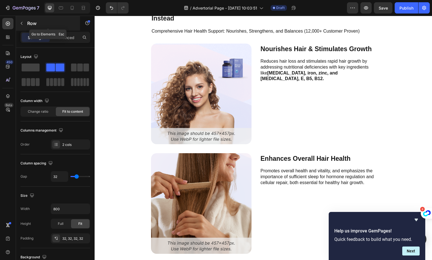
click at [24, 24] on button "button" at bounding box center [21, 23] width 9 height 9
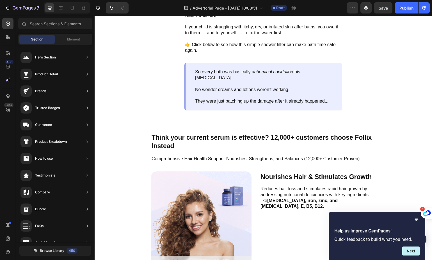
scroll to position [2207, 0]
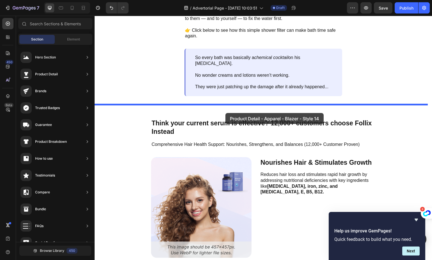
drag, startPoint x: 230, startPoint y: 75, endPoint x: 225, endPoint y: 113, distance: 38.2
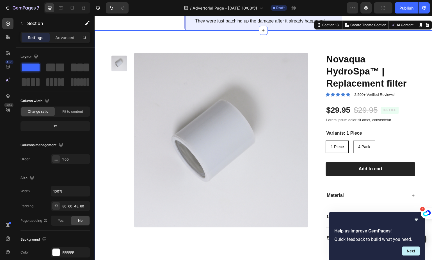
scroll to position [2276, 0]
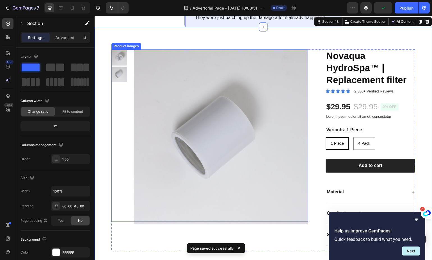
click at [172, 99] on img at bounding box center [221, 136] width 174 height 174
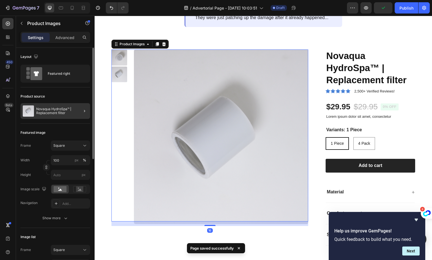
click at [72, 106] on div "Novaqua HydroSpa™ | Replacement filter" at bounding box center [55, 111] width 70 height 16
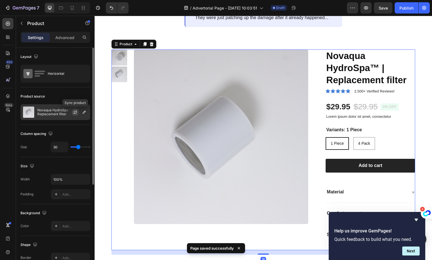
click at [75, 113] on icon "button" at bounding box center [75, 113] width 3 height 2
click at [85, 111] on icon "button" at bounding box center [84, 112] width 3 height 3
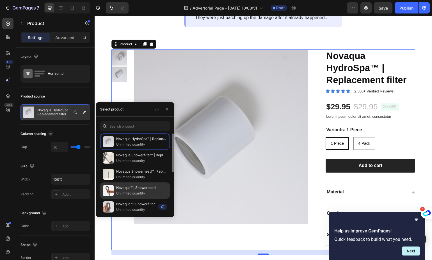
click at [128, 192] on p "Unlimited quantity" at bounding box center [141, 193] width 51 height 6
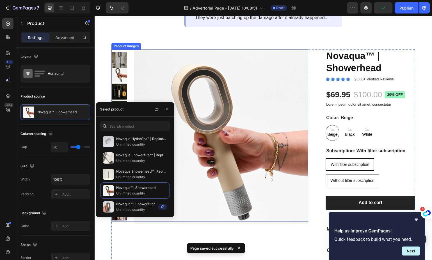
click at [180, 55] on div "Product Images Novaqua™ | Showerhead Product Title Icon Icon Icon Icon Icon Ico…" at bounding box center [264, 166] width 338 height 278
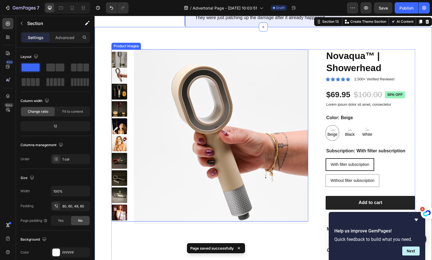
click at [224, 96] on img at bounding box center [221, 136] width 174 height 174
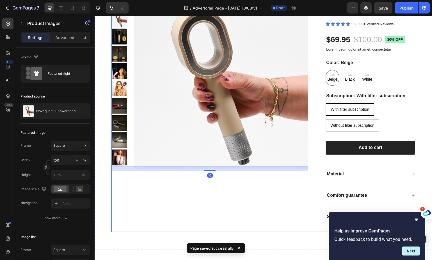
scroll to position [2367, 0]
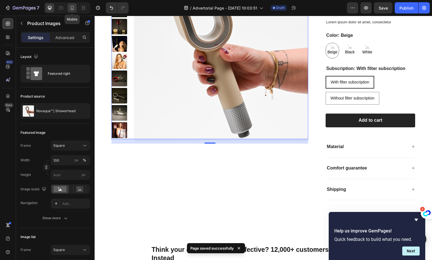
click at [70, 8] on icon at bounding box center [72, 8] width 6 height 6
type input "8"
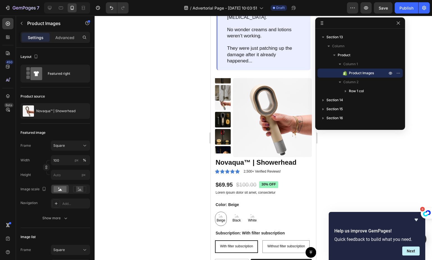
scroll to position [2282, 0]
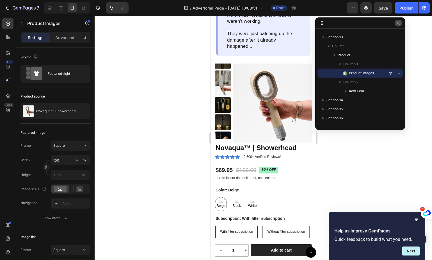
click at [400, 23] on icon "button" at bounding box center [398, 23] width 4 height 4
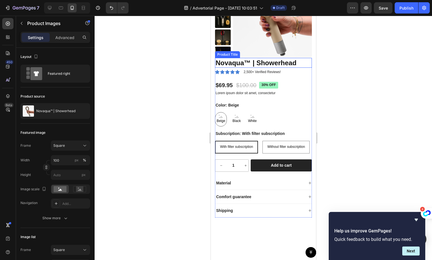
scroll to position [2377, 0]
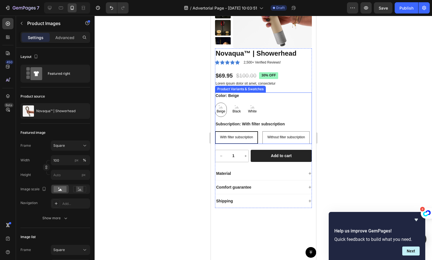
click at [223, 109] on span "Beige" at bounding box center [220, 111] width 11 height 6
click at [215, 102] on input "Beige Beige Beige" at bounding box center [215, 102] width 0 height 0
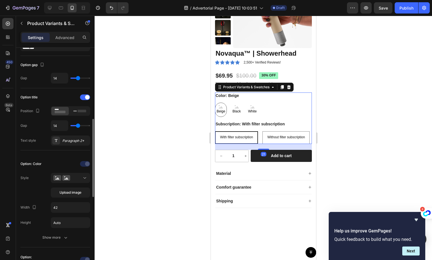
scroll to position [88, 0]
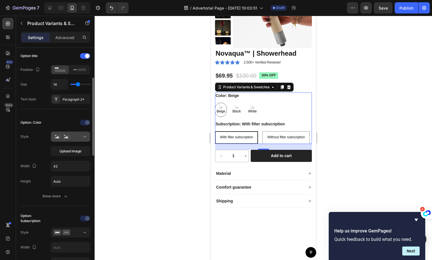
click at [81, 134] on div at bounding box center [70, 137] width 34 height 6
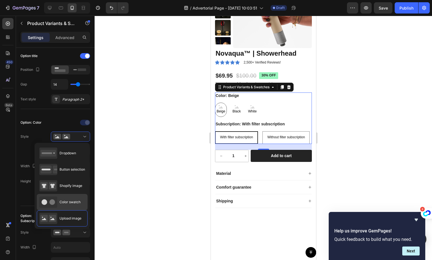
click at [63, 208] on div "Color swatch" at bounding box center [62, 202] width 51 height 16
type input "45"
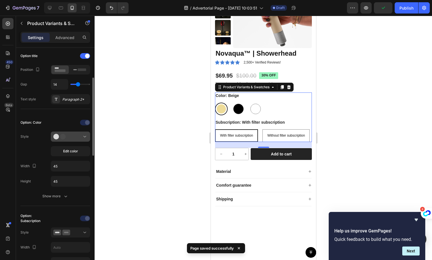
click at [77, 139] on div at bounding box center [70, 137] width 34 height 6
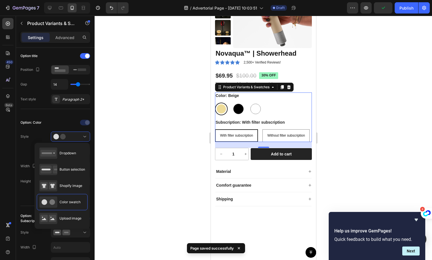
click at [63, 214] on div "Upload image" at bounding box center [60, 218] width 42 height 11
type input "42"
type input "Auto"
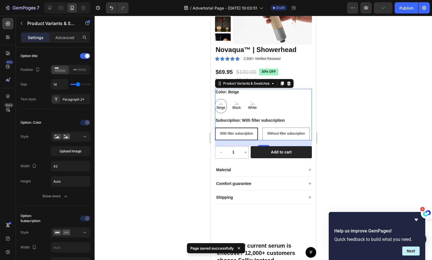
scroll to position [2415, 0]
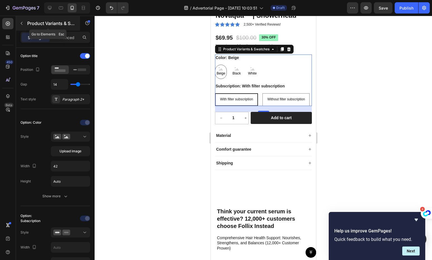
click at [22, 26] on button "button" at bounding box center [21, 23] width 9 height 9
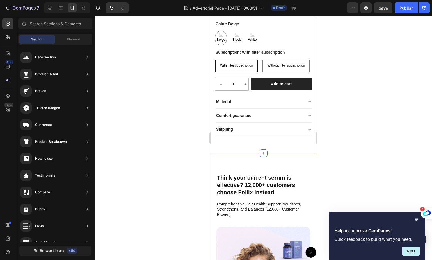
scroll to position [2459, 0]
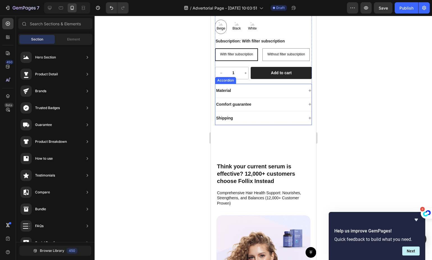
click at [250, 94] on div "Material" at bounding box center [259, 90] width 88 height 7
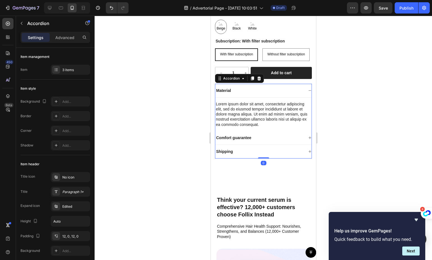
click at [250, 94] on div "Material" at bounding box center [259, 90] width 88 height 7
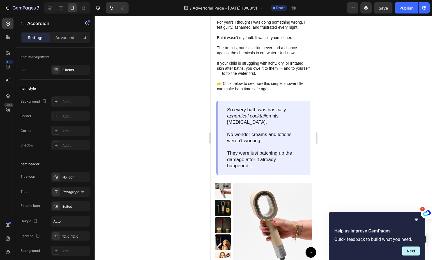
scroll to position [2227, 0]
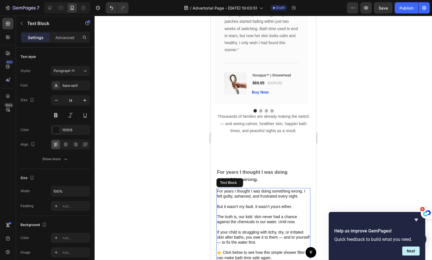
click at [253, 245] on p at bounding box center [263, 247] width 93 height 5
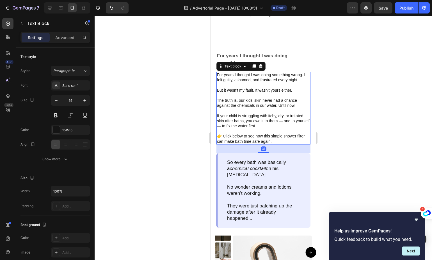
click at [239, 90] on p "But it wasn’t my fault. It wasn’t yours either." at bounding box center [263, 90] width 93 height 5
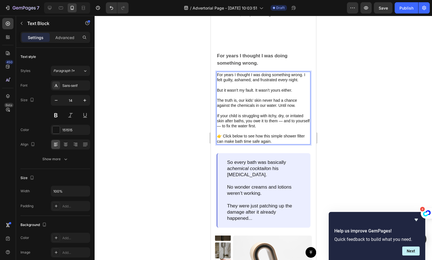
click at [255, 99] on p "The truth is, our kids’ skin never had a chance against the chemicals in our wa…" at bounding box center [263, 103] width 93 height 10
click at [22, 23] on icon "button" at bounding box center [21, 23] width 4 height 4
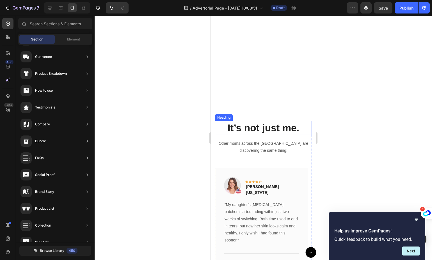
scroll to position [1968, 0]
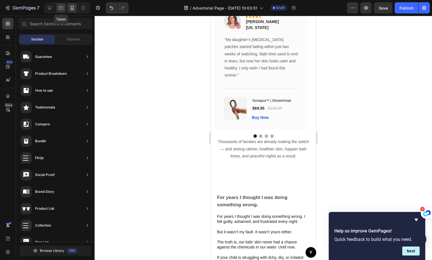
click at [59, 10] on icon at bounding box center [61, 8] width 6 height 6
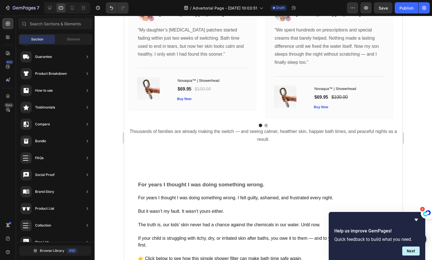
scroll to position [1960, 0]
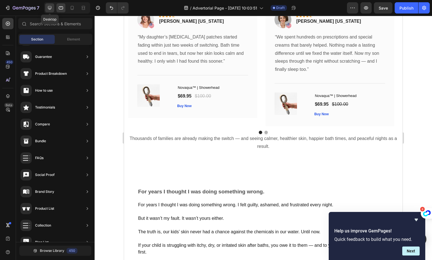
click at [45, 6] on div "Desktop" at bounding box center [67, 7] width 46 height 11
click at [48, 6] on icon at bounding box center [50, 8] width 4 height 4
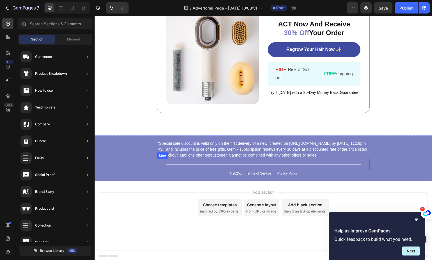
scroll to position [3420, 0]
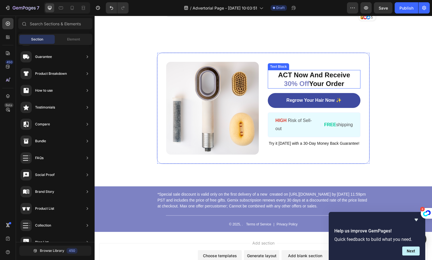
click at [288, 78] on p "ACT Now And Receive 30% Off Your Order" at bounding box center [314, 78] width 92 height 17
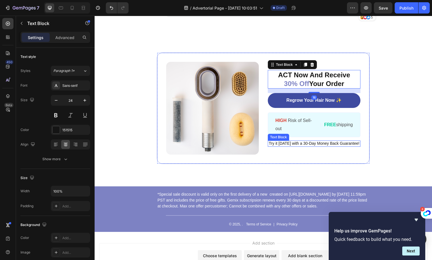
click at [292, 142] on span "Try it today with a 30-Day Money Back Guarantee!" at bounding box center [314, 143] width 91 height 4
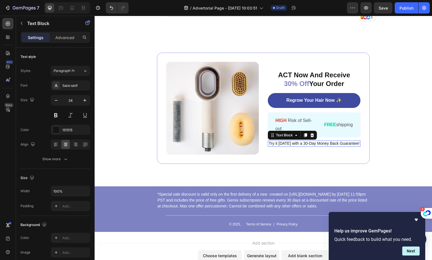
scroll to position [88, 0]
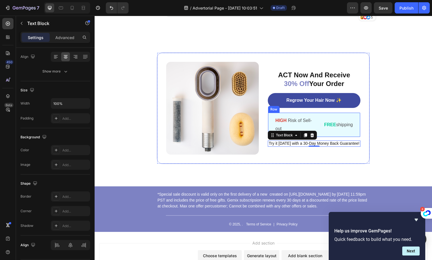
click at [325, 112] on div "HIGH Risk of Sell-out Text Block | Text Block FREE shipping Text Block Row" at bounding box center [314, 124] width 93 height 25
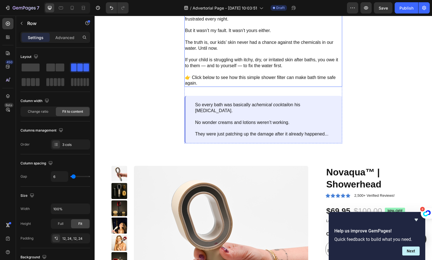
scroll to position [2200, 0]
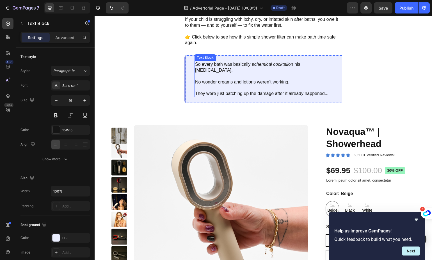
click at [216, 91] on p at bounding box center [264, 88] width 138 height 6
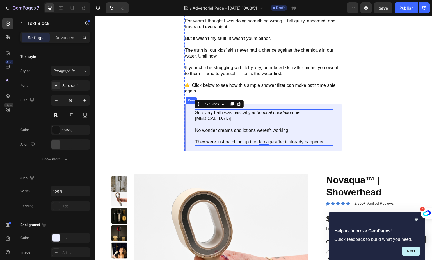
click at [326, 114] on div "So every bath was basically a chemical cocktail on his sensitive skin. No wonde…" at bounding box center [263, 127] width 158 height 47
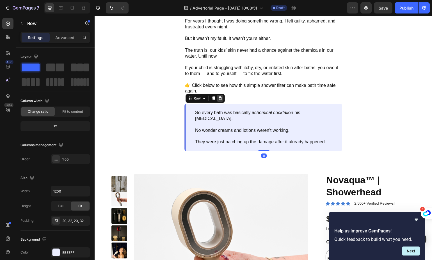
click at [223, 102] on div at bounding box center [220, 98] width 7 height 7
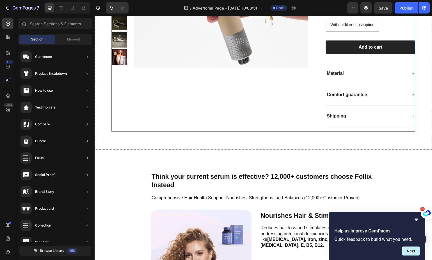
scroll to position [2497, 0]
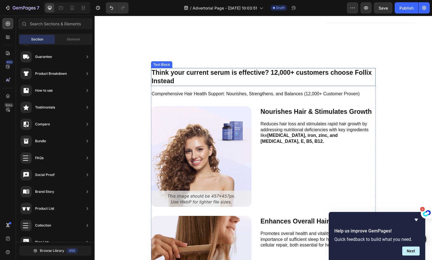
click at [217, 72] on p "Think your current serum is effective? 12,000+ customers choose Follix Instead" at bounding box center [264, 77] width 224 height 17
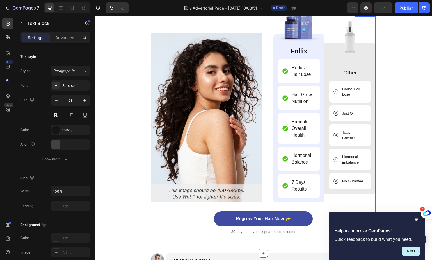
scroll to position [3095, 0]
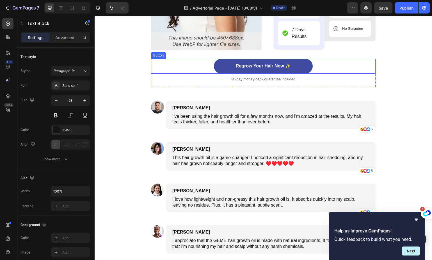
click at [320, 65] on div "Regrow Your Hair Now ✨ Button" at bounding box center [263, 66] width 225 height 15
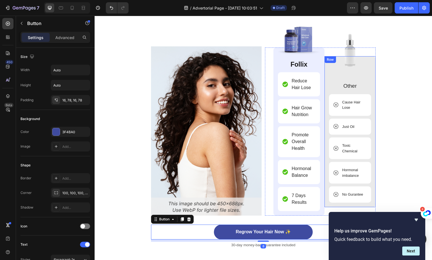
scroll to position [2929, 0]
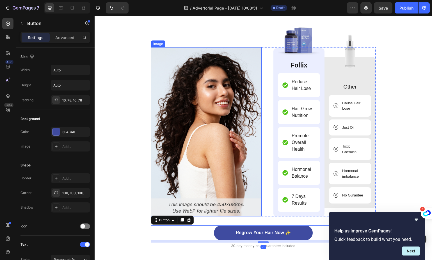
click at [218, 85] on img at bounding box center [206, 131] width 111 height 169
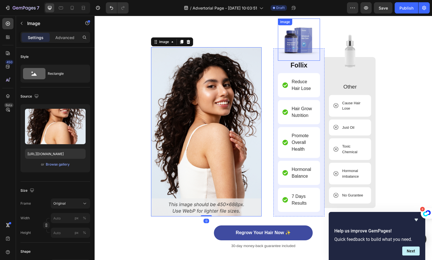
click at [293, 43] on img at bounding box center [299, 40] width 42 height 42
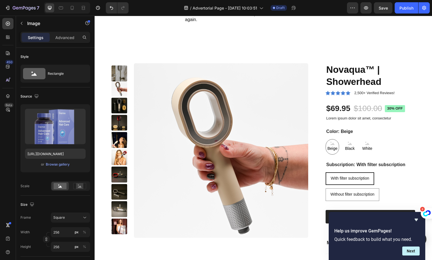
scroll to position [2028, 0]
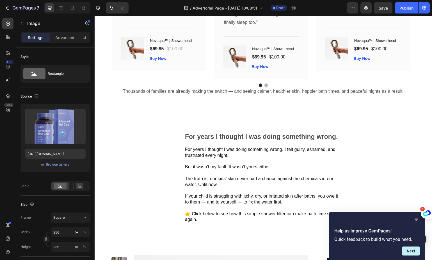
click at [417, 221] on icon "Hide survey" at bounding box center [416, 219] width 7 height 7
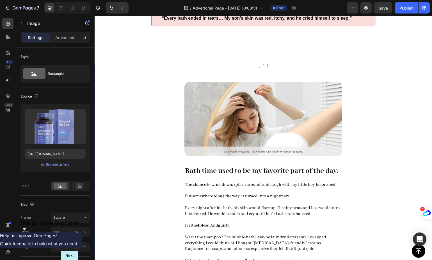
scroll to position [0, 0]
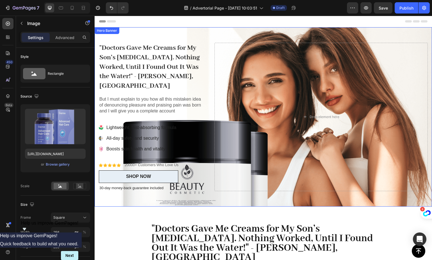
click at [154, 34] on div "Icon Icon Icon Icon Icon Icon List 20000+ Customers Who Love Us Text Block Row …" at bounding box center [264, 116] width 338 height 179
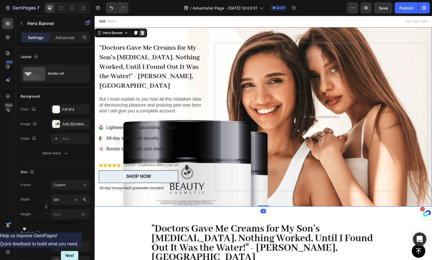
click at [145, 31] on div at bounding box center [142, 32] width 7 height 7
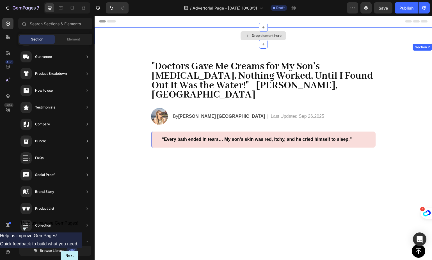
click at [179, 35] on div "Drop element here" at bounding box center [264, 35] width 338 height 17
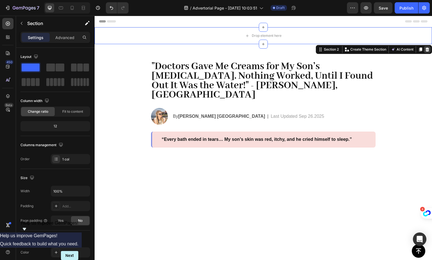
click at [426, 48] on icon at bounding box center [428, 49] width 4 height 4
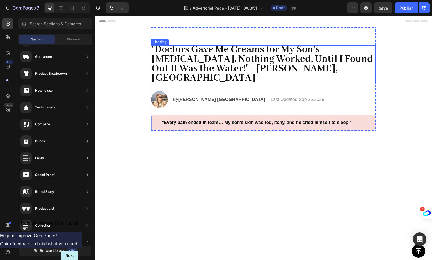
click at [191, 62] on span ""Doctors Gave Me Creams for My Son’s [MEDICAL_DATA]. Nothing Worked, Until I Fo…" at bounding box center [263, 63] width 222 height 41
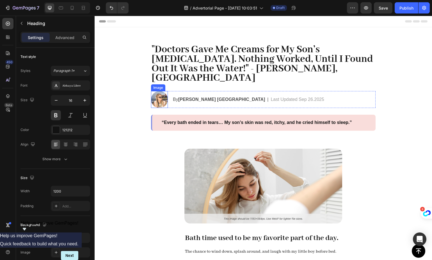
click at [161, 92] on img at bounding box center [159, 99] width 17 height 17
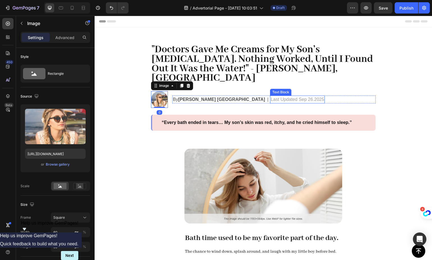
click at [271, 96] on p "Last Updated Sep 26.2025" at bounding box center [297, 99] width 53 height 7
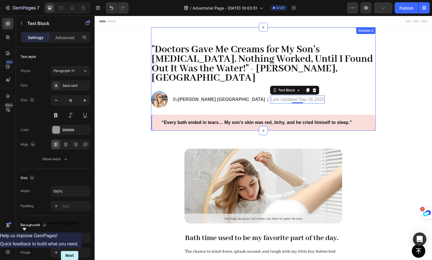
click at [163, 92] on img at bounding box center [159, 99] width 17 height 17
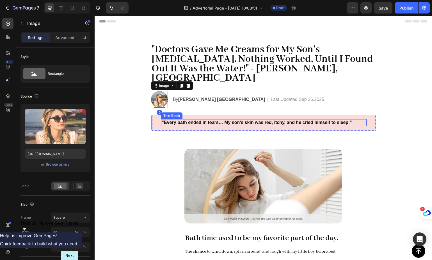
click at [174, 120] on p "“Every bath ended in tears… My son’s skin was red, itchy, and he cried himself …" at bounding box center [264, 123] width 204 height 6
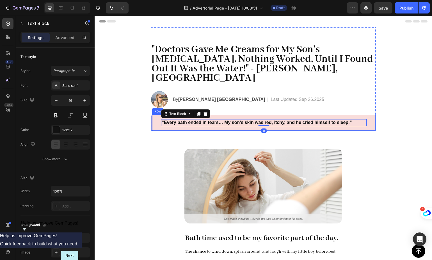
click at [154, 115] on div "“Every bath ended in tears… My son’s skin was red, itchy, and he cried himself …" at bounding box center [263, 123] width 225 height 16
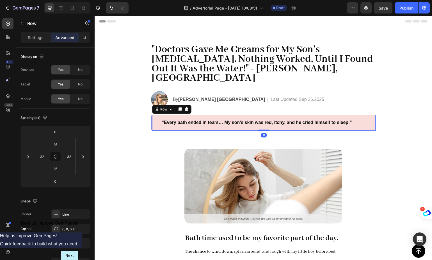
click at [151, 115] on div "“Every bath ended in tears… My son’s skin was red, itchy, and he cried himself …" at bounding box center [263, 123] width 225 height 16
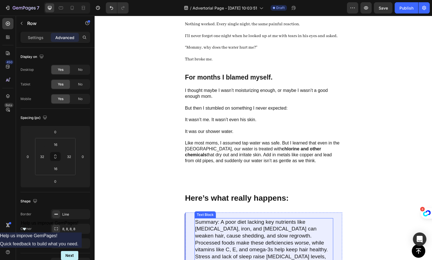
scroll to position [402, 0]
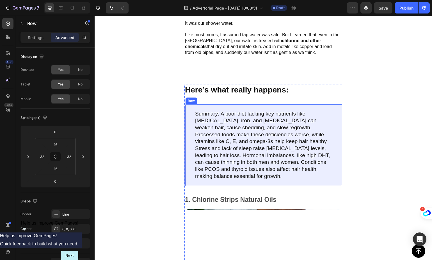
click at [315, 181] on div "Summary: A poor diet lacking key nutrients like biotin, iron, and vitamin D can…" at bounding box center [263, 145] width 158 height 82
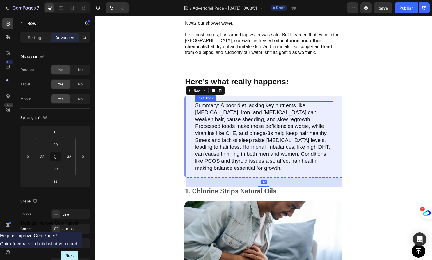
click at [298, 171] on p "Summary: A poor diet lacking key nutrients like biotin, iron, and vitamin D can…" at bounding box center [264, 136] width 138 height 69
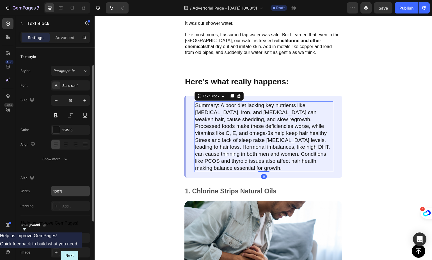
scroll to position [51, 0]
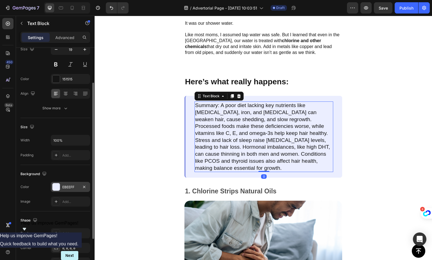
click at [69, 186] on div "EBEEFF" at bounding box center [70, 186] width 16 height 5
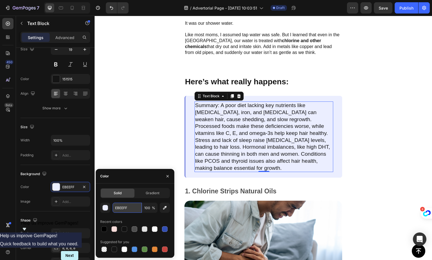
click at [124, 208] on input "EBEEFF" at bounding box center [127, 207] width 29 height 10
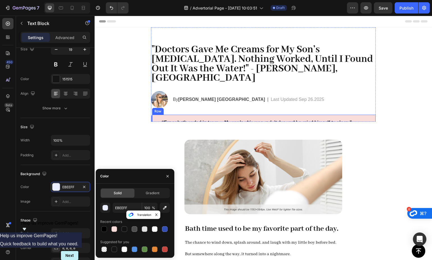
click at [151, 118] on div "“Every bath ended in tears… My son’s skin was red, itchy, and he cried himself …" at bounding box center [263, 123] width 225 height 16
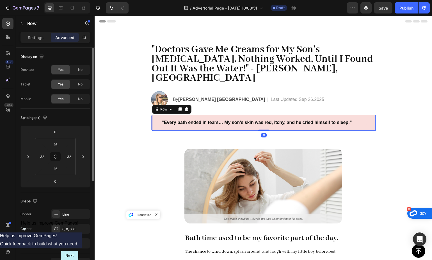
click at [153, 117] on div "“Every bath ended in tears… My son’s skin was red, itchy, and he cried himself …" at bounding box center [263, 123] width 225 height 16
click at [156, 115] on div "“Every bath ended in tears… My son’s skin was red, itchy, and he cried himself …" at bounding box center [263, 123] width 225 height 16
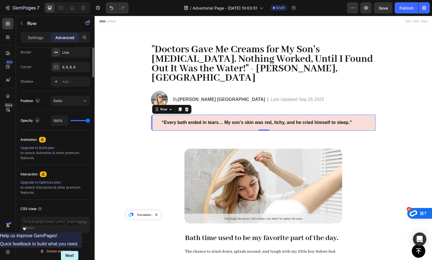
scroll to position [37, 0]
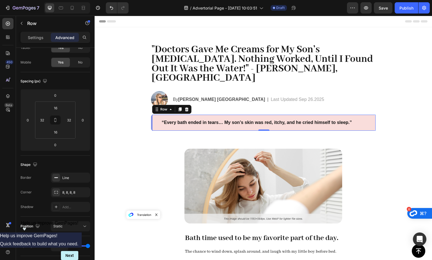
click at [187, 120] on p "“Every bath ended in tears… My son’s skin was red, itchy, and he cried himself …" at bounding box center [264, 123] width 204 height 6
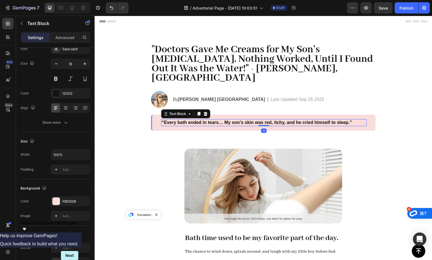
scroll to position [0, 0]
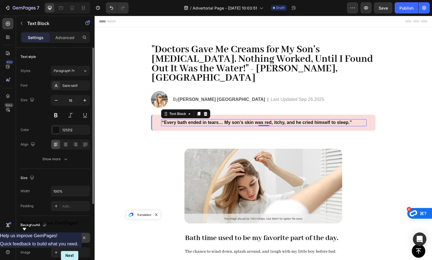
click at [55, 237] on div at bounding box center [56, 237] width 7 height 7
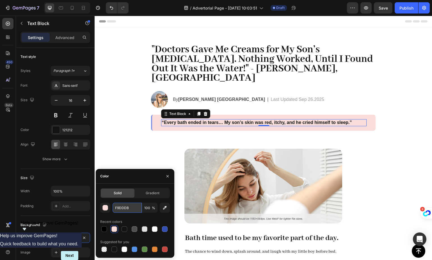
click at [123, 209] on input "F9DDDB" at bounding box center [127, 207] width 29 height 10
paste input "EBEEFF"
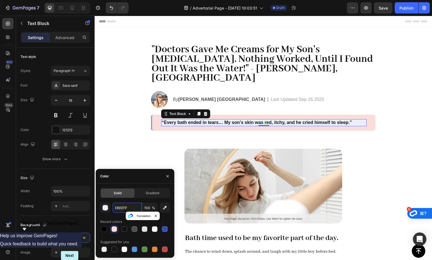
type input "EBEEFF"
click at [111, 217] on div "Recent colors" at bounding box center [135, 221] width 70 height 9
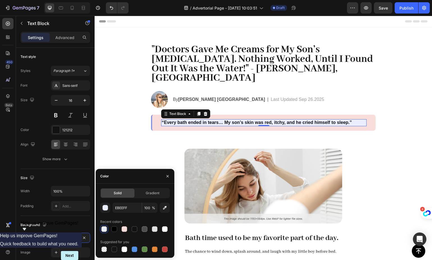
click at [153, 115] on div "“Every bath ended in tears… My son’s skin was red, itchy, and he cried himself …" at bounding box center [263, 123] width 225 height 16
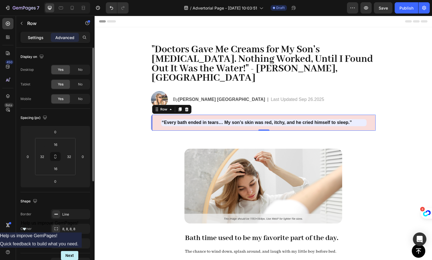
click at [36, 37] on p "Settings" at bounding box center [36, 38] width 16 height 6
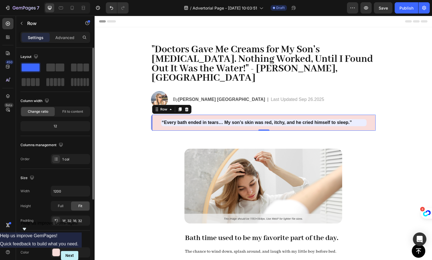
scroll to position [10, 0]
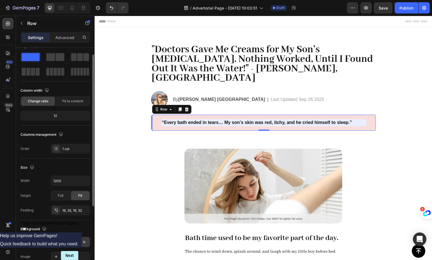
click at [70, 242] on div "F9DDDB" at bounding box center [70, 242] width 16 height 5
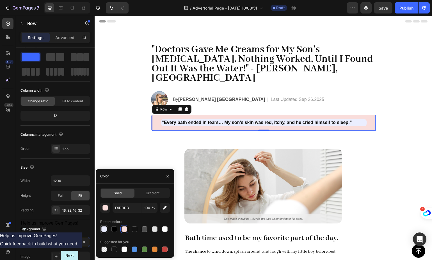
click at [106, 230] on div at bounding box center [104, 229] width 6 height 6
type input "EBEEFF"
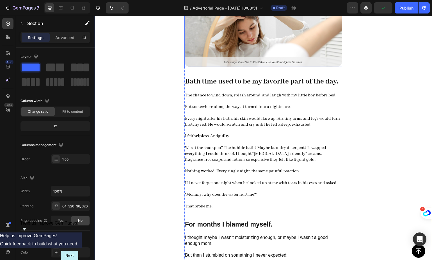
scroll to position [24, 0]
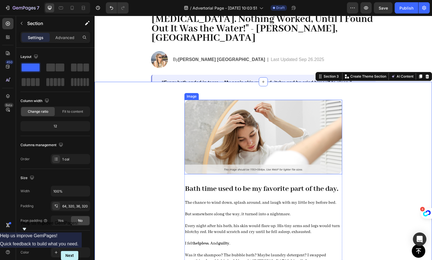
scroll to position [0, 0]
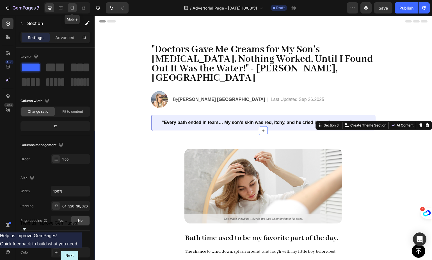
click at [72, 10] on icon at bounding box center [72, 8] width 6 height 6
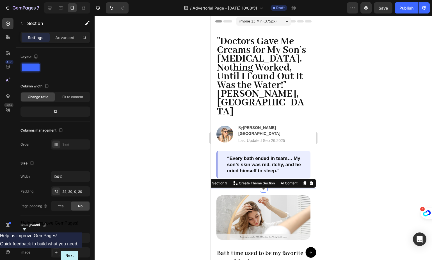
click at [263, 24] on div "iPhone 13 Mini ( 375 px)" at bounding box center [263, 21] width 54 height 8
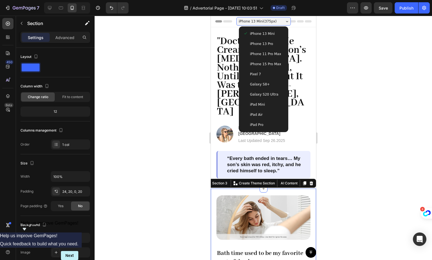
click at [262, 61] on span "iPhone 15 Pro Max" at bounding box center [265, 64] width 31 height 6
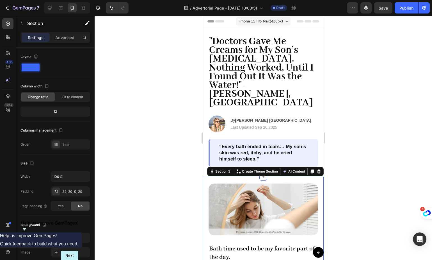
click at [257, 23] on span "iPhone 15 Pro Max ( 430 px)" at bounding box center [261, 22] width 44 height 6
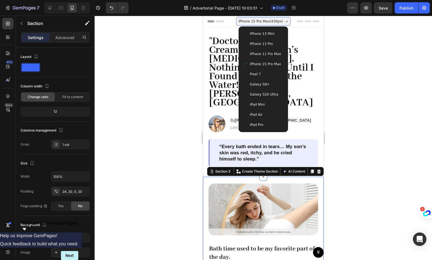
click at [264, 35] on span "iPhone 13 Mini" at bounding box center [262, 34] width 25 height 6
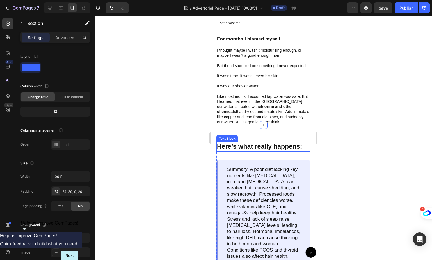
scroll to position [459, 0]
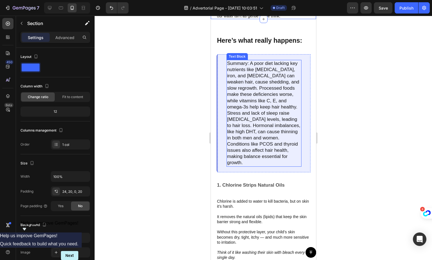
click at [260, 119] on p "Summary: A poor diet lacking key nutrients like biotin, iron, and vitamin D can…" at bounding box center [264, 113] width 74 height 106
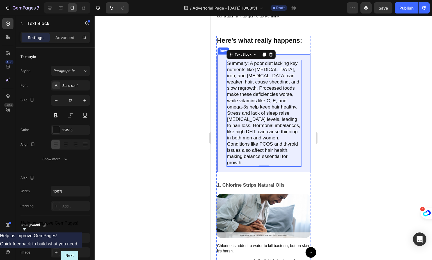
click at [291, 64] on div "Summary: A poor diet lacking key nutrients like biotin, iron, and vitamin D can…" at bounding box center [263, 113] width 94 height 118
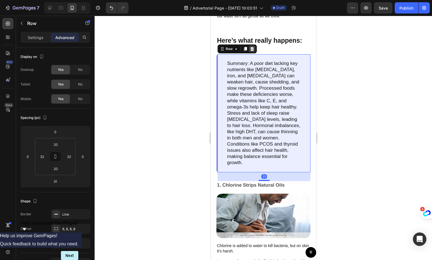
click at [252, 51] on icon at bounding box center [252, 49] width 4 height 4
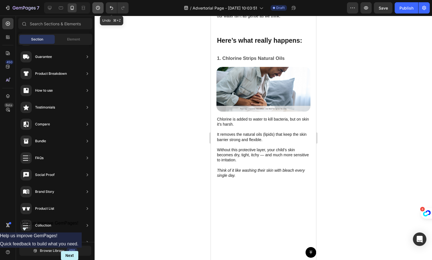
click at [100, 7] on icon "button" at bounding box center [98, 8] width 6 height 6
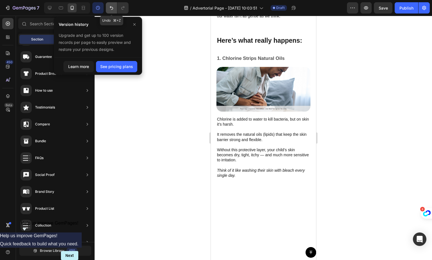
click at [107, 6] on button "Undo/Redo" at bounding box center [111, 7] width 11 height 11
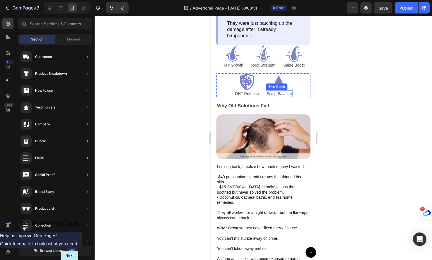
scroll to position [1017, 0]
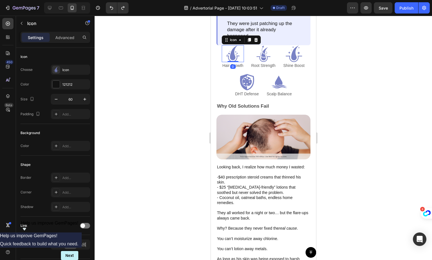
click at [237, 62] on icon at bounding box center [232, 53] width 17 height 17
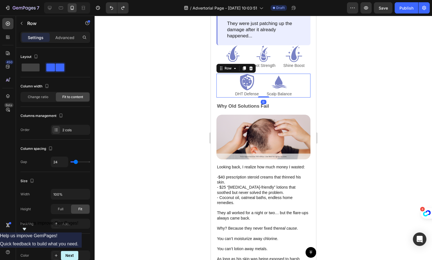
click at [298, 97] on div "Icon DHT Defense Text Block Icon Scalp Balance Text Block Row 0" at bounding box center [263, 86] width 94 height 24
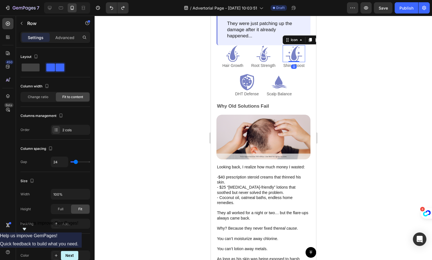
click at [285, 62] on icon at bounding box center [293, 53] width 17 height 17
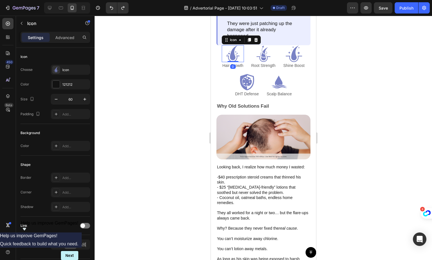
click at [222, 62] on div "Icon 0" at bounding box center [233, 53] width 22 height 17
click at [213, 102] on div "Icon 0 Hair Growth Text Block Icon Root Strength Text Block Icon Shine Boost Te…" at bounding box center [263, 73] width 105 height 57
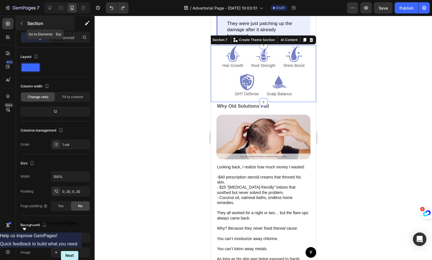
click at [24, 22] on button "button" at bounding box center [21, 23] width 9 height 9
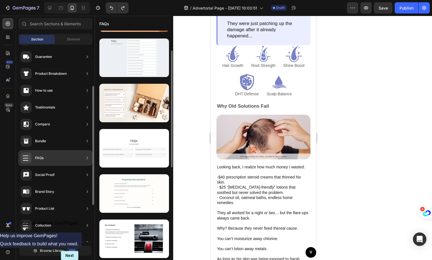
scroll to position [129, 0]
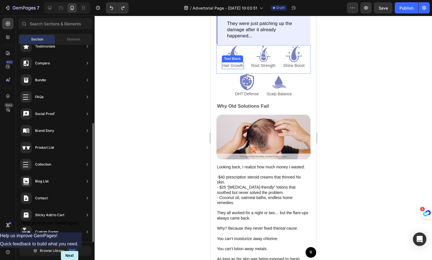
click at [223, 97] on div "Icon DHT Defense Text Block Icon Scalp Balance Text Block Row" at bounding box center [263, 86] width 94 height 24
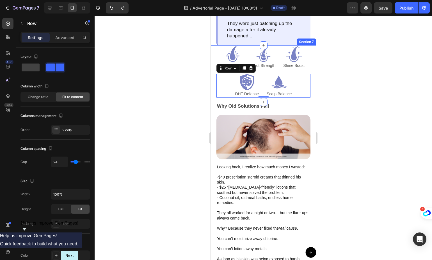
drag, startPoint x: 216, startPoint y: 122, endPoint x: 213, endPoint y: 124, distance: 3.4
click at [216, 102] on div "Icon Hair Growth Text Block Icon Root Strength Text Block Icon Shine Boost Text…" at bounding box center [263, 73] width 105 height 57
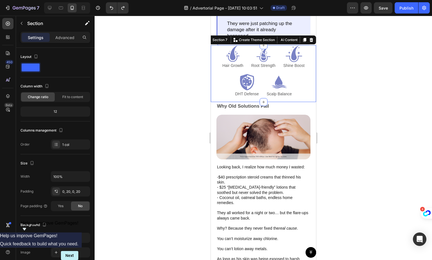
click at [309, 42] on icon at bounding box center [311, 40] width 4 height 4
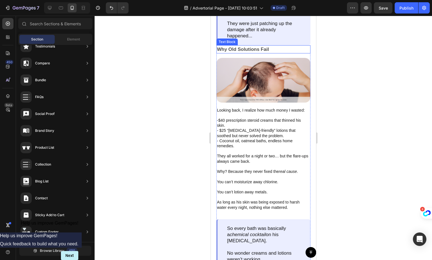
click at [283, 53] on p "Why Old Solutions Fail" at bounding box center [263, 49] width 93 height 7
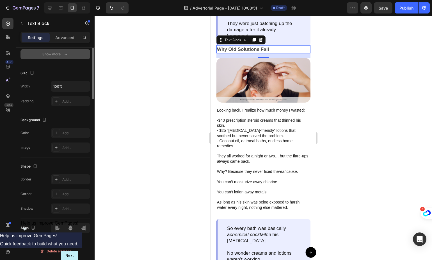
scroll to position [0, 0]
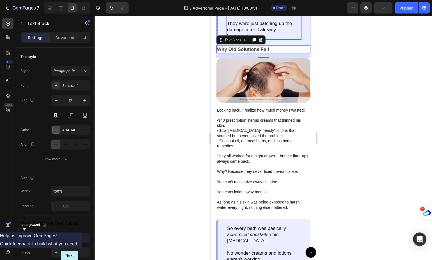
click at [285, 39] on p "They were just patching up the damage after it already happened..." at bounding box center [264, 29] width 74 height 19
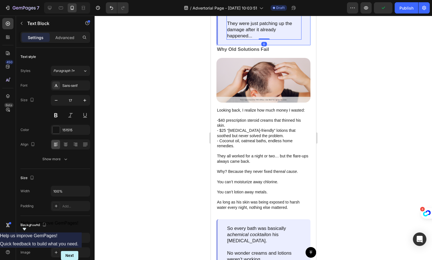
click at [289, 45] on div "So every bath was basically a chemical cocktail on his sensitive skin. No wonde…" at bounding box center [263, 8] width 94 height 74
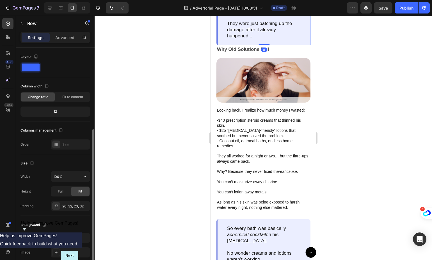
scroll to position [100, 0]
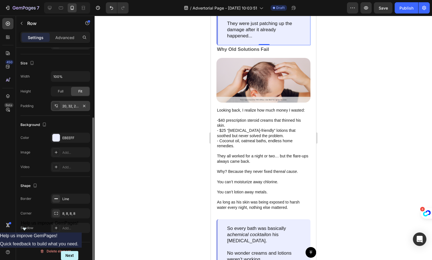
click at [55, 107] on icon at bounding box center [56, 106] width 4 height 4
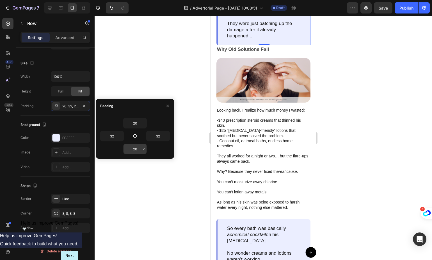
click at [135, 150] on input "20" at bounding box center [135, 149] width 23 height 10
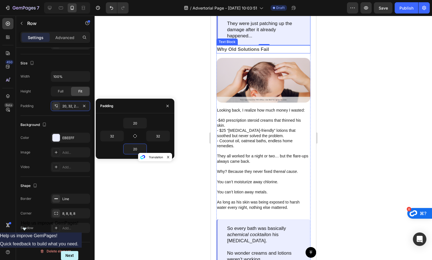
click at [281, 53] on p "Why Old Solutions Fail" at bounding box center [263, 49] width 93 height 7
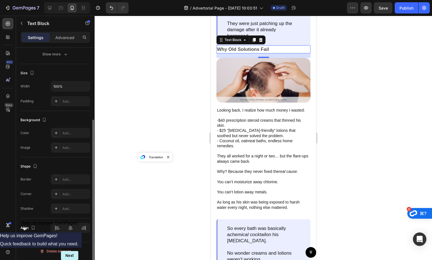
scroll to position [0, 0]
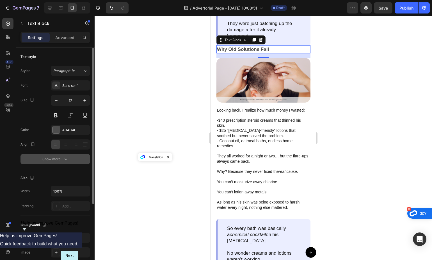
click at [62, 159] on div "Show more" at bounding box center [55, 159] width 26 height 6
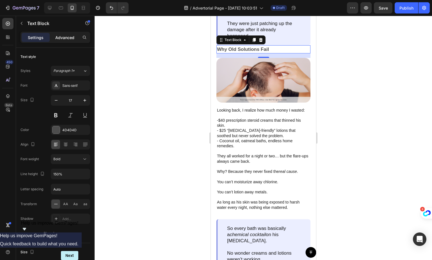
click at [72, 33] on div "Advanced" at bounding box center [65, 37] width 28 height 9
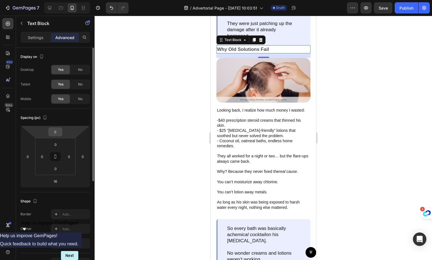
click at [55, 131] on input "0" at bounding box center [55, 131] width 11 height 8
click at [59, 130] on input "0" at bounding box center [55, 131] width 11 height 8
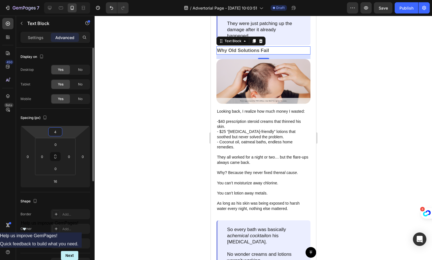
type input "40"
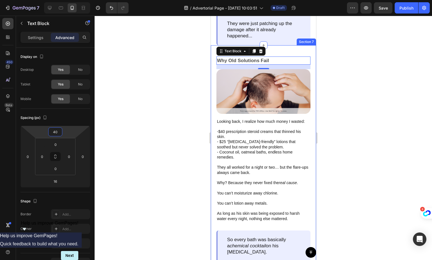
click at [165, 111] on div at bounding box center [264, 138] width 338 height 244
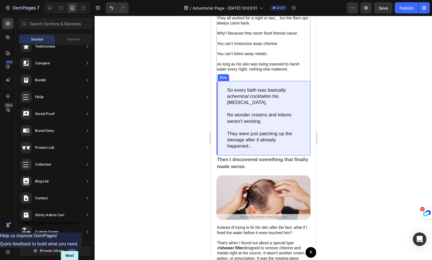
scroll to position [1218, 0]
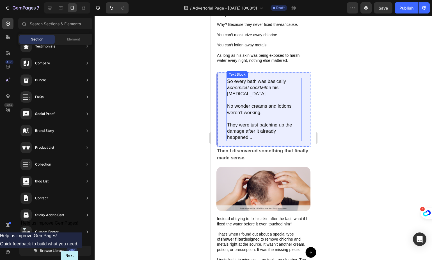
click at [261, 118] on p at bounding box center [264, 119] width 74 height 6
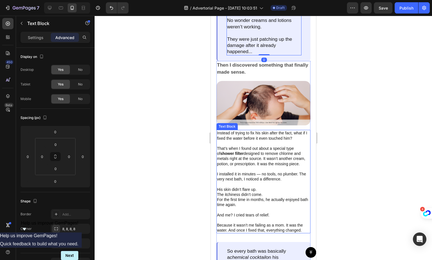
scroll to position [1305, 0]
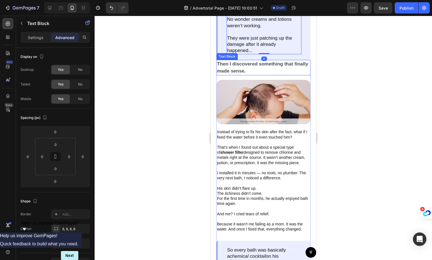
click at [260, 68] on p "Then I discovered something that finally made sense." at bounding box center [263, 67] width 93 height 14
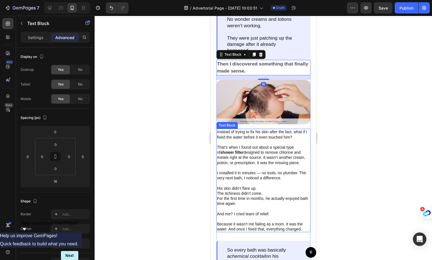
click at [273, 140] on p at bounding box center [263, 142] width 93 height 5
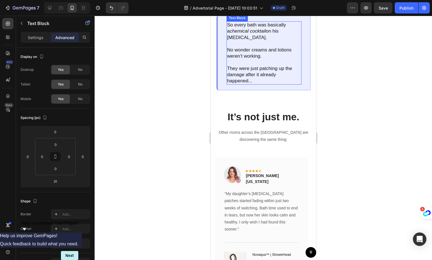
scroll to position [1552, 0]
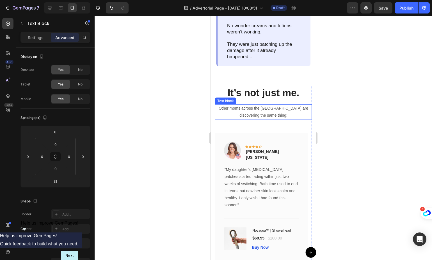
click at [252, 109] on p "Other moms across the [GEOGRAPHIC_DATA] are discovering the same thing:" at bounding box center [263, 112] width 96 height 14
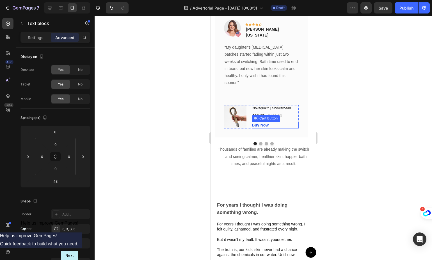
scroll to position [1712, 0]
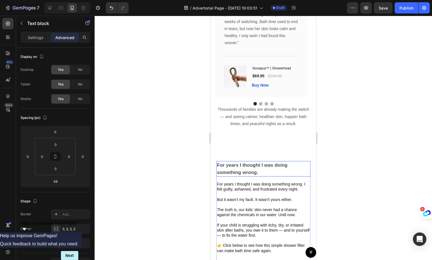
click at [221, 174] on div "Text Block" at bounding box center [227, 177] width 22 height 7
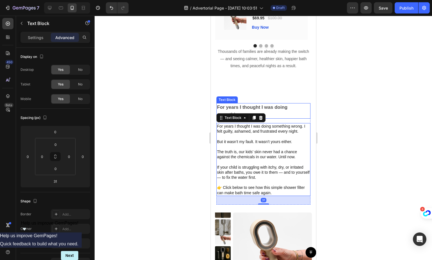
click at [282, 114] on p "For years I thought I was doing something wrong." at bounding box center [263, 111] width 93 height 14
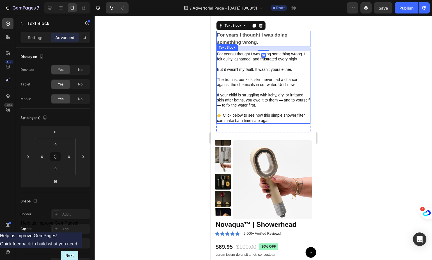
scroll to position [1934, 0]
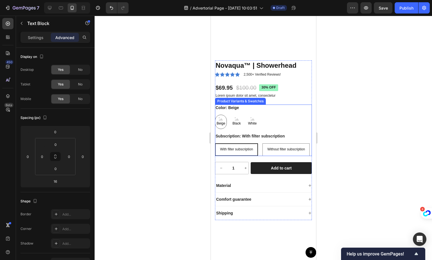
scroll to position [2032, 0]
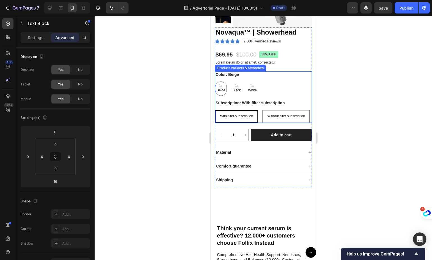
click at [267, 118] on span "Without filter subscription" at bounding box center [286, 116] width 38 height 4
click at [262, 110] on input "Without filter subscription Without filter subscription Without filter subscrip…" at bounding box center [262, 110] width 0 height 0
radio input "true"
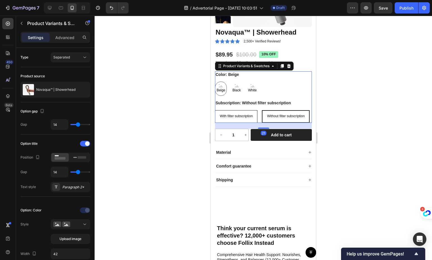
click at [239, 113] on div "With filter subscription" at bounding box center [236, 116] width 42 height 11
click at [215, 110] on input "With filter subscription With filter subscription With filter subscription" at bounding box center [215, 110] width 0 height 0
radio input "true"
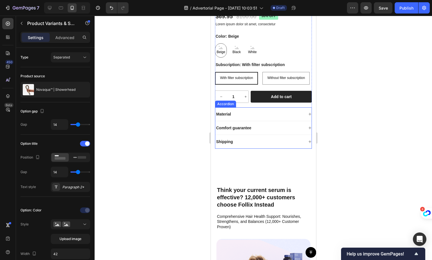
scroll to position [2180, 0]
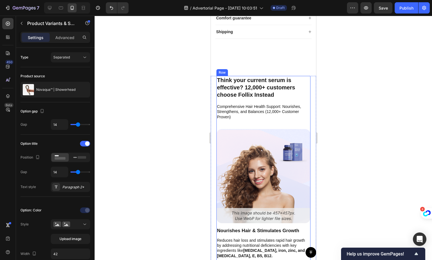
click at [254, 98] on p "Think your current serum is effective? 12,000+ customers choose Follix Instead" at bounding box center [263, 87] width 93 height 22
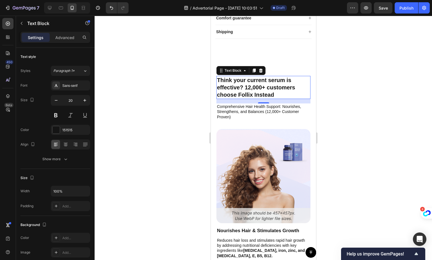
click at [269, 98] on p "Think your current serum is effective? 12,000+ customers choose Follix Instead" at bounding box center [263, 87] width 93 height 22
click at [273, 98] on p "Think your current serum is effective? 12,000+ customers choose Follix Instead" at bounding box center [263, 87] width 93 height 22
click at [245, 98] on p "Think your current serum is effective? 12,000+ customers choose Follix Instead" at bounding box center [263, 87] width 93 height 22
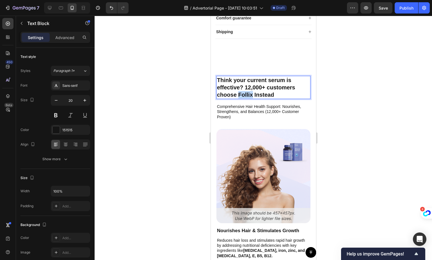
click at [245, 98] on p "Think your current serum is effective? 12,000+ customers choose Follix Instead" at bounding box center [263, 87] width 93 height 22
click at [266, 93] on p "Think your current serum is effective? 12,000+ customers choose Novaqua Instead" at bounding box center [263, 87] width 93 height 22
click at [285, 98] on p "Think your current serum is effective? 12,000+ customers choose Novaqua Instead" at bounding box center [263, 87] width 93 height 22
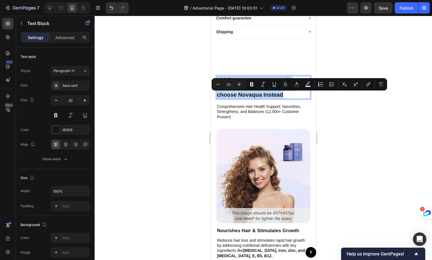
drag, startPoint x: 285, startPoint y: 110, endPoint x: 217, endPoint y: 96, distance: 68.7
click at [216, 97] on div "Think your current serum is effective? 12,000+ customers choose Novaqua Instead" at bounding box center [263, 87] width 94 height 23
copy p "Think your current serum is effective? 12,000+ customers choose Novaqua Instead"
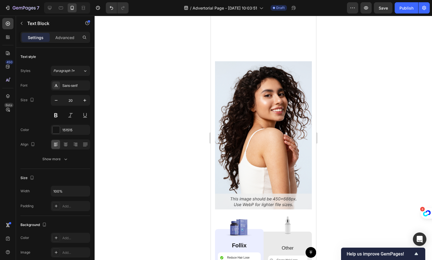
scroll to position [2810, 0]
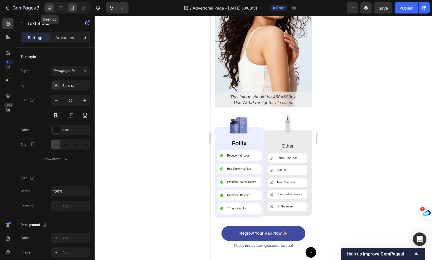
click at [52, 5] on icon at bounding box center [50, 8] width 6 height 6
type input "23"
